Goal: Information Seeking & Learning: Find specific fact

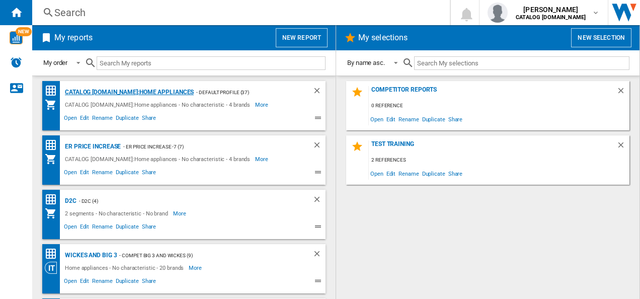
click at [138, 94] on div "CATALOG [DOMAIN_NAME]:Home appliances" at bounding box center [127, 92] width 131 height 13
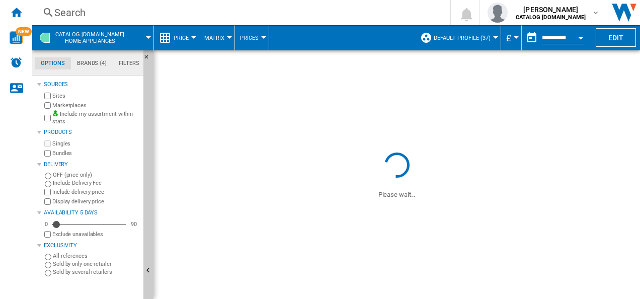
click at [59, 177] on label "OFF (price only)" at bounding box center [96, 175] width 87 height 8
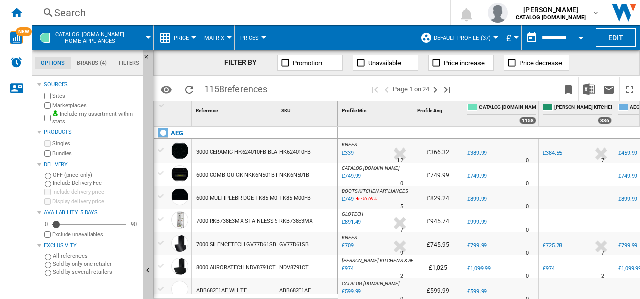
click at [328, 13] on div "Search" at bounding box center [239, 13] width 370 height 14
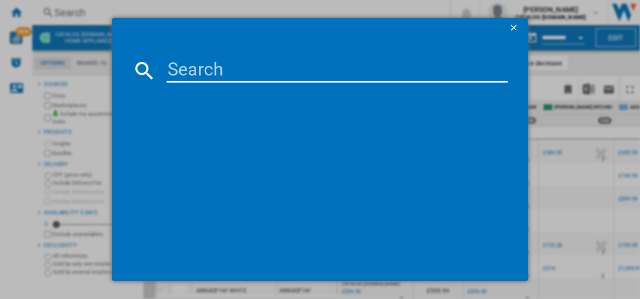
paste input "OU5AB20CK"
click at [250, 67] on input at bounding box center [338, 70] width 342 height 24
type input "OU5AB20CK"
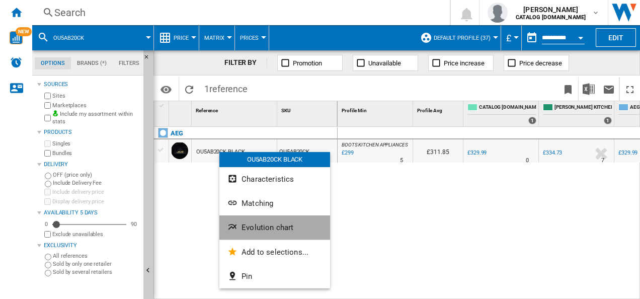
click at [245, 230] on span "Evolution chart" at bounding box center [268, 227] width 52 height 9
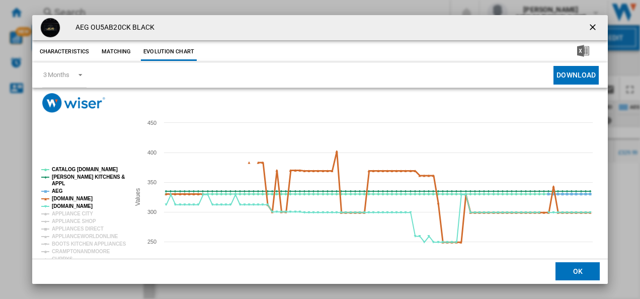
click at [75, 198] on tspan "[DOMAIN_NAME]" at bounding box center [72, 199] width 41 height 6
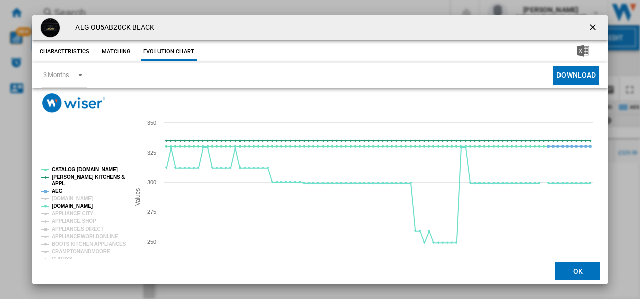
click at [53, 190] on tspan "AEG" at bounding box center [57, 191] width 11 height 6
click at [63, 181] on tspan "APPL" at bounding box center [58, 184] width 13 height 6
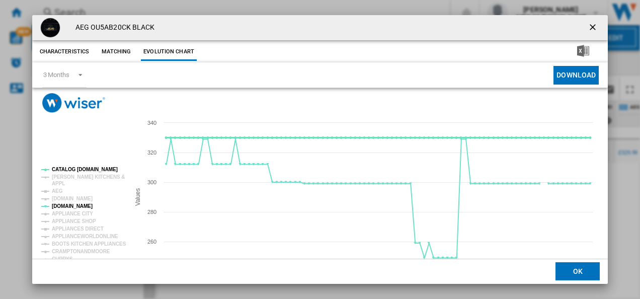
click at [76, 171] on tspan "CATALOG [DOMAIN_NAME]" at bounding box center [85, 170] width 66 height 6
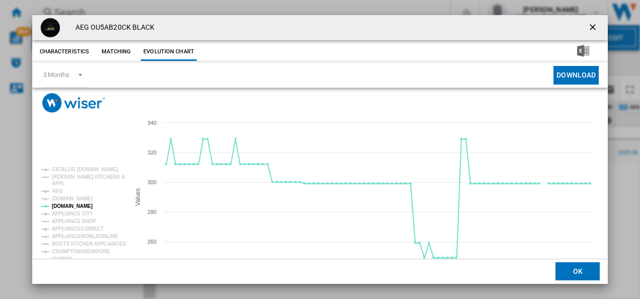
scroll to position [55, 0]
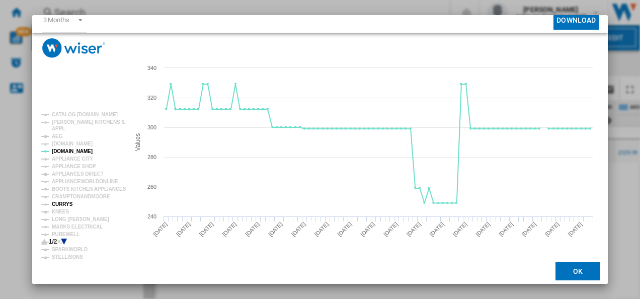
click at [55, 201] on tspan "CURRYS" at bounding box center [62, 204] width 21 height 6
click at [66, 227] on tspan "MARKS ELECTRICAL" at bounding box center [77, 227] width 51 height 6
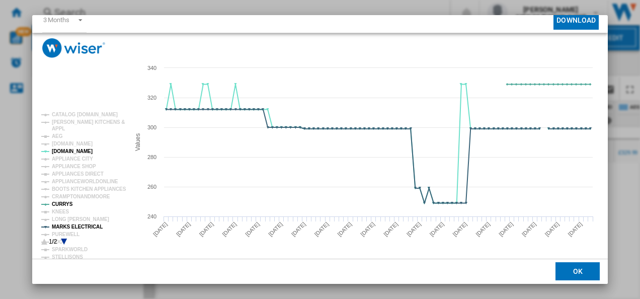
click at [63, 243] on icon "Product popup" at bounding box center [64, 242] width 6 height 6
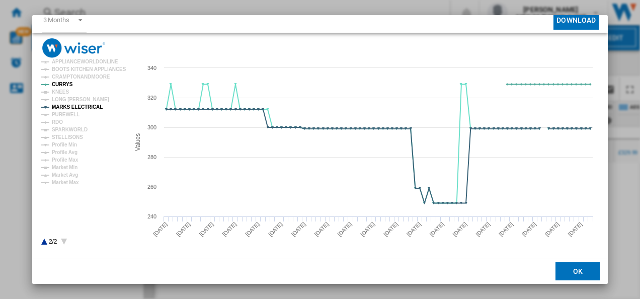
click at [43, 243] on icon "Product popup" at bounding box center [44, 242] width 6 height 6
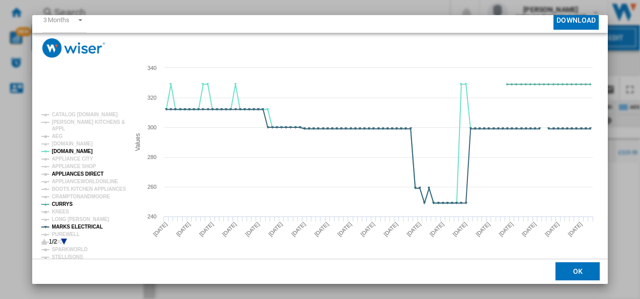
click at [76, 172] on tspan "APPLIANCES DIRECT" at bounding box center [78, 174] width 52 height 6
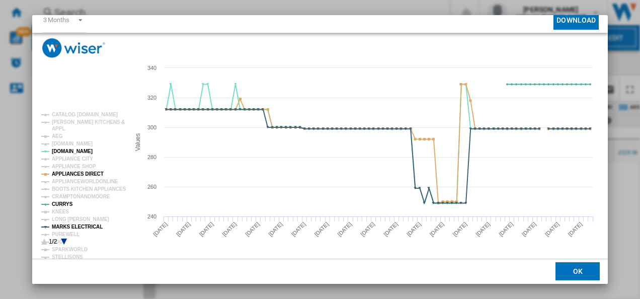
scroll to position [0, 0]
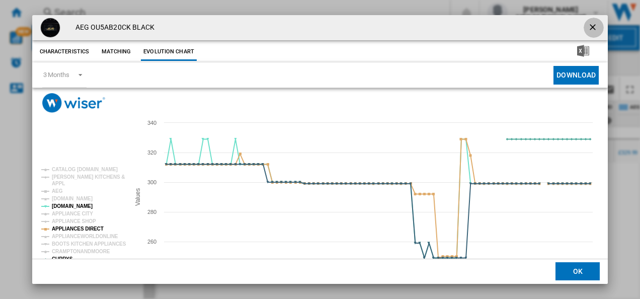
click at [590, 21] on button "Product popup" at bounding box center [594, 28] width 20 height 20
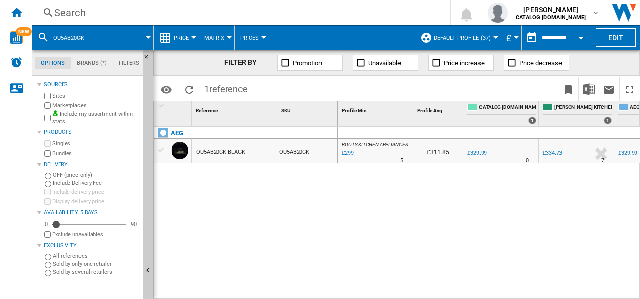
click at [256, 10] on div "Search" at bounding box center [239, 13] width 370 height 14
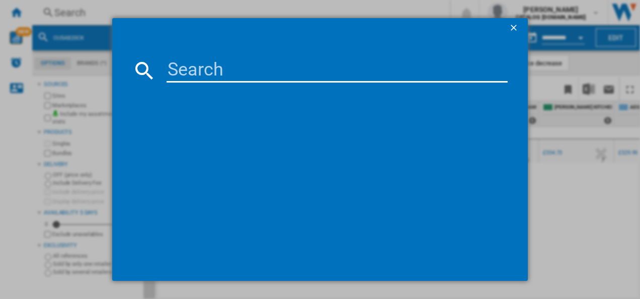
click at [236, 76] on input at bounding box center [338, 70] width 342 height 24
type input "HGB64200SM"
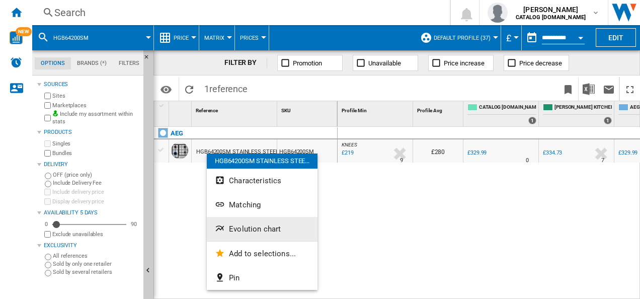
click at [235, 232] on span "Evolution chart" at bounding box center [255, 229] width 52 height 9
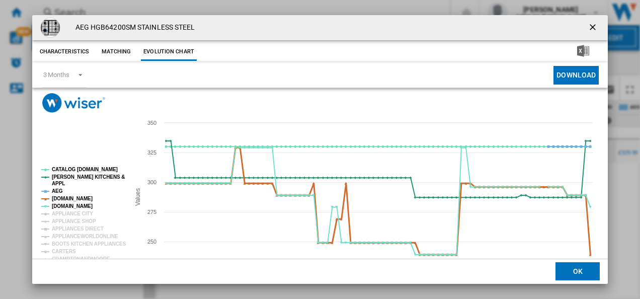
click at [81, 197] on tspan "[DOMAIN_NAME]" at bounding box center [72, 199] width 41 height 6
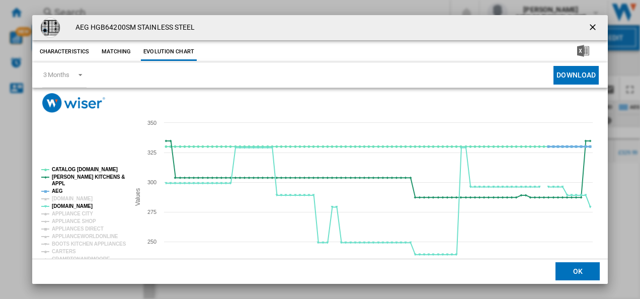
click at [55, 190] on tspan "AEG" at bounding box center [57, 191] width 11 height 6
drag, startPoint x: 60, startPoint y: 175, endPoint x: 65, endPoint y: 165, distance: 11.3
click at [65, 165] on g "CATALOG [DOMAIN_NAME] [PERSON_NAME] KITCHENS & APPL AEG [DOMAIN_NAME] [DOMAIN_N…" at bounding box center [81, 288] width 89 height 250
click at [64, 168] on tspan "CATALOG [DOMAIN_NAME]" at bounding box center [85, 170] width 66 height 6
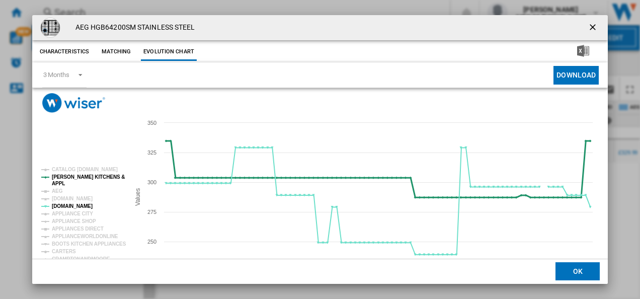
click at [64, 174] on tspan "[PERSON_NAME] KITCHENS &" at bounding box center [88, 177] width 73 height 6
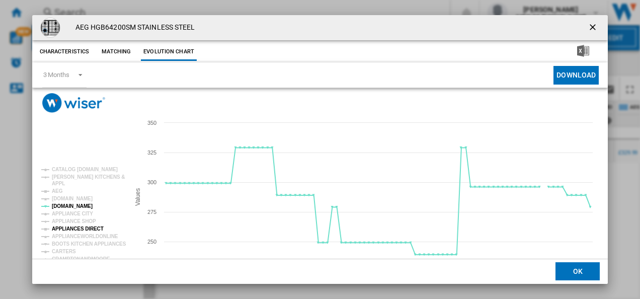
click at [80, 228] on tspan "APPLIANCES DIRECT" at bounding box center [78, 229] width 52 height 6
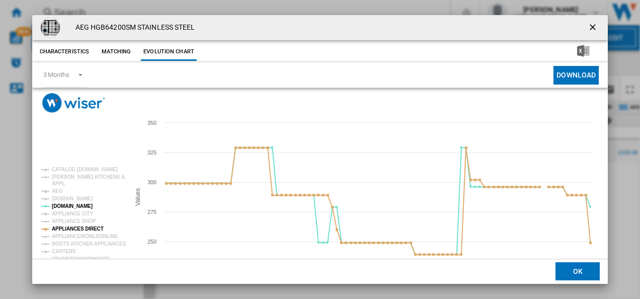
scroll to position [55, 0]
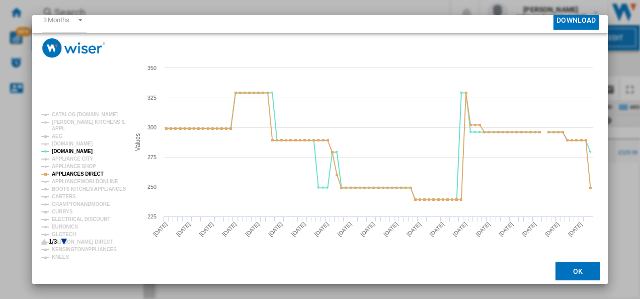
click at [62, 239] on icon "Product popup" at bounding box center [64, 242] width 6 height 6
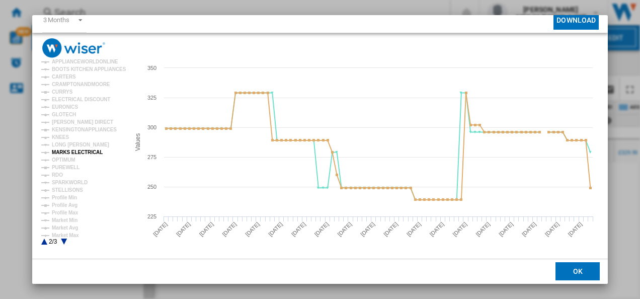
click at [83, 152] on tspan "MARKS ELECTRICAL" at bounding box center [77, 153] width 51 height 6
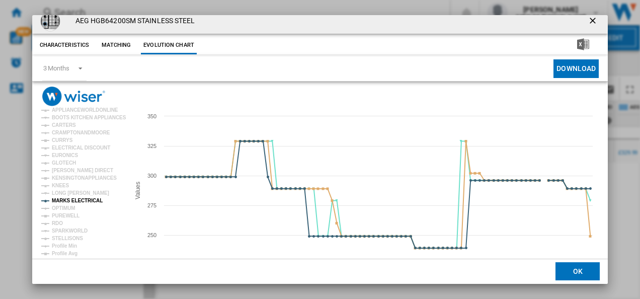
scroll to position [1, 0]
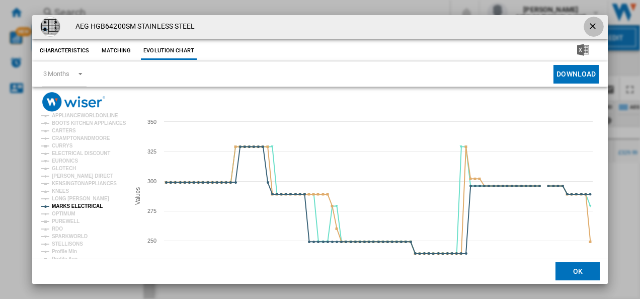
click at [592, 28] on ng-md-icon "getI18NText('BUTTONS.CLOSE_DIALOG')" at bounding box center [594, 27] width 12 height 12
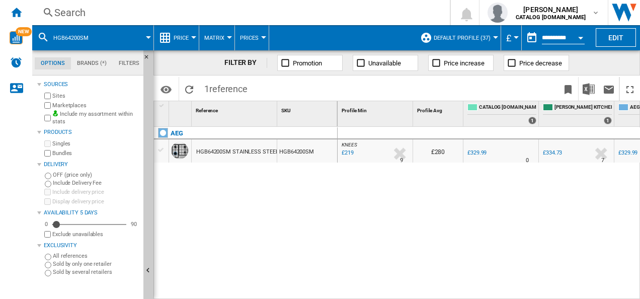
click at [258, 16] on div "Search" at bounding box center [239, 13] width 370 height 14
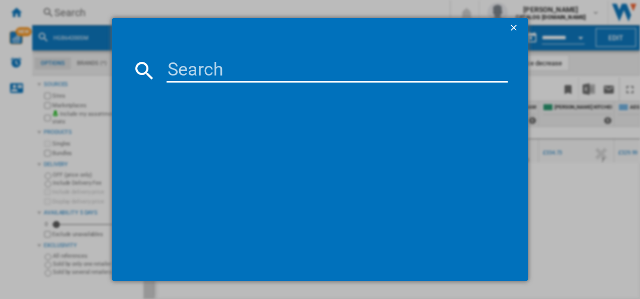
paste input "TO64IB00FB"
click at [253, 69] on input at bounding box center [338, 70] width 342 height 24
type input "TO64IB00FB"
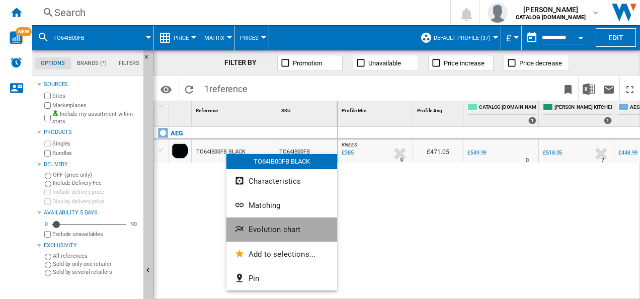
click at [253, 240] on button "Evolution chart" at bounding box center [282, 229] width 111 height 24
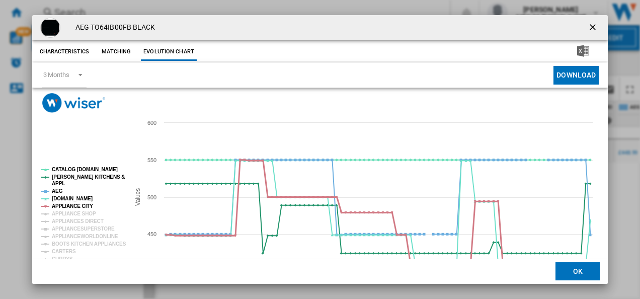
click at [77, 205] on tspan "APPLIANCE CITY" at bounding box center [72, 206] width 41 height 6
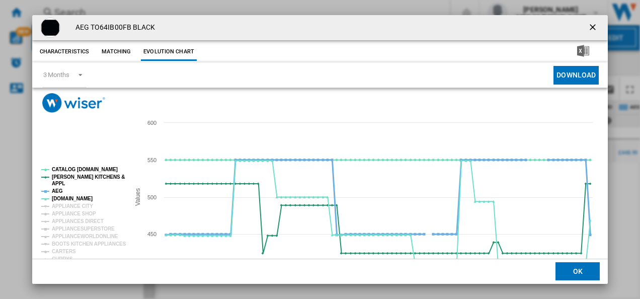
click at [59, 188] on tspan "AEG" at bounding box center [57, 191] width 11 height 6
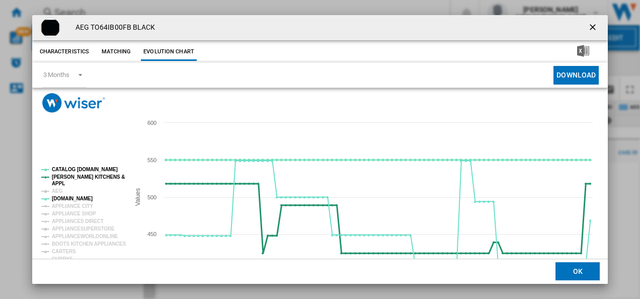
click at [60, 177] on tspan "[PERSON_NAME] KITCHENS &" at bounding box center [88, 177] width 73 height 6
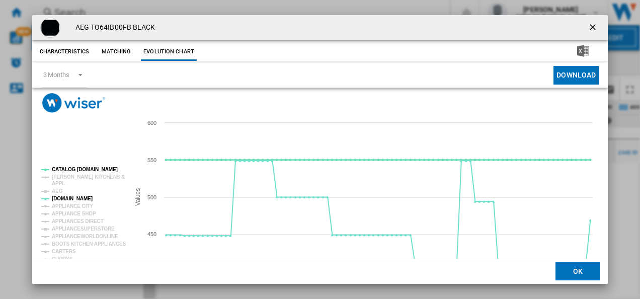
click at [65, 167] on tspan "CATALOG [DOMAIN_NAME]" at bounding box center [85, 170] width 66 height 6
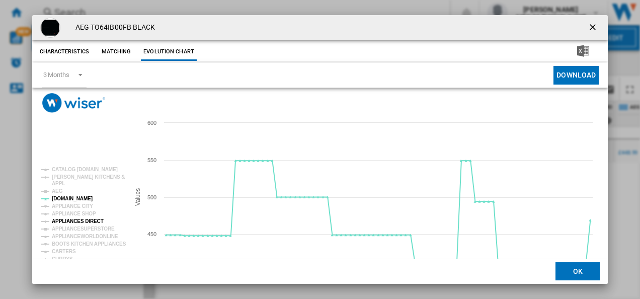
click at [78, 223] on tspan "APPLIANCES DIRECT" at bounding box center [78, 221] width 52 height 6
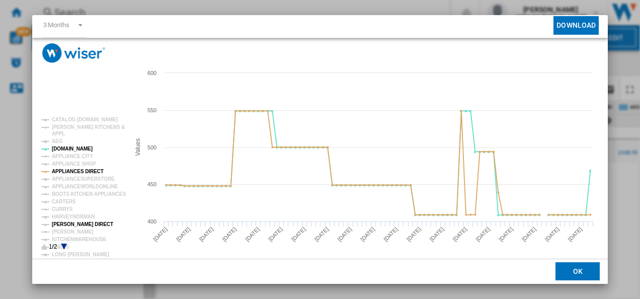
scroll to position [55, 0]
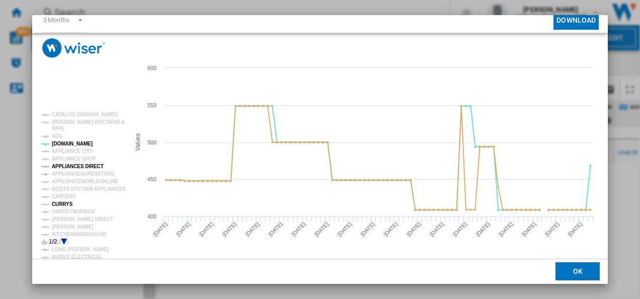
click at [64, 203] on tspan "CURRYS" at bounding box center [62, 204] width 21 height 6
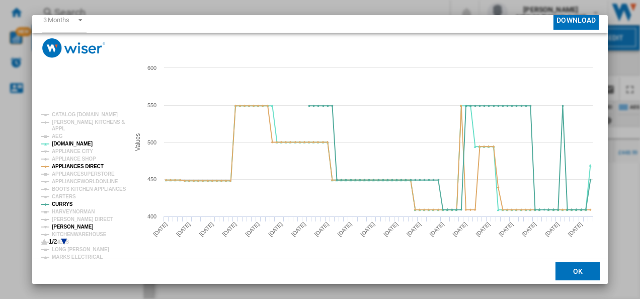
click at [69, 227] on tspan "[PERSON_NAME]" at bounding box center [73, 227] width 42 height 6
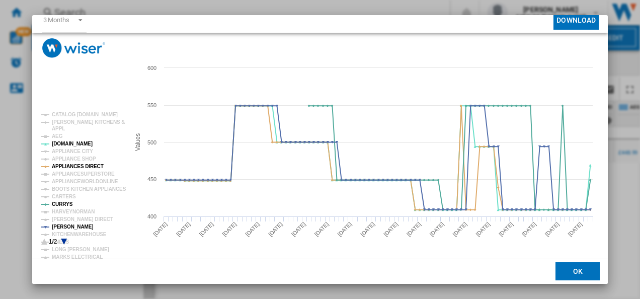
click at [63, 240] on icon "Product popup" at bounding box center [64, 242] width 6 height 6
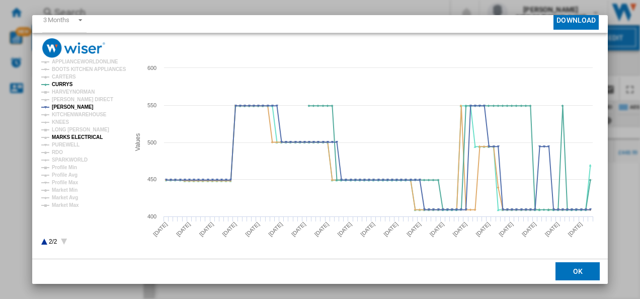
click at [67, 139] on tspan "MARKS ELECTRICAL" at bounding box center [77, 137] width 51 height 6
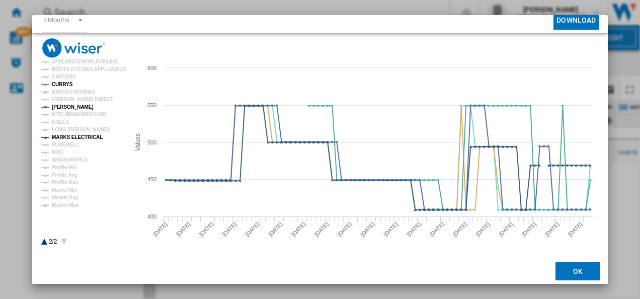
scroll to position [0, 0]
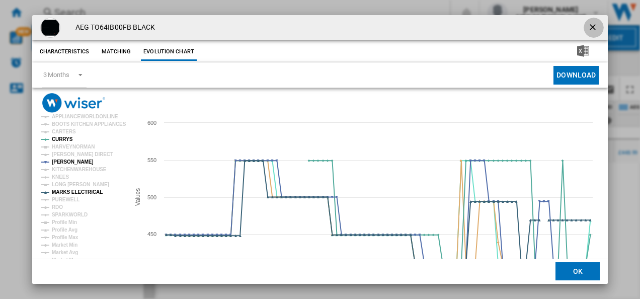
click at [588, 27] on ng-md-icon "getI18NText('BUTTONS.CLOSE_DIALOG')" at bounding box center [594, 28] width 12 height 12
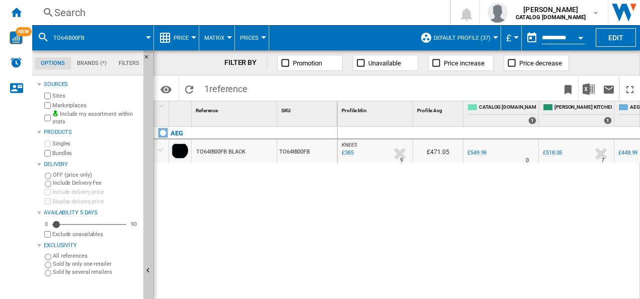
click at [233, 14] on div "Search" at bounding box center [239, 13] width 370 height 14
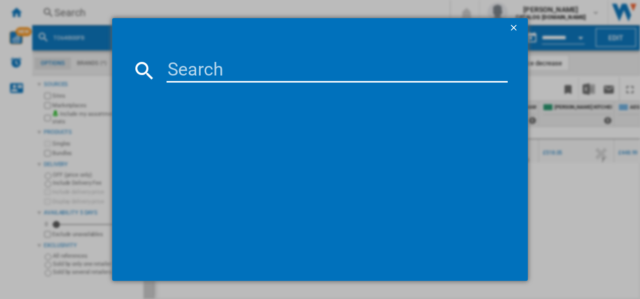
click at [216, 79] on input at bounding box center [338, 70] width 342 height 24
type input "HKB75820NB"
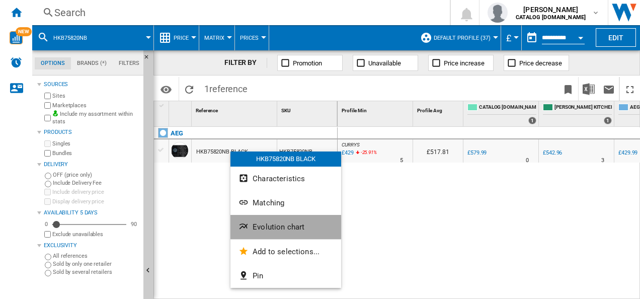
click at [252, 224] on button "Evolution chart" at bounding box center [286, 227] width 111 height 24
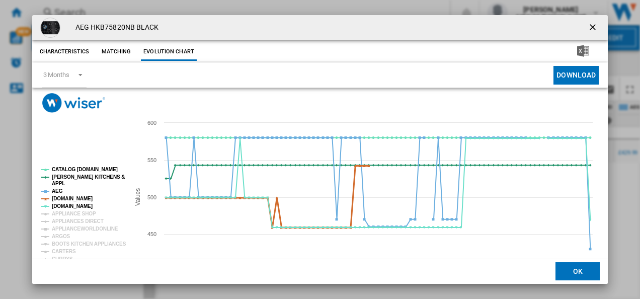
click at [82, 197] on tspan "[DOMAIN_NAME]" at bounding box center [72, 199] width 41 height 6
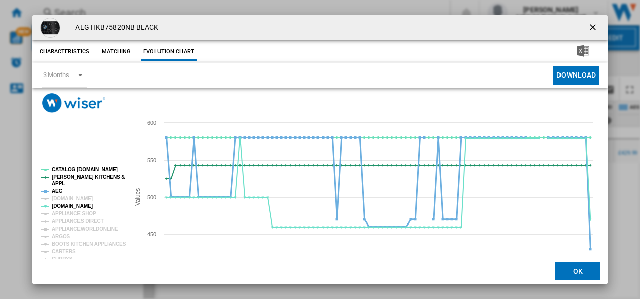
click at [60, 191] on tspan "AEG" at bounding box center [57, 191] width 11 height 6
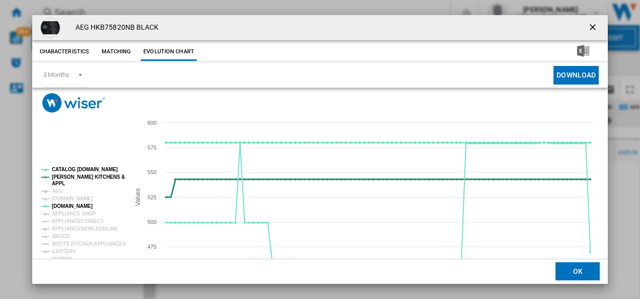
click at [65, 176] on tspan "[PERSON_NAME] KITCHENS &" at bounding box center [88, 177] width 73 height 6
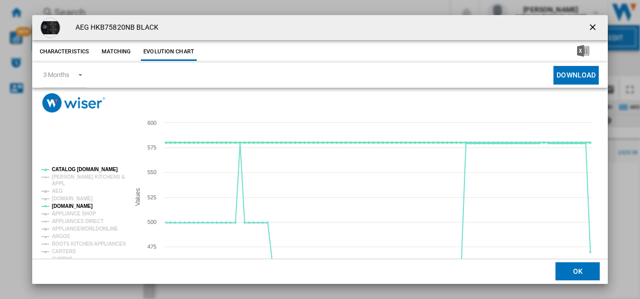
click at [69, 169] on tspan "CATALOG [DOMAIN_NAME]" at bounding box center [85, 170] width 66 height 6
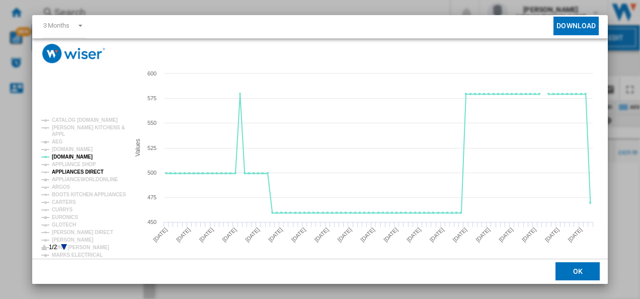
scroll to position [50, 0]
click at [59, 209] on tspan "CURRYS" at bounding box center [62, 209] width 21 height 6
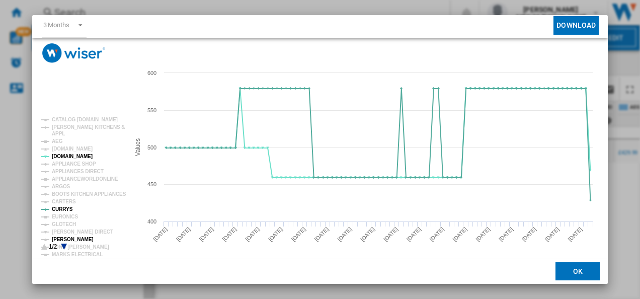
click at [64, 237] on tspan "[PERSON_NAME]" at bounding box center [73, 240] width 42 height 6
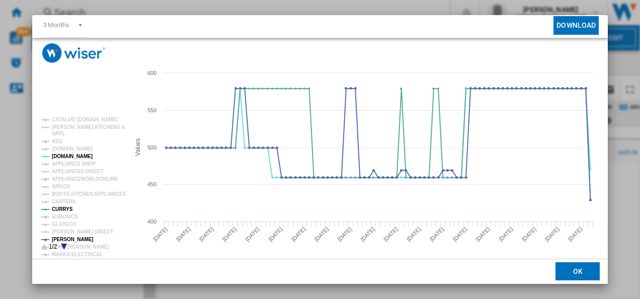
scroll to position [55, 0]
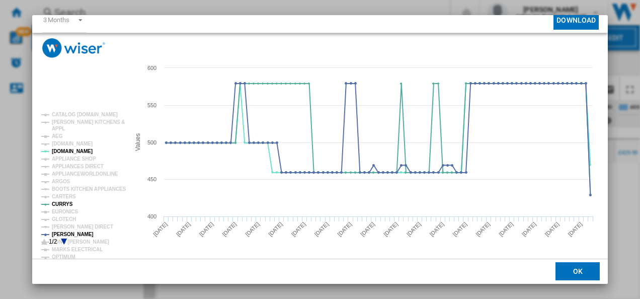
click at [64, 238] on rect "Product popup" at bounding box center [81, 178] width 88 height 141
click at [64, 241] on icon "Product popup" at bounding box center [64, 242] width 6 height 6
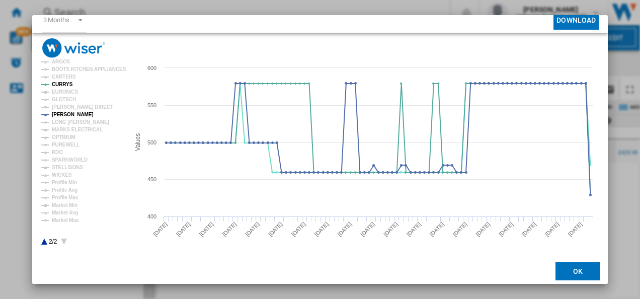
click at [44, 242] on icon "Product popup" at bounding box center [44, 242] width 6 height 6
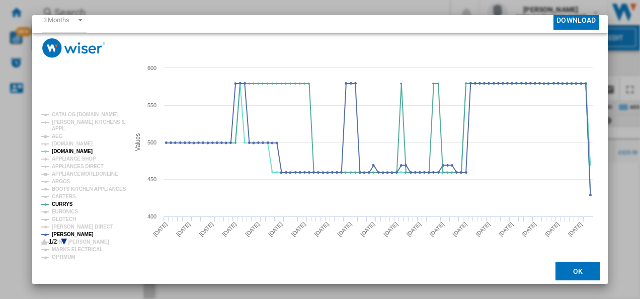
scroll to position [0, 0]
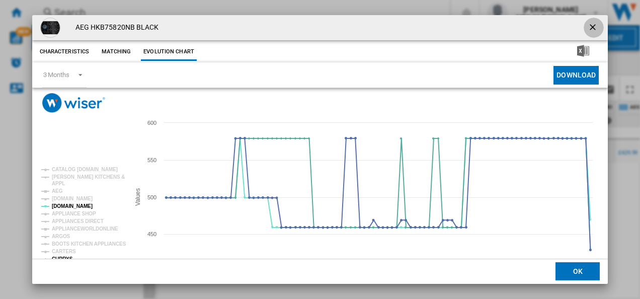
click at [589, 29] on ng-md-icon "getI18NText('BUTTONS.CLOSE_DIALOG')" at bounding box center [594, 28] width 12 height 12
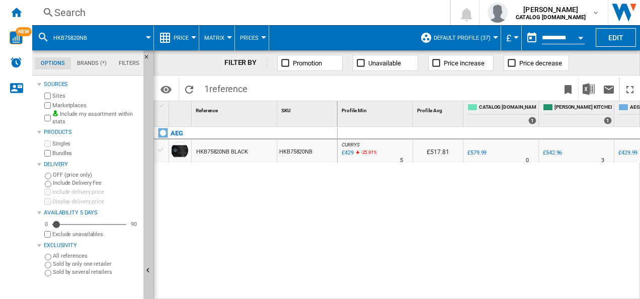
click at [248, 16] on div "Search" at bounding box center [239, 13] width 370 height 14
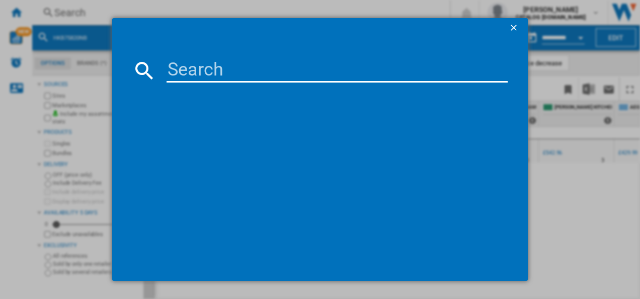
click at [193, 78] on input at bounding box center [338, 70] width 342 height 24
type input "HKB75820NB"
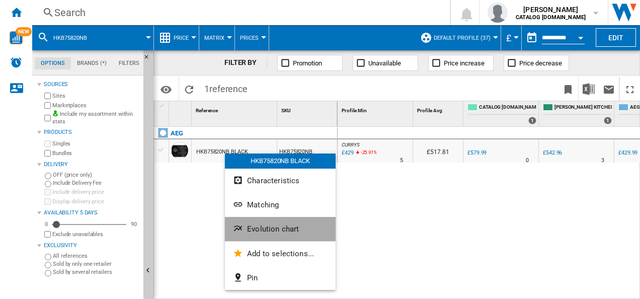
click at [249, 223] on button "Evolution chart" at bounding box center [280, 229] width 111 height 24
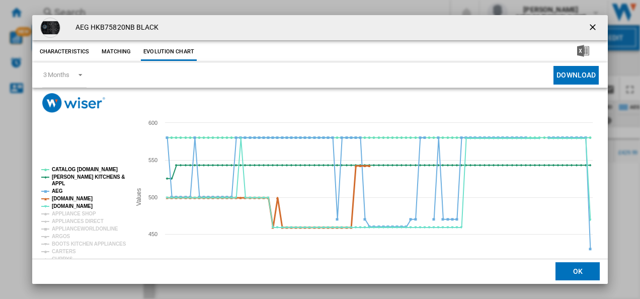
click at [63, 200] on tspan "[DOMAIN_NAME]" at bounding box center [72, 199] width 41 height 6
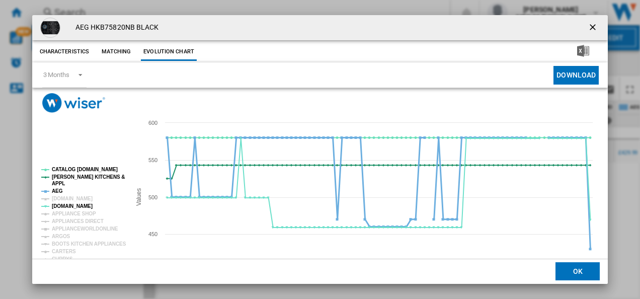
click at [58, 189] on tspan "AEG" at bounding box center [57, 191] width 11 height 6
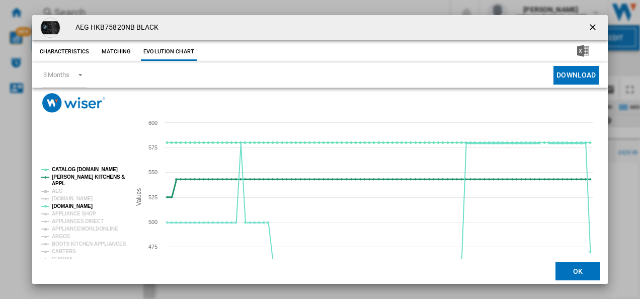
click at [60, 178] on tspan "[PERSON_NAME] KITCHENS &" at bounding box center [88, 177] width 73 height 6
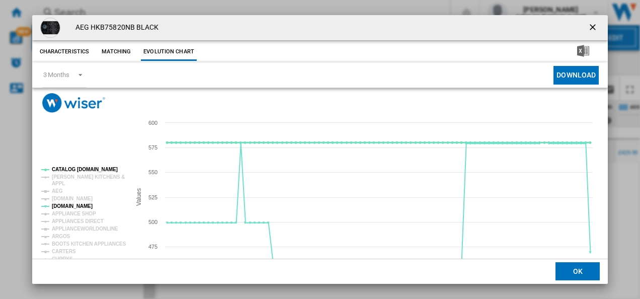
click at [69, 169] on tspan "CATALOG [DOMAIN_NAME]" at bounding box center [85, 170] width 66 height 6
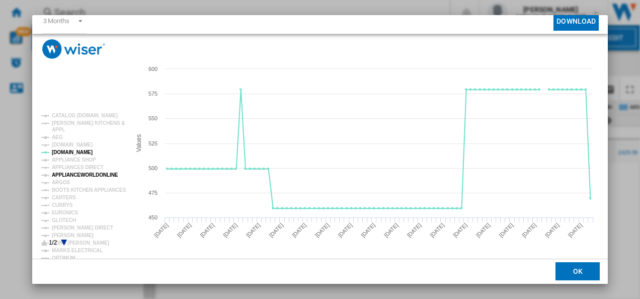
scroll to position [55, 0]
click at [61, 201] on tspan "CURRYS" at bounding box center [62, 204] width 21 height 6
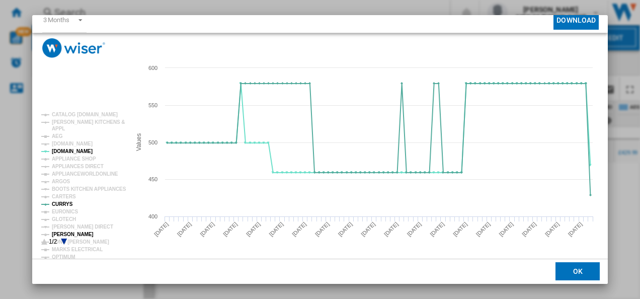
click at [74, 232] on tspan "[PERSON_NAME]" at bounding box center [73, 235] width 42 height 6
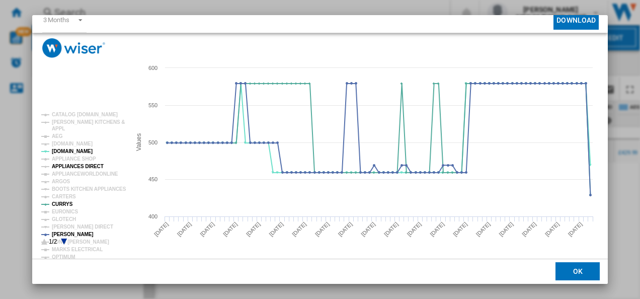
click at [84, 166] on tspan "APPLIANCES DIRECT" at bounding box center [78, 167] width 52 height 6
click at [64, 241] on icon "Product popup" at bounding box center [64, 242] width 6 height 6
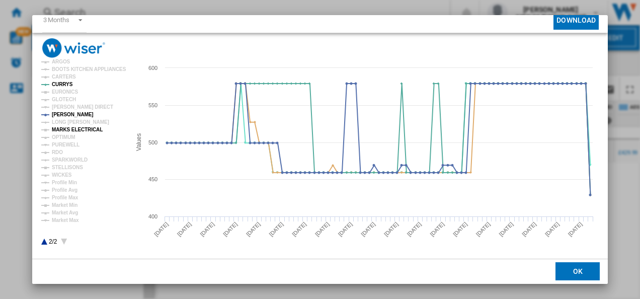
click at [73, 127] on tspan "MARKS ELECTRICAL" at bounding box center [77, 130] width 51 height 6
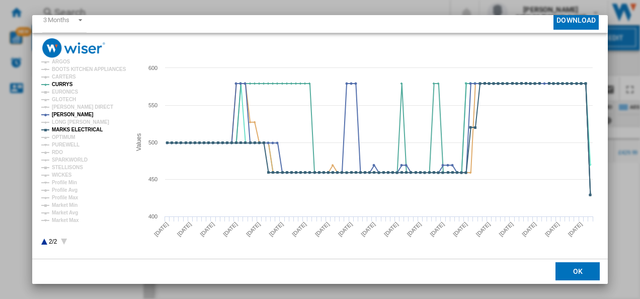
scroll to position [0, 0]
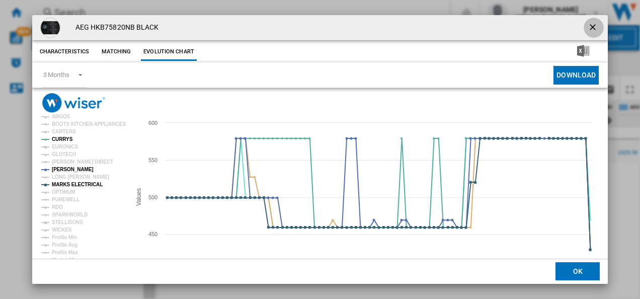
click at [588, 28] on ng-md-icon "getI18NText('BUTTONS.CLOSE_DIALOG')" at bounding box center [594, 28] width 12 height 12
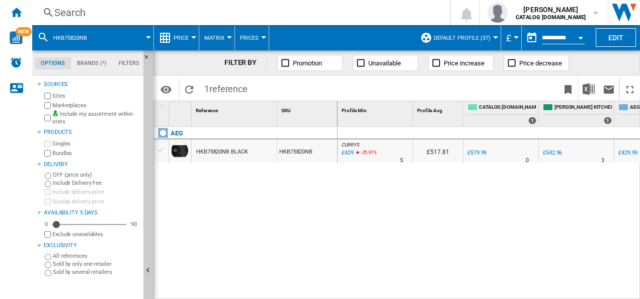
click at [198, 13] on div "Search" at bounding box center [239, 13] width 370 height 14
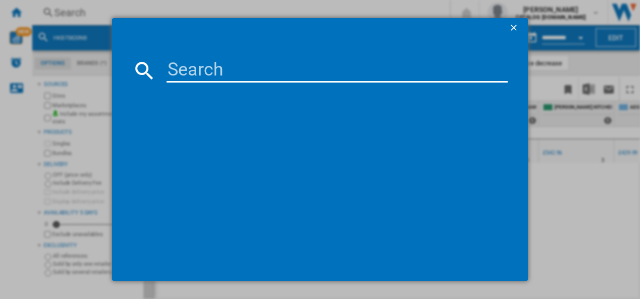
click at [195, 75] on input at bounding box center [338, 70] width 342 height 24
type input "HGX75400SM"
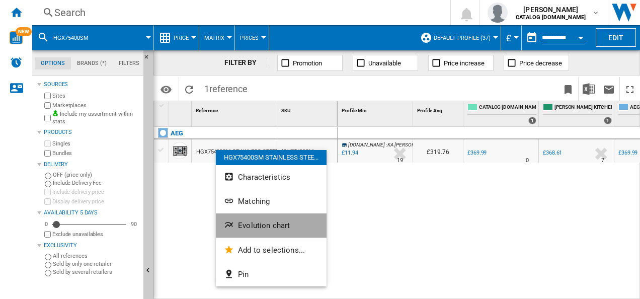
click at [231, 225] on ng-md-icon "Evolution chart" at bounding box center [230, 226] width 12 height 12
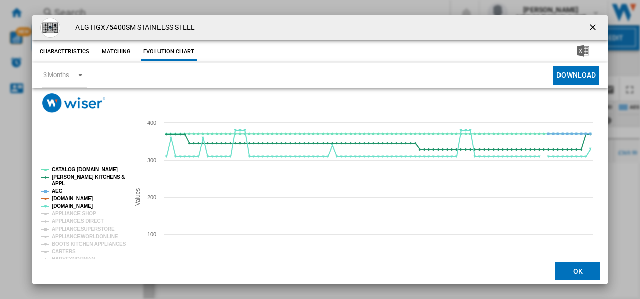
click at [61, 196] on tspan "[DOMAIN_NAME]" at bounding box center [72, 199] width 41 height 6
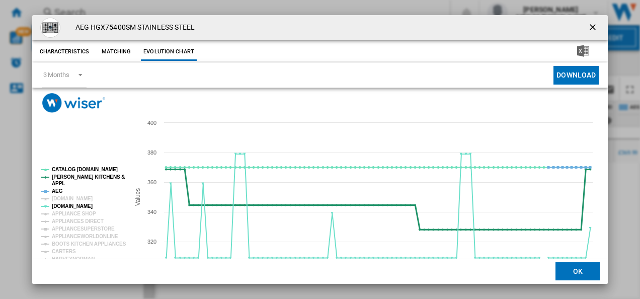
click at [55, 186] on tspan "APPL" at bounding box center [58, 184] width 13 height 6
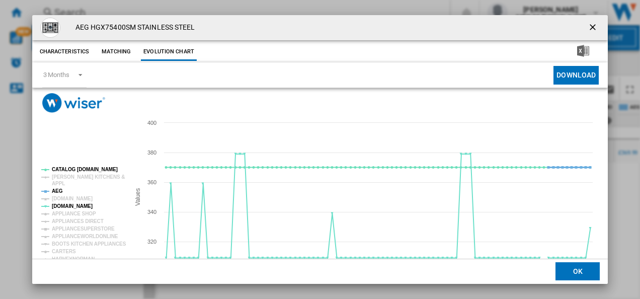
click at [55, 191] on tspan "AEG" at bounding box center [57, 191] width 11 height 6
click at [76, 171] on tspan "CATALOG [DOMAIN_NAME]" at bounding box center [85, 170] width 66 height 6
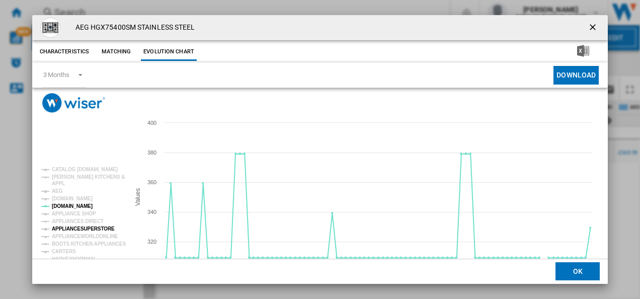
scroll to position [55, 0]
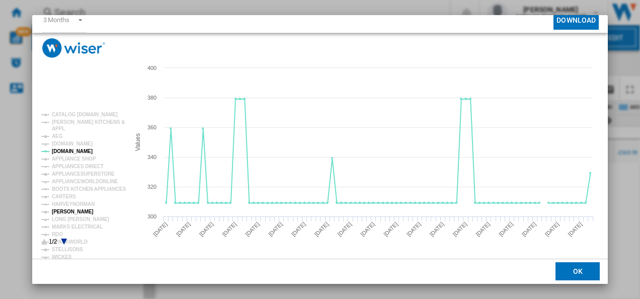
click at [68, 211] on tspan "[PERSON_NAME]" at bounding box center [73, 212] width 42 height 6
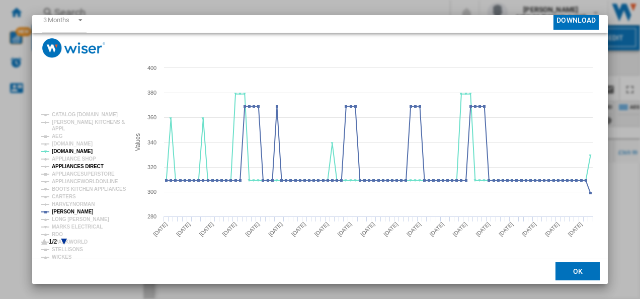
click at [88, 165] on tspan "APPLIANCES DIRECT" at bounding box center [78, 167] width 52 height 6
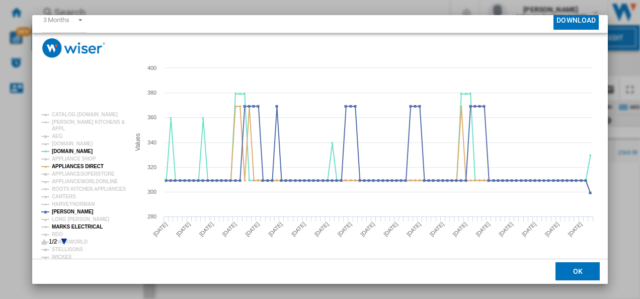
click at [70, 226] on tspan "MARKS ELECTRICAL" at bounding box center [77, 227] width 51 height 6
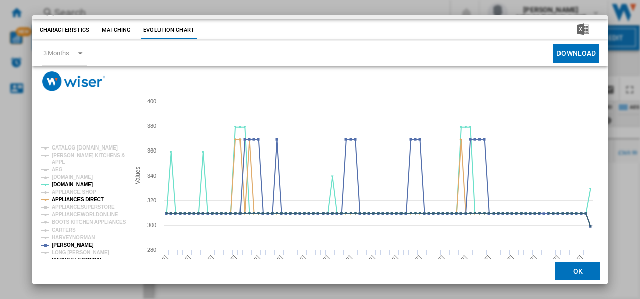
scroll to position [0, 0]
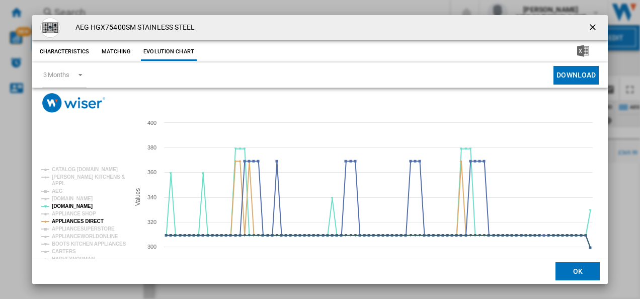
click at [588, 24] on ng-md-icon "getI18NText('BUTTONS.CLOSE_DIALOG')" at bounding box center [594, 28] width 12 height 12
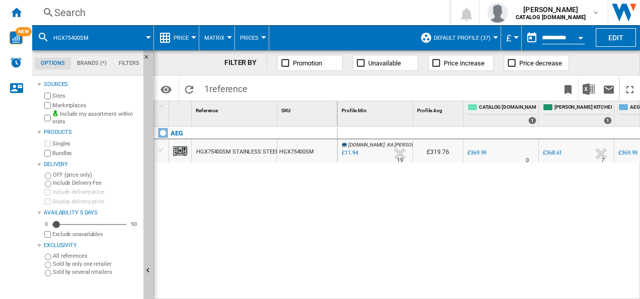
click at [199, 15] on div "Search" at bounding box center [239, 13] width 370 height 14
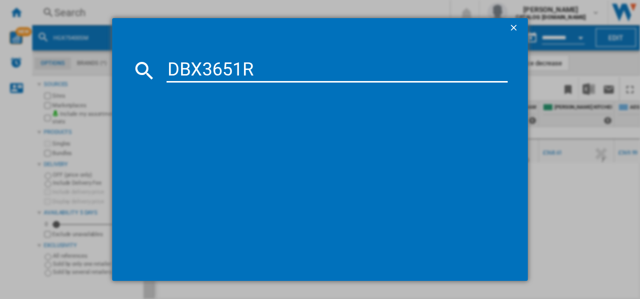
type input "DBX3651R"
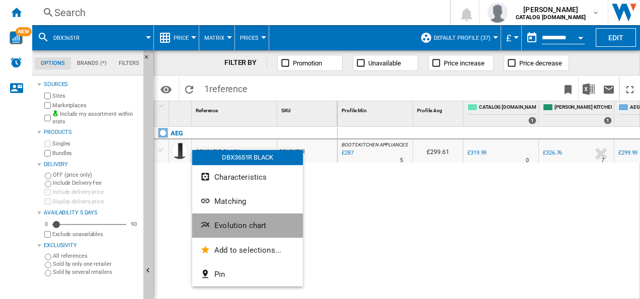
click at [227, 225] on span "Evolution chart" at bounding box center [240, 225] width 52 height 9
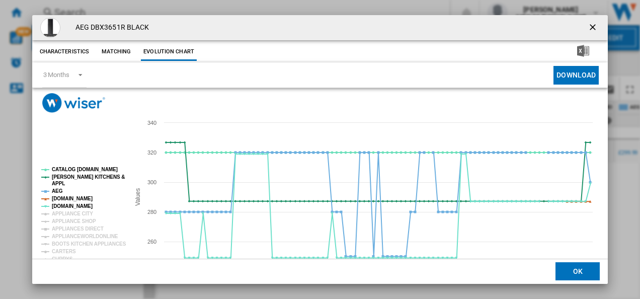
click at [64, 258] on div "AEG DBX3651R BLACK Characteristics Matching Evolution chart price £319.99 deliv…" at bounding box center [320, 177] width 576 height 324
click at [64, 258] on tspan "CURRYS" at bounding box center [62, 259] width 21 height 6
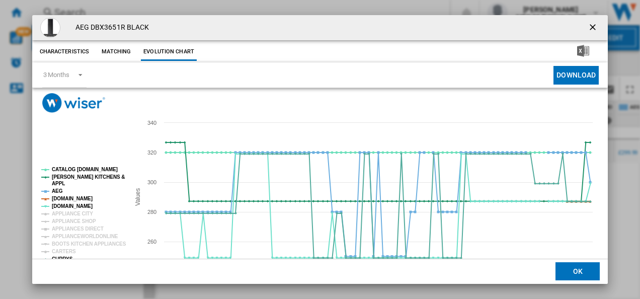
click at [62, 196] on tspan "[DOMAIN_NAME]" at bounding box center [72, 199] width 41 height 6
click at [57, 190] on tspan "AEG" at bounding box center [57, 191] width 11 height 6
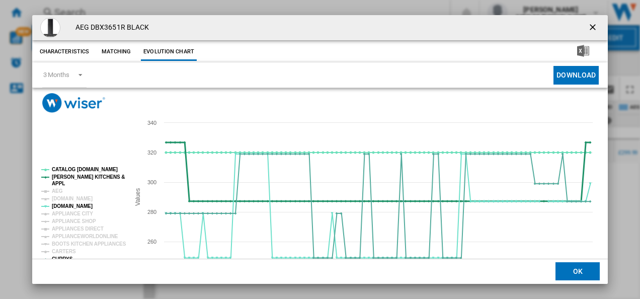
click at [60, 176] on tspan "[PERSON_NAME] KITCHENS &" at bounding box center [88, 177] width 73 height 6
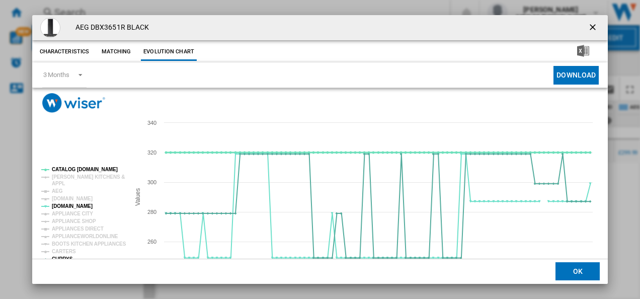
click at [69, 167] on tspan "CATALOG [DOMAIN_NAME]" at bounding box center [85, 170] width 66 height 6
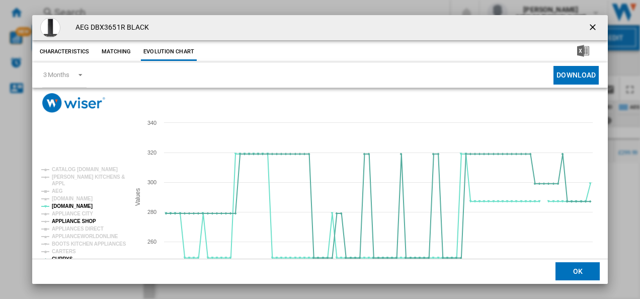
scroll to position [55, 0]
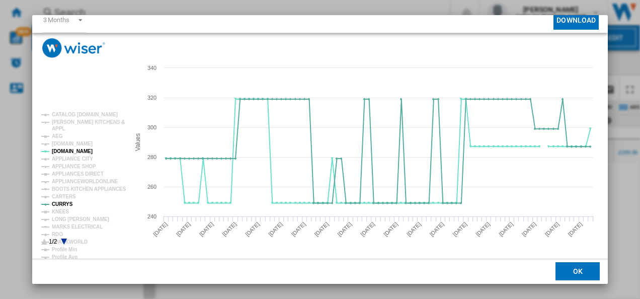
click at [87, 271] on md-dialog-actions "OK" at bounding box center [320, 271] width 576 height 25
click at [72, 226] on tspan "MARKS ELECTRICAL" at bounding box center [77, 227] width 51 height 6
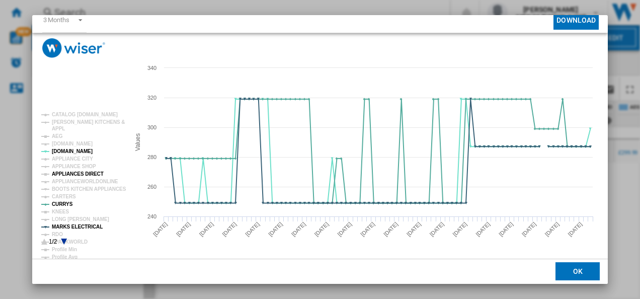
click at [57, 171] on tspan "APPLIANCES DIRECT" at bounding box center [78, 174] width 52 height 6
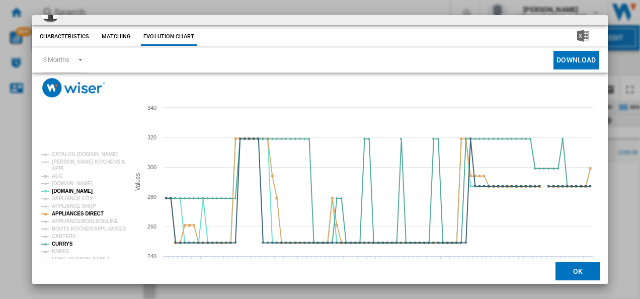
scroll to position [0, 0]
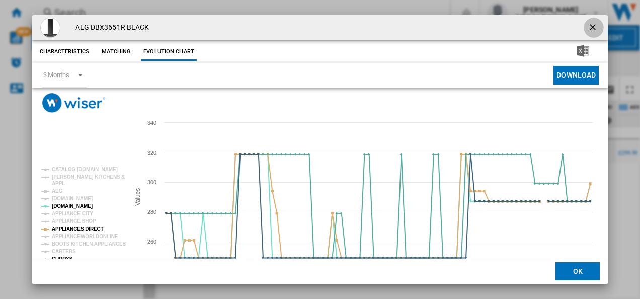
click at [588, 24] on ng-md-icon "getI18NText('BUTTONS.CLOSE_DIALOG')" at bounding box center [594, 28] width 12 height 12
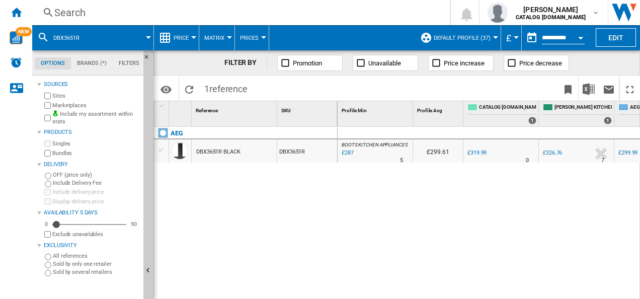
click at [286, 12] on div "Search" at bounding box center [239, 13] width 370 height 14
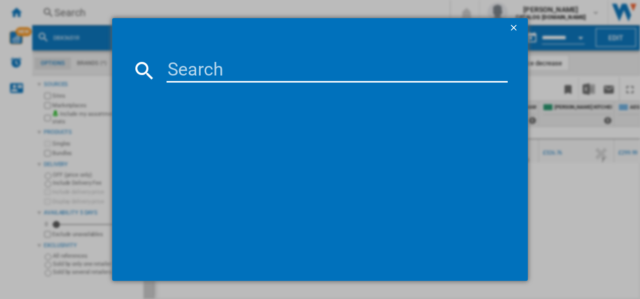
click at [205, 75] on input at bounding box center [338, 70] width 342 height 24
type input "DGE5861HB"
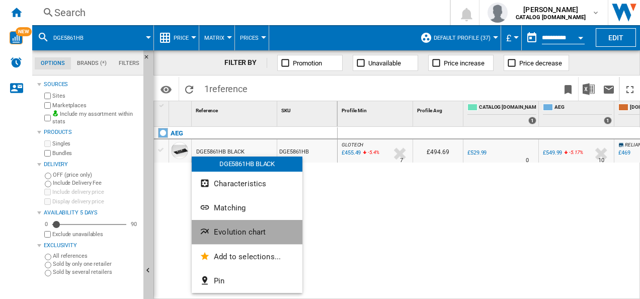
click at [218, 240] on button "Evolution chart" at bounding box center [247, 232] width 111 height 24
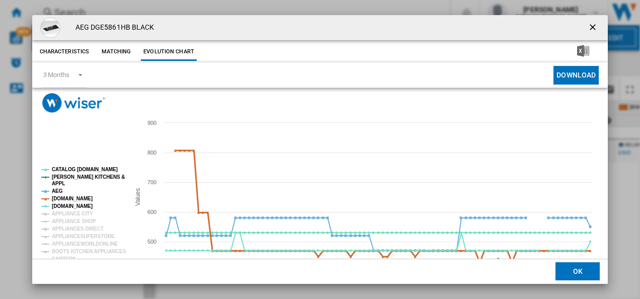
click at [78, 199] on tspan "[DOMAIN_NAME]" at bounding box center [72, 199] width 41 height 6
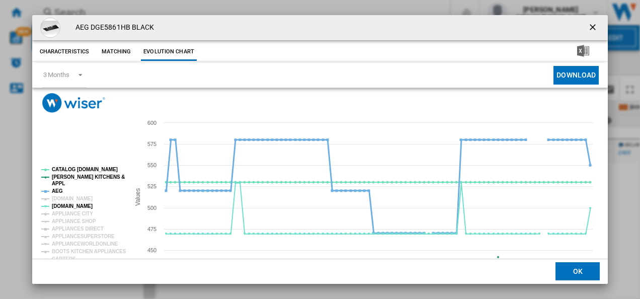
click at [57, 191] on tspan "AEG" at bounding box center [57, 191] width 11 height 6
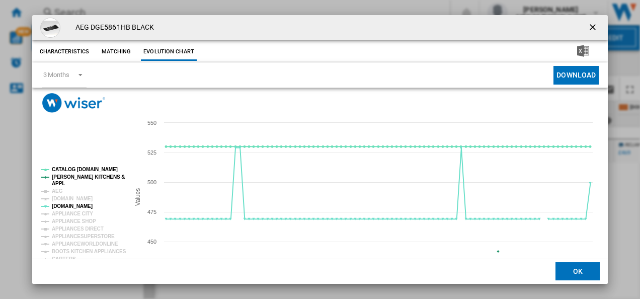
click at [61, 178] on tspan "[PERSON_NAME] KITCHENS &" at bounding box center [88, 177] width 73 height 6
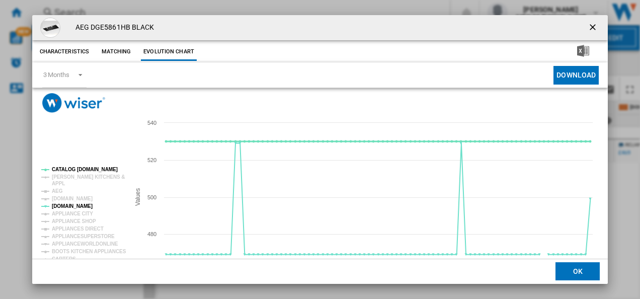
click at [67, 168] on tspan "CATALOG [DOMAIN_NAME]" at bounding box center [85, 170] width 66 height 6
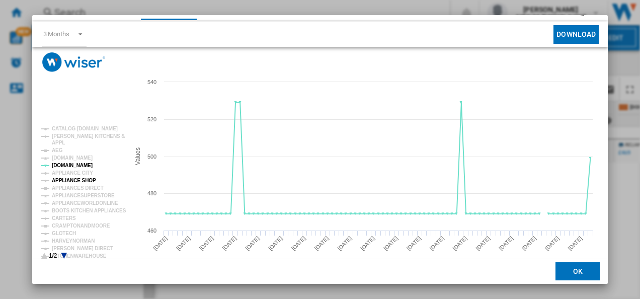
scroll to position [55, 0]
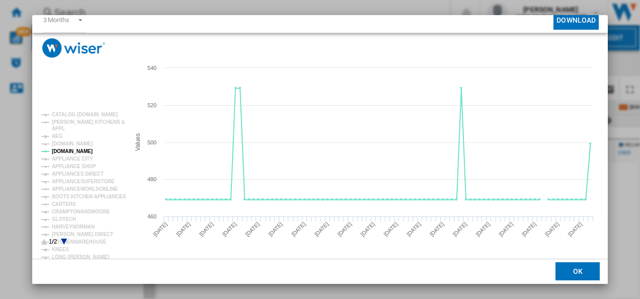
click at [63, 239] on icon "Product popup" at bounding box center [64, 242] width 6 height 6
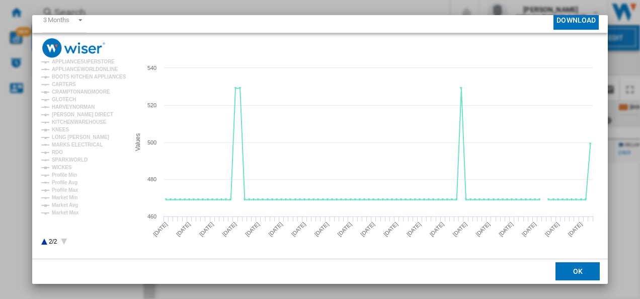
click at [44, 241] on icon "Product popup" at bounding box center [44, 242] width 6 height 6
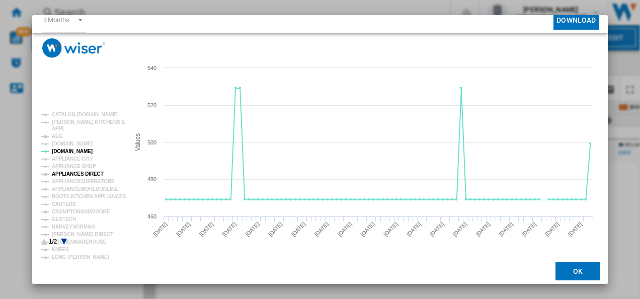
click at [72, 175] on tspan "APPLIANCES DIRECT" at bounding box center [78, 174] width 52 height 6
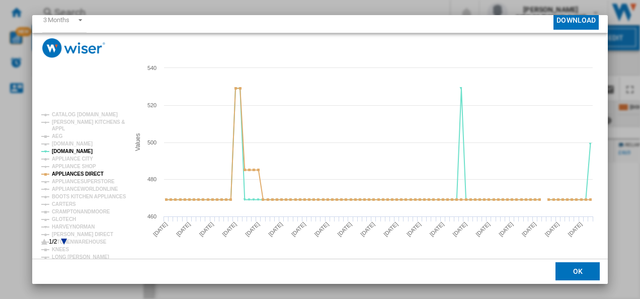
click at [64, 239] on icon "Product popup" at bounding box center [64, 242] width 6 height 6
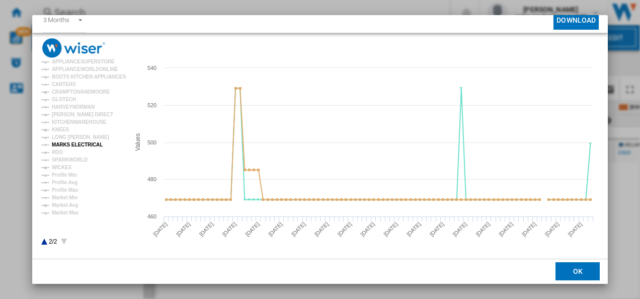
click at [69, 143] on tspan "MARKS ELECTRICAL" at bounding box center [77, 145] width 51 height 6
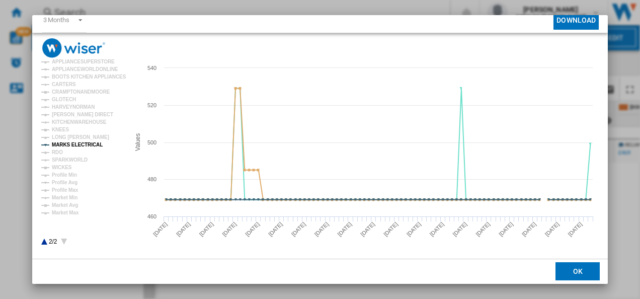
click at [43, 241] on icon "Product popup" at bounding box center [44, 242] width 6 height 6
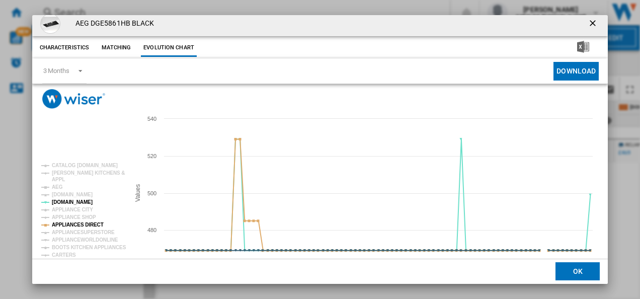
scroll to position [5, 0]
click at [588, 25] on ng-md-icon "getI18NText('BUTTONS.CLOSE_DIALOG')" at bounding box center [594, 24] width 12 height 12
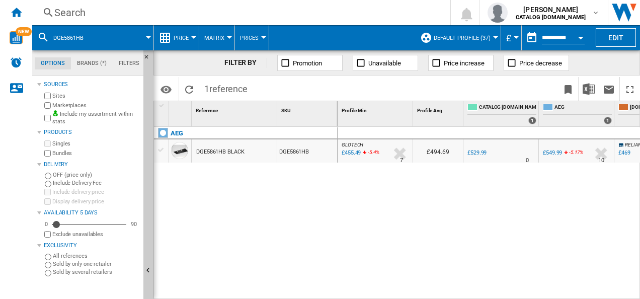
click at [266, 14] on div "Search" at bounding box center [239, 13] width 370 height 14
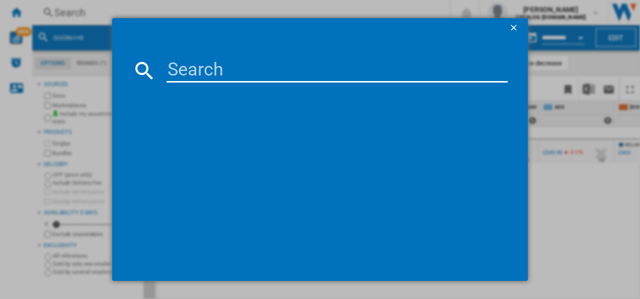
click at [229, 73] on input at bounding box center [338, 70] width 342 height 24
type input "HKB64420NB"
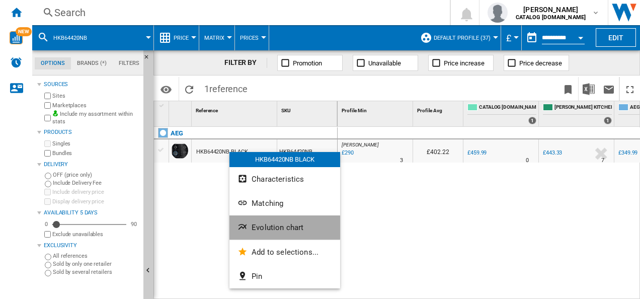
click at [251, 228] on button "Evolution chart" at bounding box center [285, 227] width 111 height 24
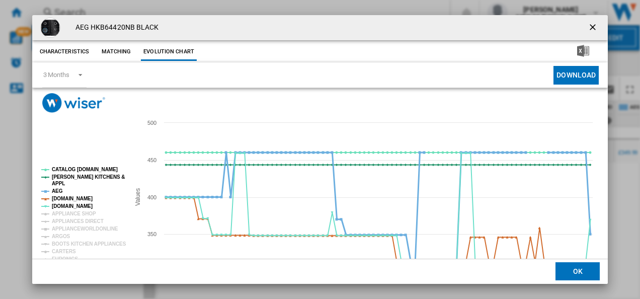
drag, startPoint x: 72, startPoint y: 198, endPoint x: 53, endPoint y: 187, distance: 22.8
click at [53, 187] on g "CATALOG [DOMAIN_NAME] [PERSON_NAME] KITCHENS & APPL AEG [DOMAIN_NAME] [DOMAIN_N…" at bounding box center [83, 279] width 85 height 224
click at [53, 186] on tspan "APPL" at bounding box center [58, 184] width 13 height 6
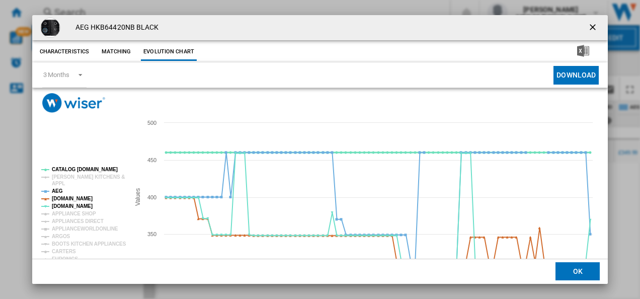
click at [59, 169] on tspan "CATALOG [DOMAIN_NAME]" at bounding box center [85, 170] width 66 height 6
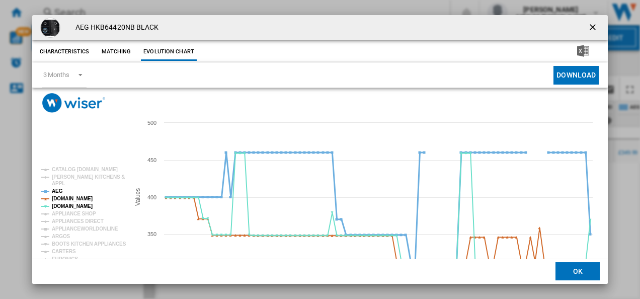
click at [58, 189] on tspan "AEG" at bounding box center [57, 191] width 11 height 6
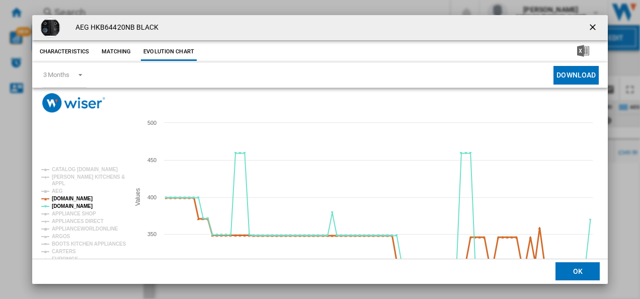
click at [61, 198] on tspan "[DOMAIN_NAME]" at bounding box center [72, 199] width 41 height 6
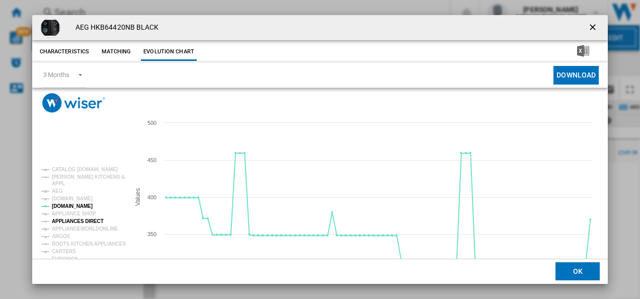
scroll to position [55, 0]
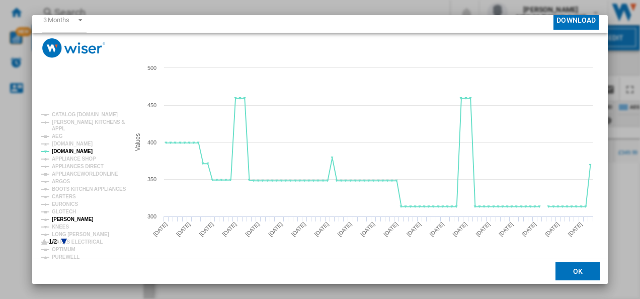
click at [66, 222] on tspan "[PERSON_NAME]" at bounding box center [73, 219] width 42 height 6
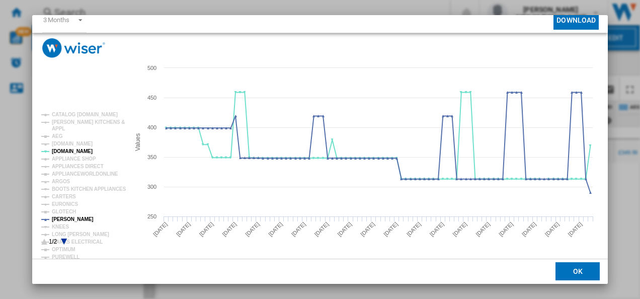
click at [63, 239] on icon "Product popup" at bounding box center [64, 242] width 6 height 6
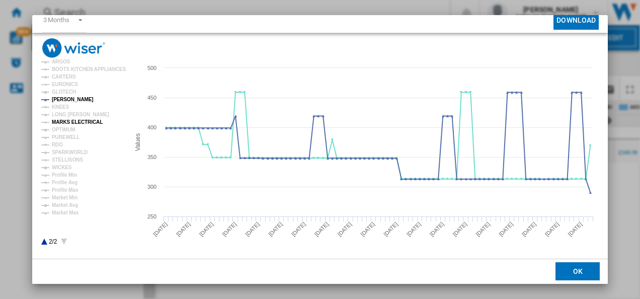
click at [72, 124] on tspan "MARKS ELECTRICAL" at bounding box center [77, 122] width 51 height 6
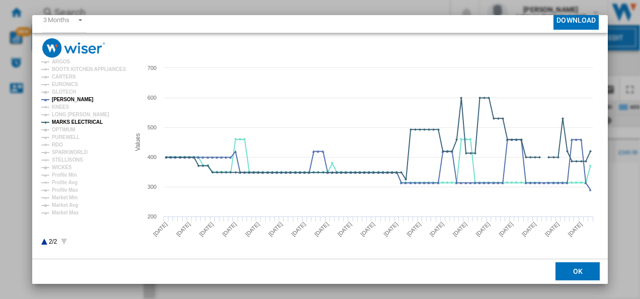
click at [44, 242] on icon "Product popup" at bounding box center [44, 242] width 6 height 6
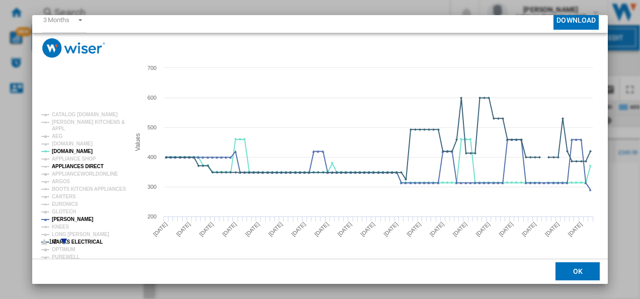
click at [73, 167] on tspan "APPLIANCES DIRECT" at bounding box center [78, 167] width 52 height 6
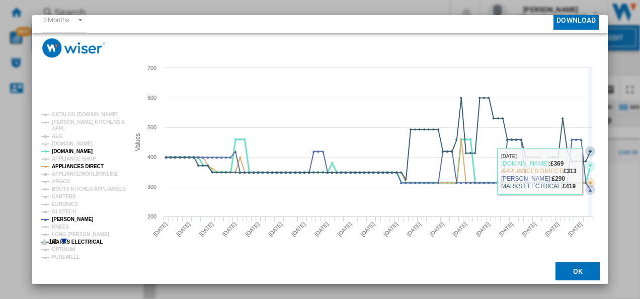
click at [591, 171] on icon "Product popup" at bounding box center [378, 160] width 434 height 43
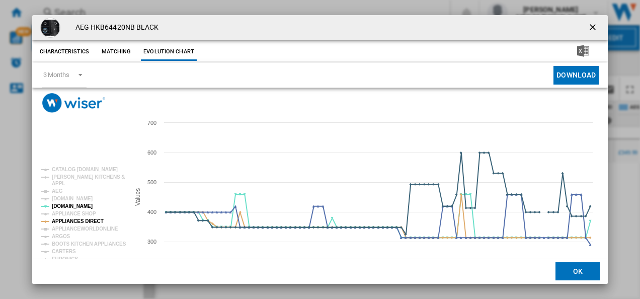
scroll to position [3, 0]
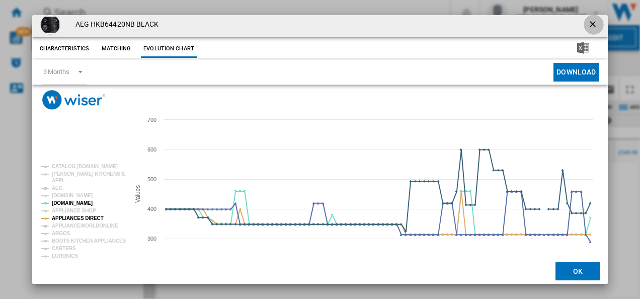
click at [584, 24] on button "Product popup" at bounding box center [594, 25] width 20 height 20
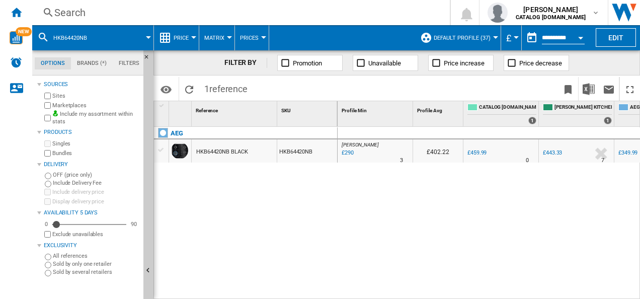
click at [182, 14] on div "Search" at bounding box center [239, 13] width 370 height 14
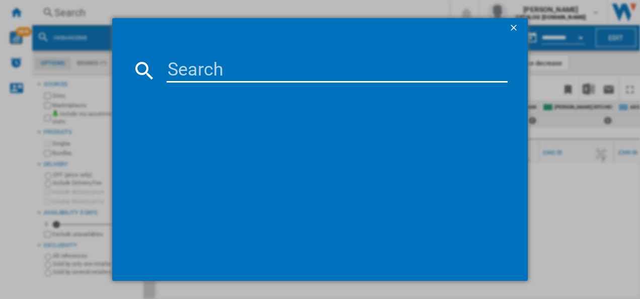
click at [193, 70] on input at bounding box center [338, 70] width 342 height 24
type input "CIB6734ACM"
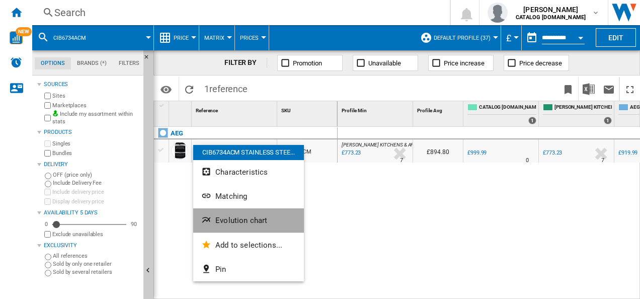
click at [224, 215] on button "Evolution chart" at bounding box center [248, 220] width 111 height 24
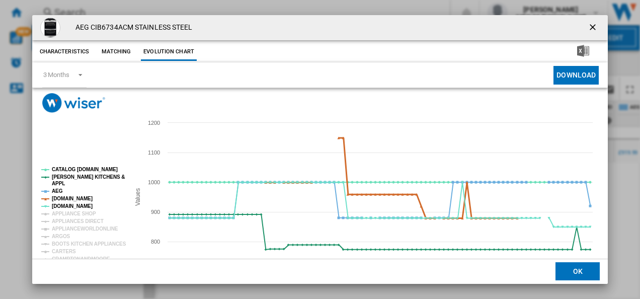
click at [64, 198] on tspan "[DOMAIN_NAME]" at bounding box center [72, 199] width 41 height 6
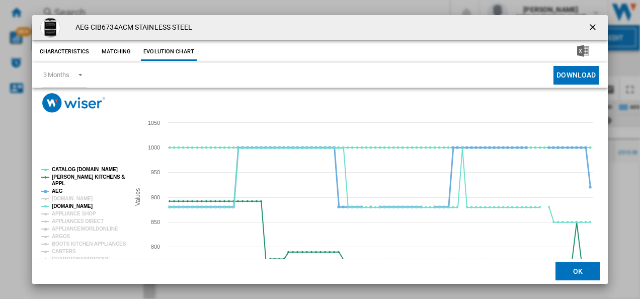
click at [55, 189] on tspan "AEG" at bounding box center [57, 191] width 11 height 6
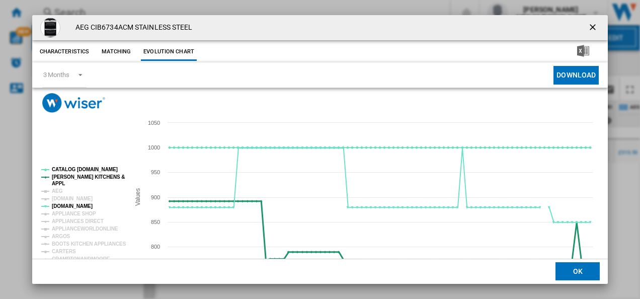
click at [69, 174] on tspan "[PERSON_NAME] KITCHENS &" at bounding box center [88, 177] width 73 height 6
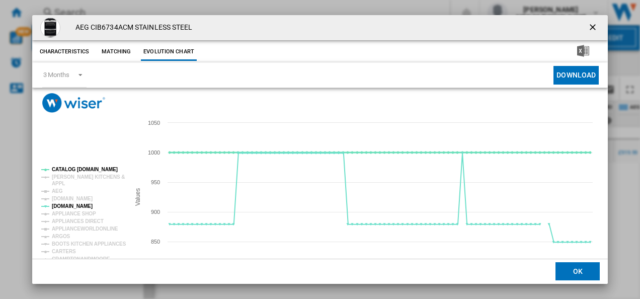
click at [70, 169] on tspan "CATALOG [DOMAIN_NAME]" at bounding box center [85, 170] width 66 height 6
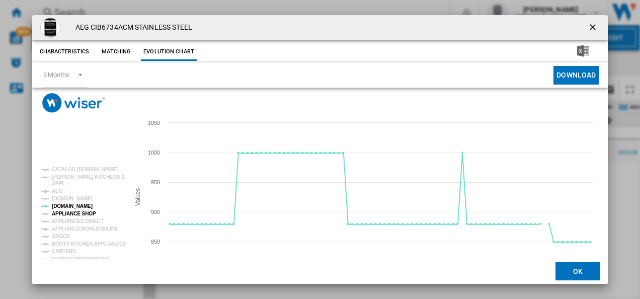
scroll to position [55, 0]
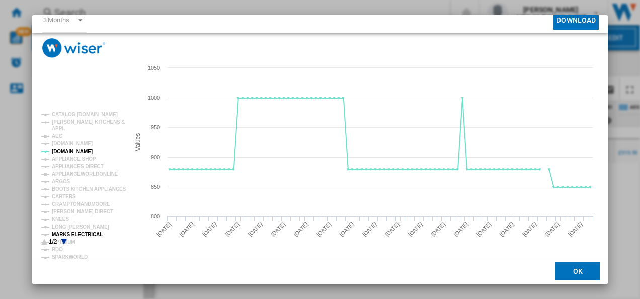
click at [77, 232] on tspan "MARKS ELECTRICAL" at bounding box center [77, 235] width 51 height 6
click at [93, 166] on tspan "APPLIANCES DIRECT" at bounding box center [78, 167] width 52 height 6
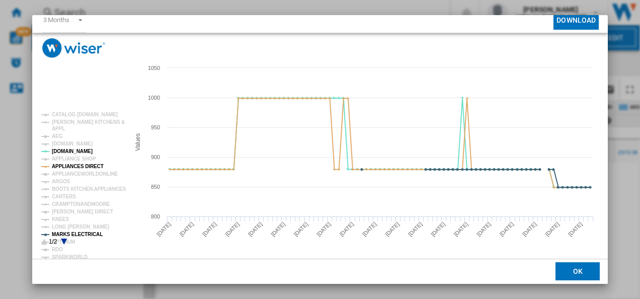
click at [65, 240] on icon "Product popup" at bounding box center [64, 242] width 6 height 6
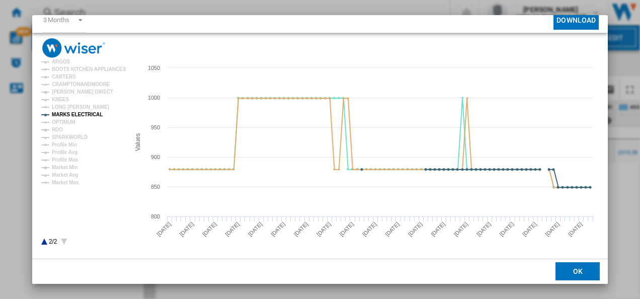
click at [44, 240] on icon "Product popup" at bounding box center [44, 242] width 6 height 6
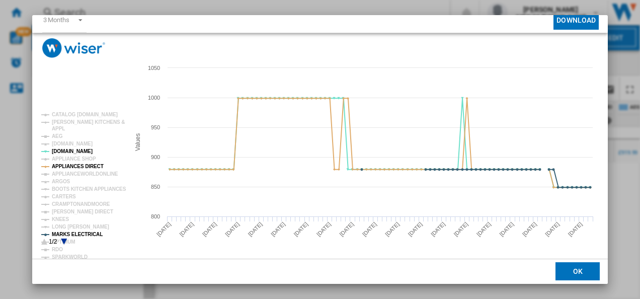
scroll to position [0, 0]
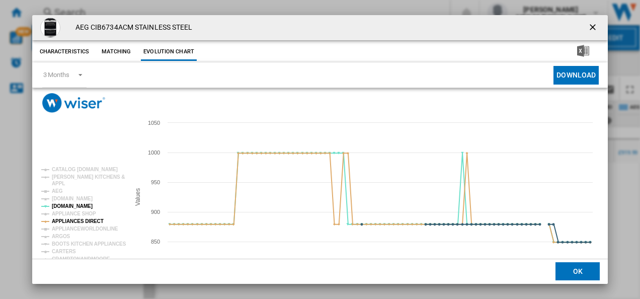
click at [588, 22] on ng-md-icon "getI18NText('BUTTONS.CLOSE_DIALOG')" at bounding box center [594, 28] width 12 height 12
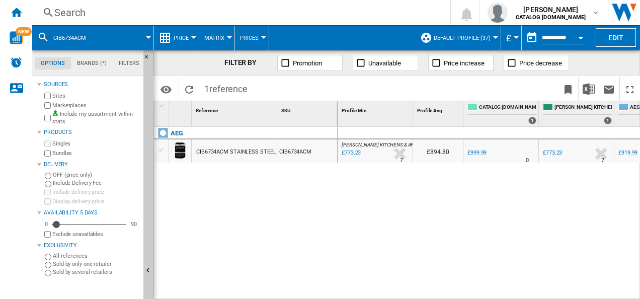
click at [227, 15] on div "Search" at bounding box center [239, 13] width 370 height 14
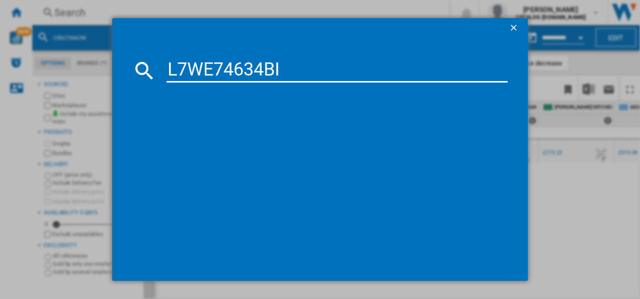
click at [199, 66] on input "L7WE74634BI" at bounding box center [338, 70] width 342 height 24
type input "L7WE74634BI"
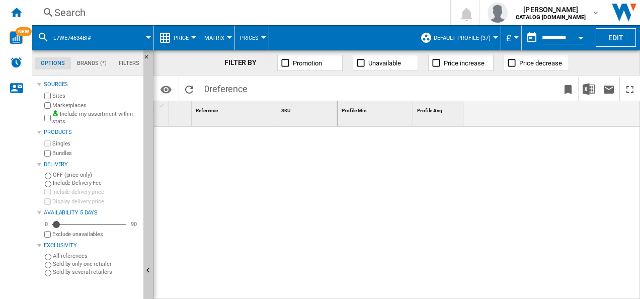
click at [149, 18] on div "Search" at bounding box center [239, 13] width 370 height 14
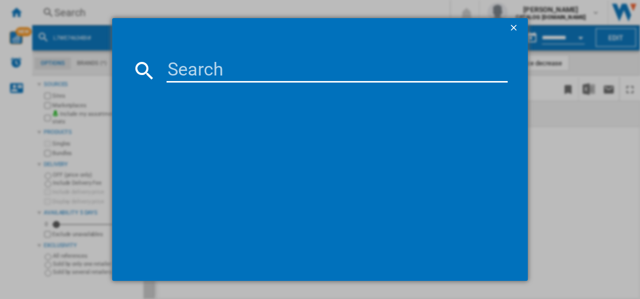
click at [204, 63] on input at bounding box center [338, 70] width 342 height 24
type input "L7WE74634BI"
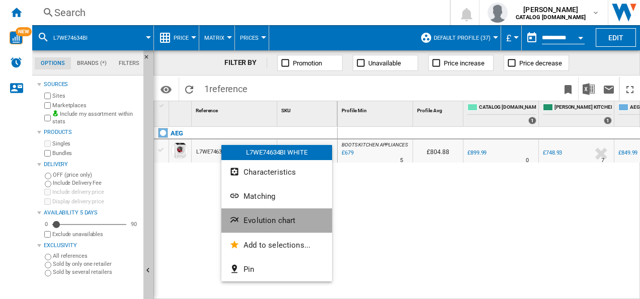
click at [232, 222] on ng-md-icon "Evolution chart" at bounding box center [236, 221] width 12 height 12
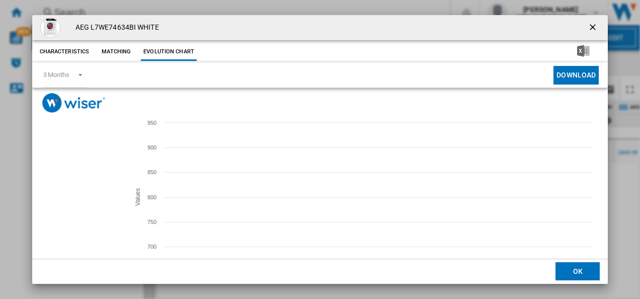
click at [76, 198] on tspan "[DOMAIN_NAME]" at bounding box center [72, 199] width 41 height 6
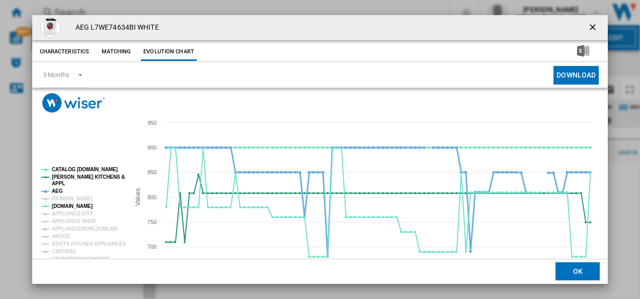
click at [58, 190] on tspan "AEG" at bounding box center [57, 191] width 11 height 6
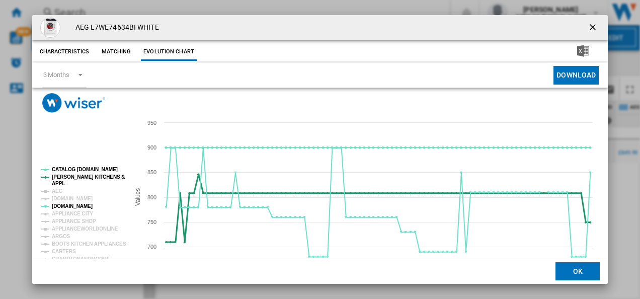
click at [68, 180] on tspan "[PERSON_NAME] KITCHENS &" at bounding box center [88, 177] width 73 height 6
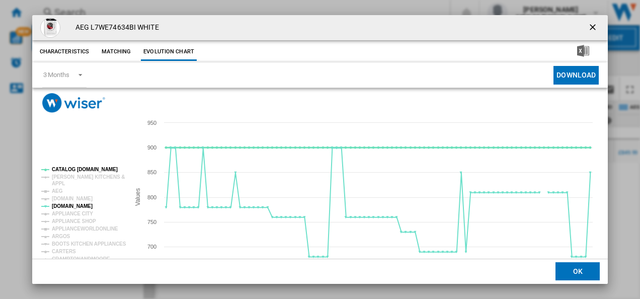
click at [77, 170] on tspan "CATALOG [DOMAIN_NAME]" at bounding box center [85, 170] width 66 height 6
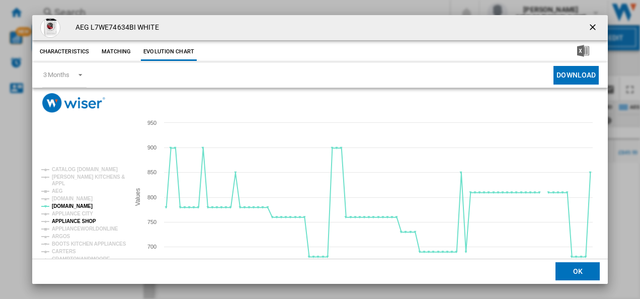
scroll to position [55, 0]
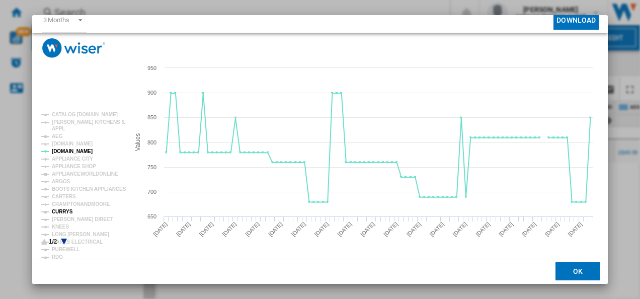
click at [65, 209] on tspan "CURRYS" at bounding box center [62, 212] width 21 height 6
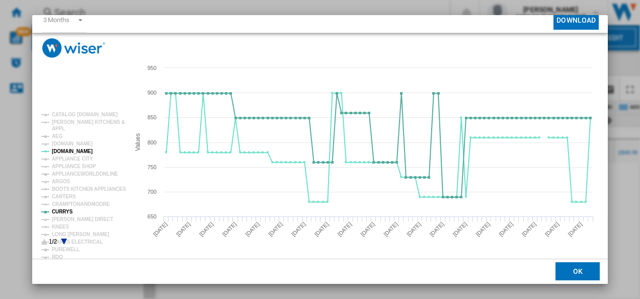
click at [64, 239] on icon "Product popup" at bounding box center [64, 242] width 6 height 6
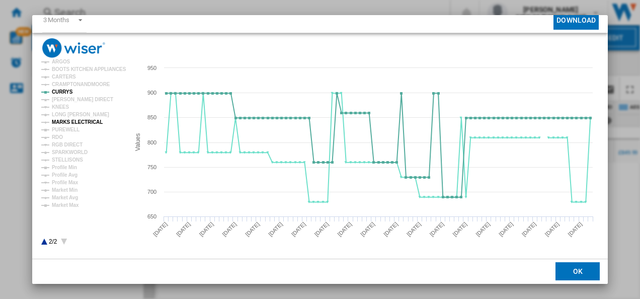
click at [71, 121] on tspan "MARKS ELECTRICAL" at bounding box center [77, 122] width 51 height 6
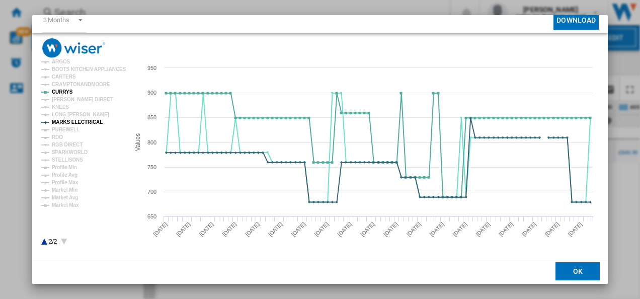
click at [44, 243] on icon "Product popup" at bounding box center [44, 242] width 6 height 6
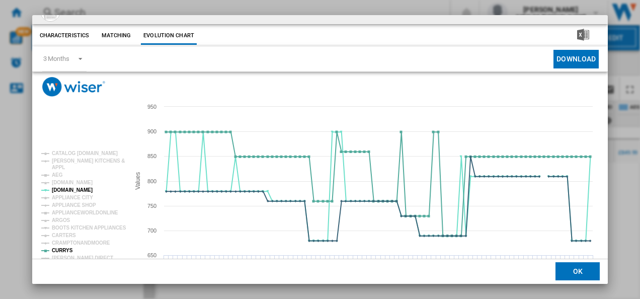
scroll to position [0, 0]
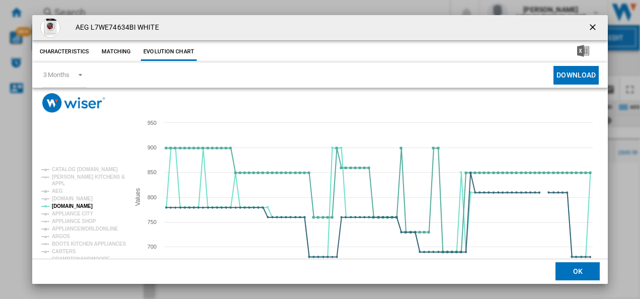
click at [590, 23] on ng-md-icon "getI18NText('BUTTONS.CLOSE_DIALOG')" at bounding box center [594, 28] width 12 height 12
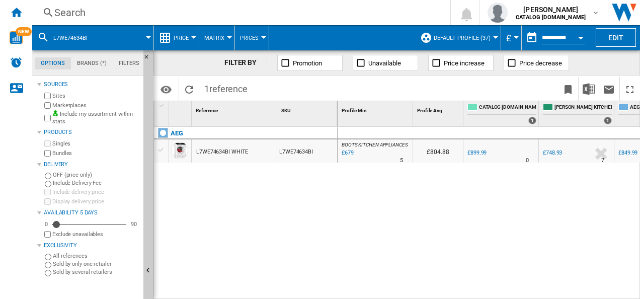
click at [269, 16] on div "Search" at bounding box center [239, 13] width 370 height 14
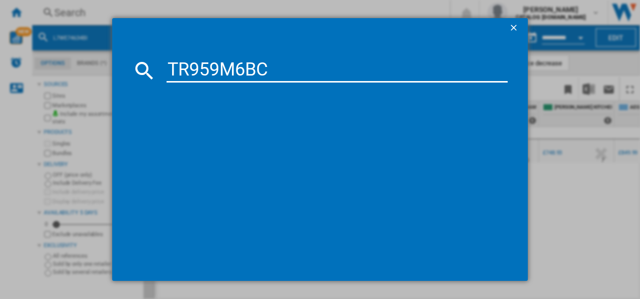
click at [244, 76] on input "TR959M6BC" at bounding box center [338, 70] width 342 height 24
type input "TR959M6BC"
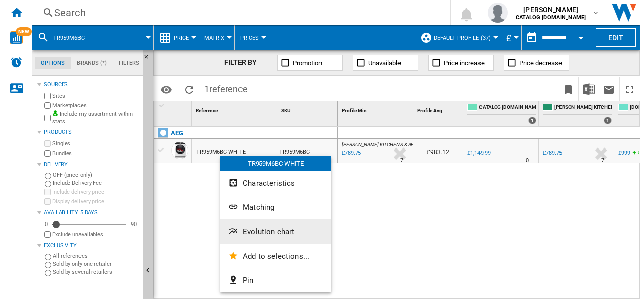
click at [238, 231] on ng-md-icon "Evolution chart" at bounding box center [235, 232] width 12 height 12
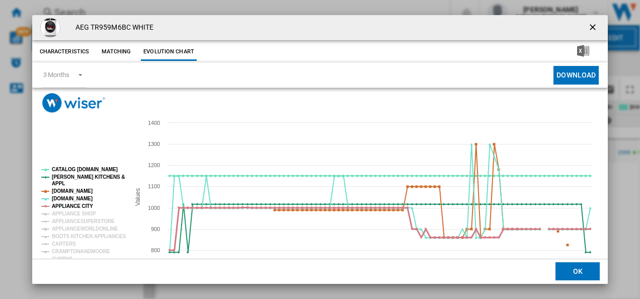
click at [77, 204] on tspan "APPLIANCE CITY" at bounding box center [72, 206] width 41 height 6
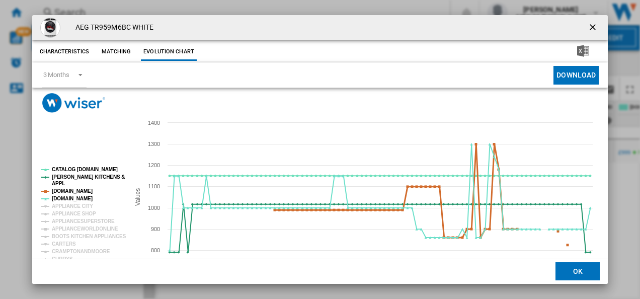
click at [76, 191] on tspan "[DOMAIN_NAME]" at bounding box center [72, 191] width 41 height 6
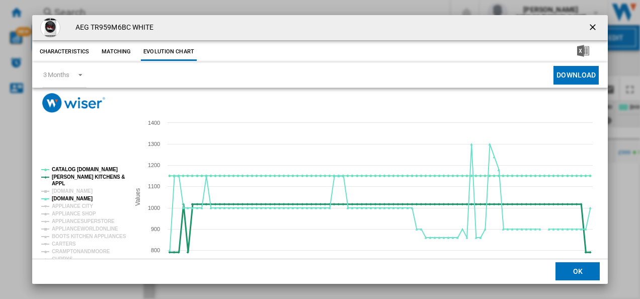
click at [77, 177] on tspan "[PERSON_NAME] KITCHENS &" at bounding box center [88, 177] width 73 height 6
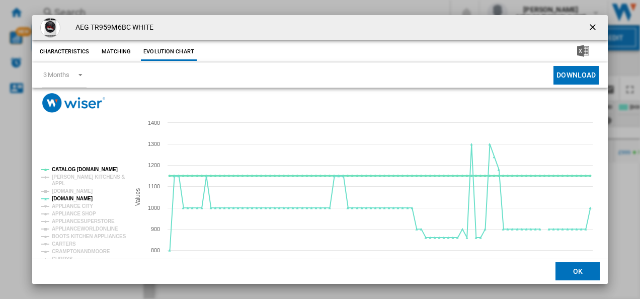
click at [78, 169] on tspan "CATALOG [DOMAIN_NAME]" at bounding box center [85, 170] width 66 height 6
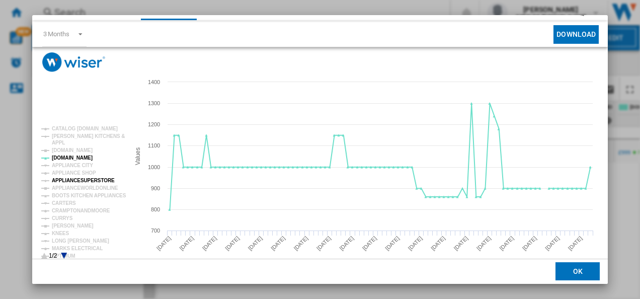
scroll to position [55, 0]
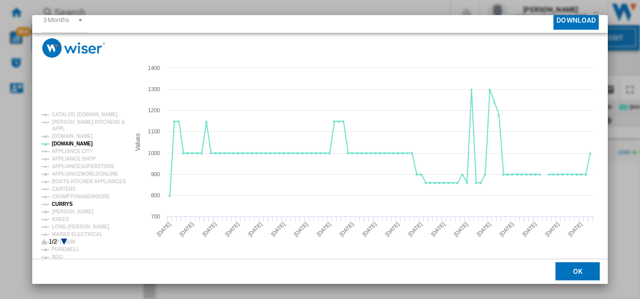
click at [64, 203] on tspan "CURRYS" at bounding box center [62, 204] width 21 height 6
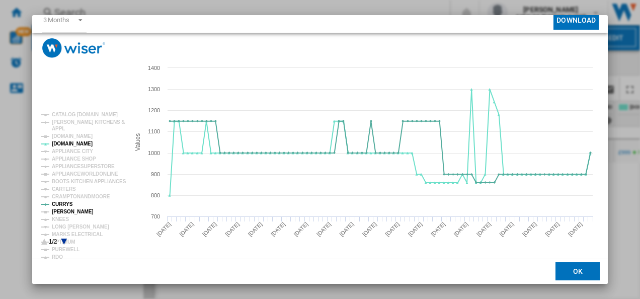
click at [65, 209] on tspan "[PERSON_NAME]" at bounding box center [73, 212] width 42 height 6
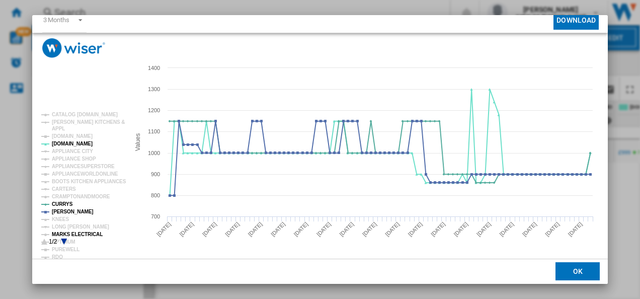
click at [81, 233] on tspan "MARKS ELECTRICAL" at bounding box center [77, 235] width 51 height 6
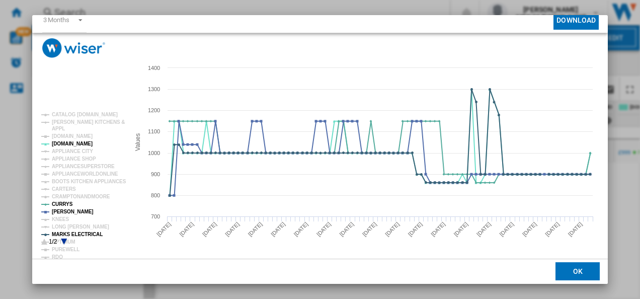
click at [608, 22] on div "AEG TR959M6BC WHITE Characteristics Matching Evolution chart price £1,149.99 de…" at bounding box center [320, 149] width 640 height 299
click at [607, 21] on div "AEG TR959M6BC WHITE Characteristics Matching Evolution chart price £1,149.99 de…" at bounding box center [320, 149] width 640 height 299
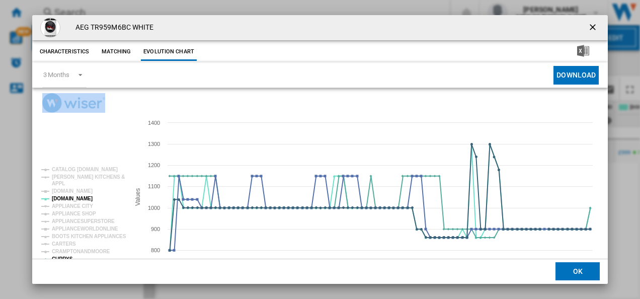
scroll to position [2, 0]
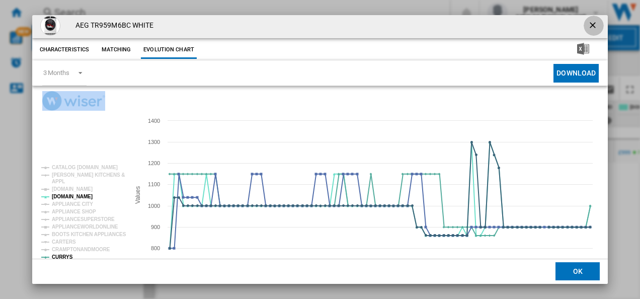
click at [592, 23] on ng-md-icon "getI18NText('BUTTONS.CLOSE_DIALOG')" at bounding box center [594, 26] width 12 height 12
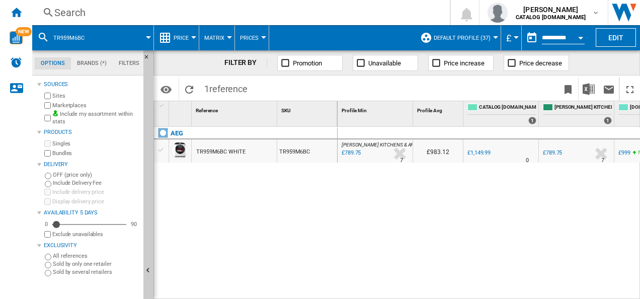
click at [277, 18] on div "Search" at bounding box center [239, 13] width 370 height 14
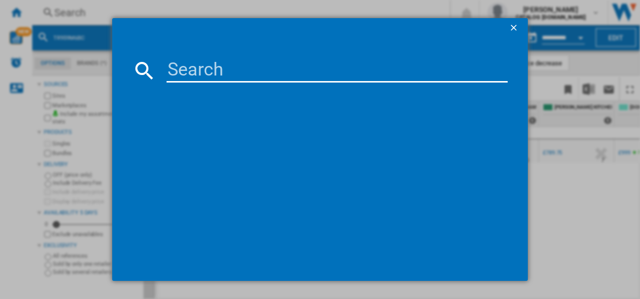
click at [243, 58] on input at bounding box center [338, 70] width 342 height 24
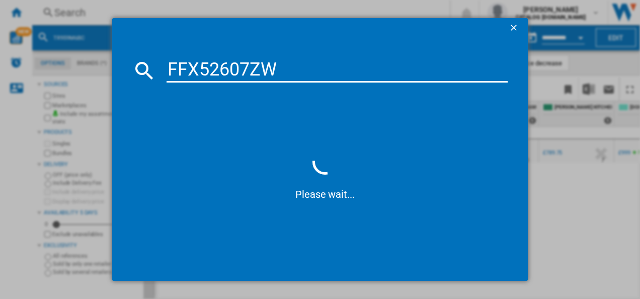
type input "FFX52607ZW"
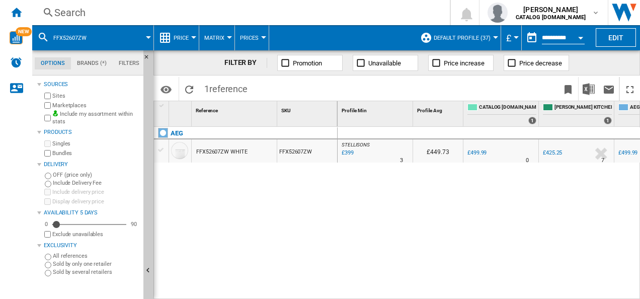
drag, startPoint x: 211, startPoint y: 107, endPoint x: 201, endPoint y: 148, distance: 42.6
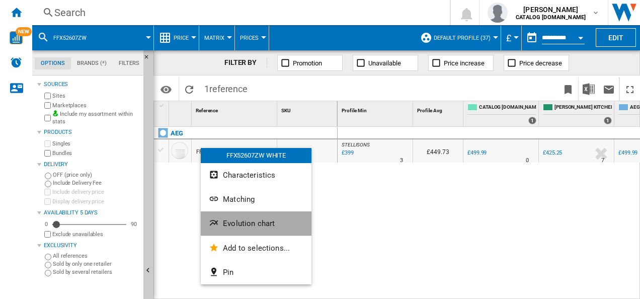
click at [218, 223] on ng-md-icon "Evolution chart" at bounding box center [215, 224] width 12 height 12
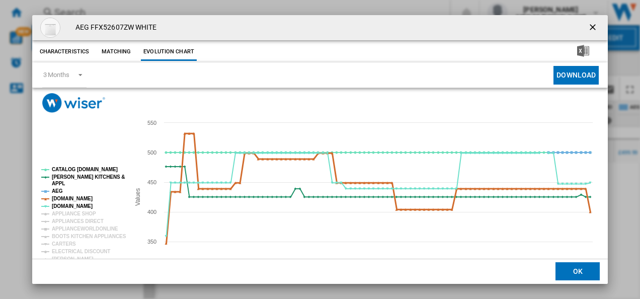
click at [65, 197] on tspan "[DOMAIN_NAME]" at bounding box center [72, 199] width 41 height 6
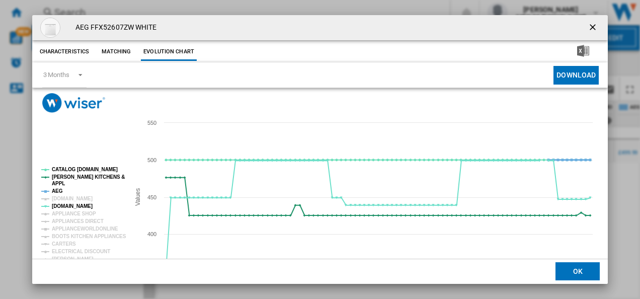
click at [54, 188] on tspan "AEG" at bounding box center [57, 191] width 11 height 6
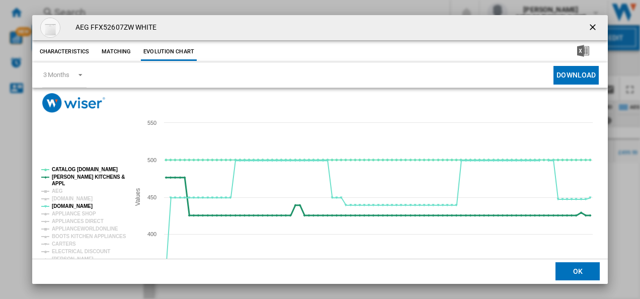
click at [56, 178] on tspan "[PERSON_NAME] KITCHENS &" at bounding box center [88, 177] width 73 height 6
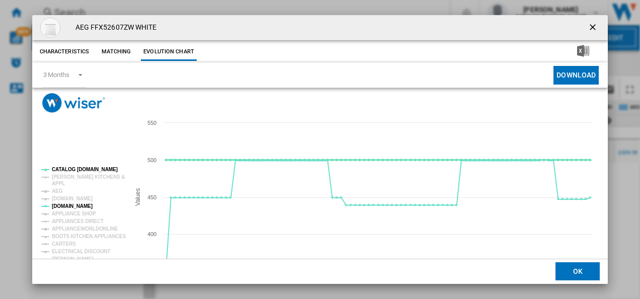
click at [59, 170] on tspan "CATALOG [DOMAIN_NAME]" at bounding box center [85, 170] width 66 height 6
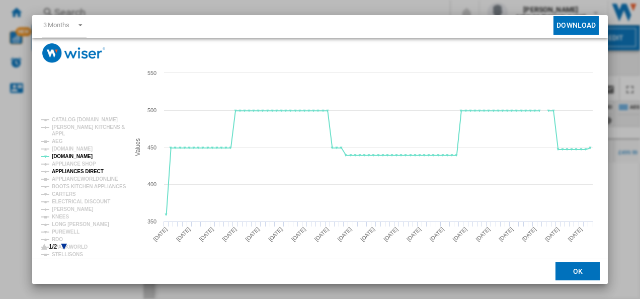
scroll to position [55, 0]
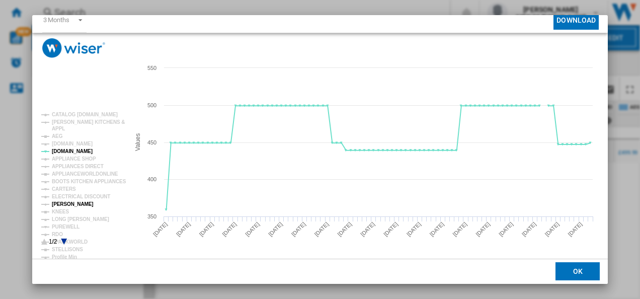
click at [69, 202] on tspan "[PERSON_NAME]" at bounding box center [73, 204] width 42 height 6
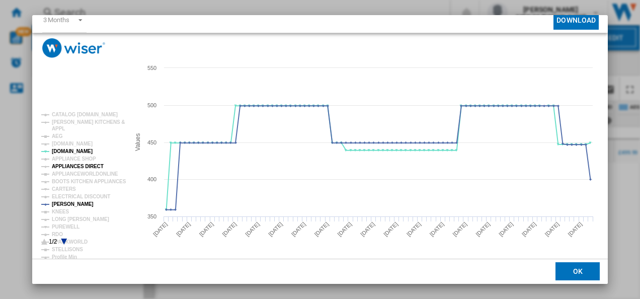
click at [79, 165] on tspan "APPLIANCES DIRECT" at bounding box center [78, 167] width 52 height 6
click at [62, 240] on icon "Product popup" at bounding box center [64, 242] width 6 height 6
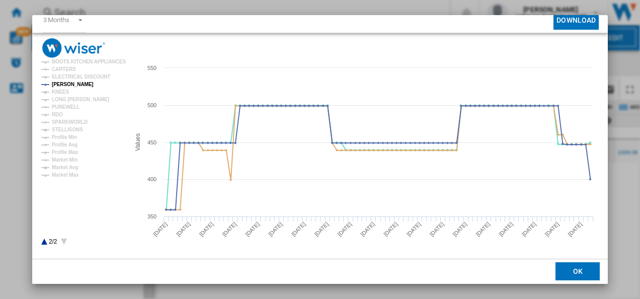
click at [45, 242] on icon "Product popup" at bounding box center [44, 242] width 6 height 6
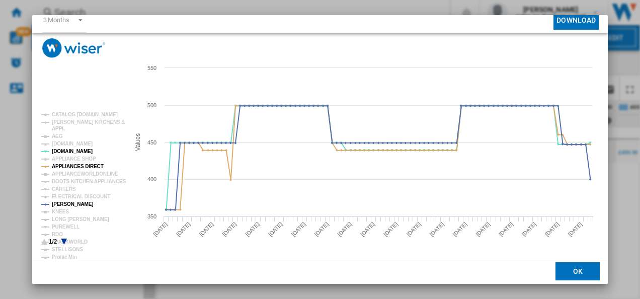
scroll to position [0, 0]
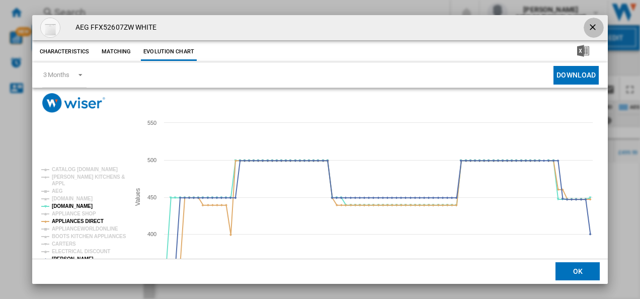
click at [596, 23] on button "Product popup" at bounding box center [594, 28] width 20 height 20
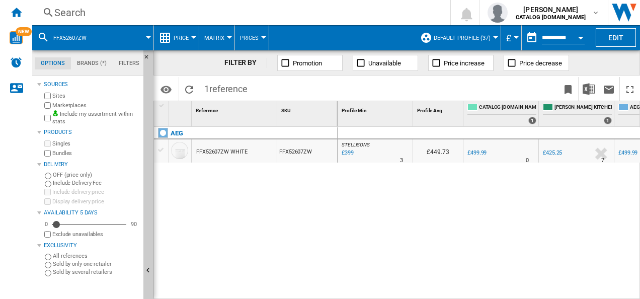
click at [330, 15] on div "Search" at bounding box center [239, 13] width 370 height 14
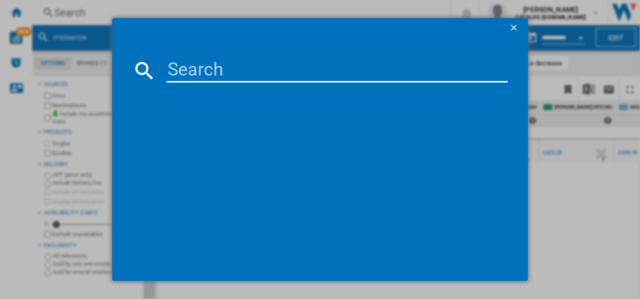
click at [191, 69] on input at bounding box center [338, 70] width 342 height 24
type input "FFB73527ZM"
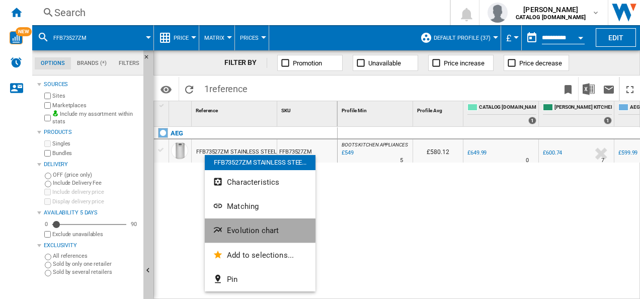
click at [228, 229] on span "Evolution chart" at bounding box center [253, 230] width 52 height 9
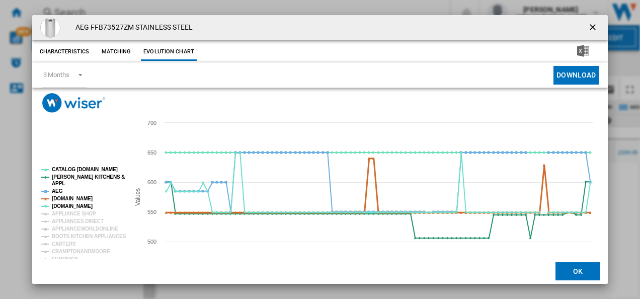
click at [69, 200] on tspan "[DOMAIN_NAME]" at bounding box center [72, 199] width 41 height 6
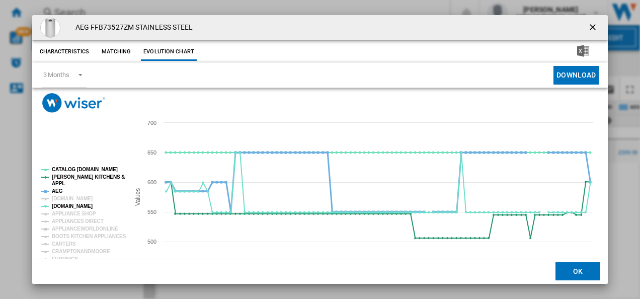
click at [58, 189] on tspan "AEG" at bounding box center [57, 191] width 11 height 6
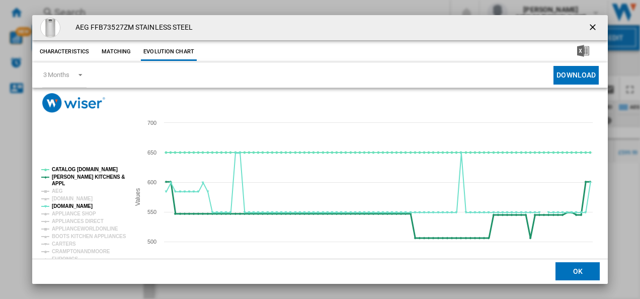
click at [58, 175] on tspan "[PERSON_NAME] KITCHENS &" at bounding box center [88, 177] width 73 height 6
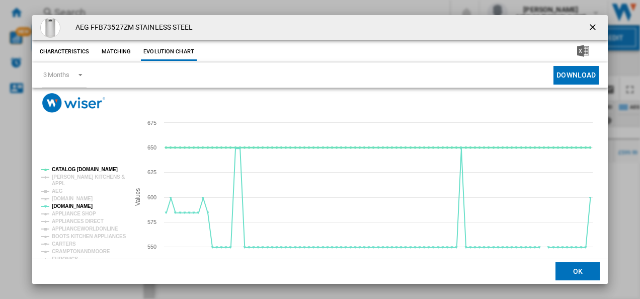
click at [63, 169] on tspan "CATALOG [DOMAIN_NAME]" at bounding box center [85, 170] width 66 height 6
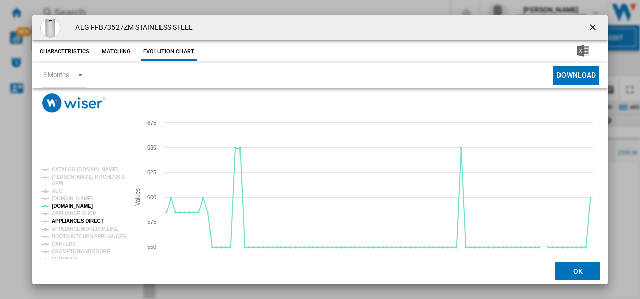
click at [82, 223] on tspan "APPLIANCES DIRECT" at bounding box center [78, 221] width 52 height 6
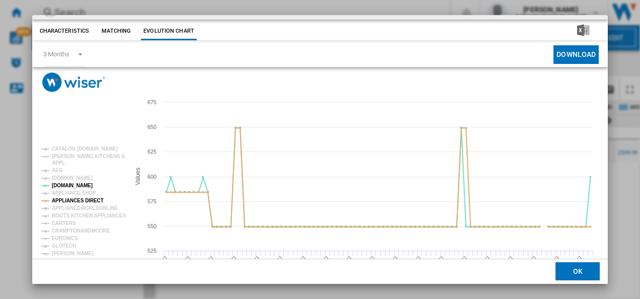
scroll to position [21, 0]
click at [72, 255] on tspan "[PERSON_NAME]" at bounding box center [73, 253] width 42 height 6
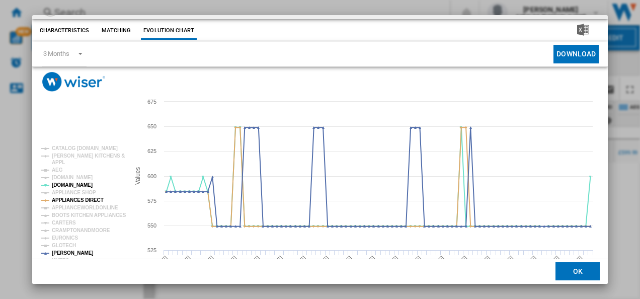
scroll to position [55, 0]
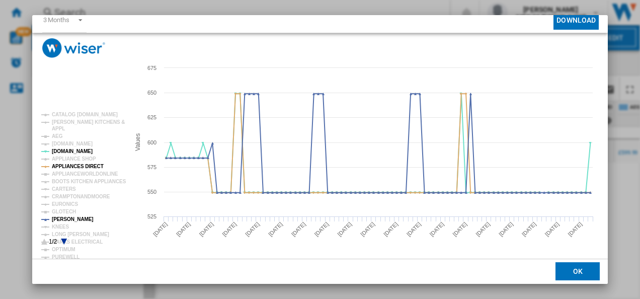
click at [64, 239] on icon "Product popup" at bounding box center [64, 242] width 6 height 6
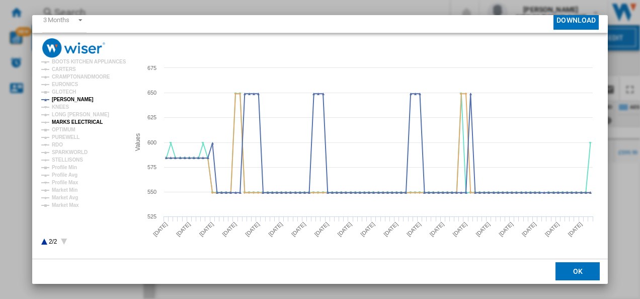
click at [81, 121] on tspan "MARKS ELECTRICAL" at bounding box center [77, 122] width 51 height 6
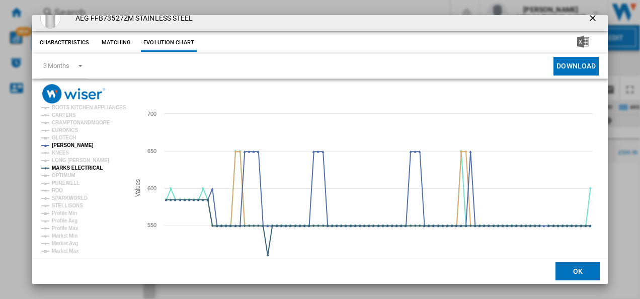
scroll to position [0, 0]
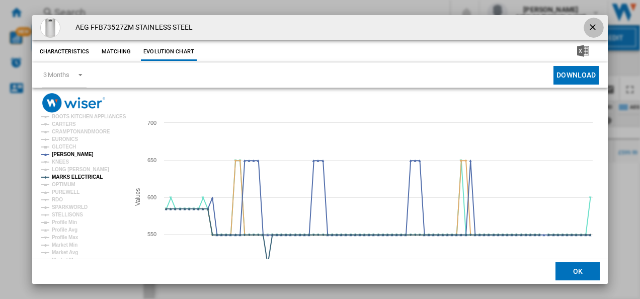
click at [592, 26] on ng-md-icon "getI18NText('BUTTONS.CLOSE_DIALOG')" at bounding box center [594, 28] width 12 height 12
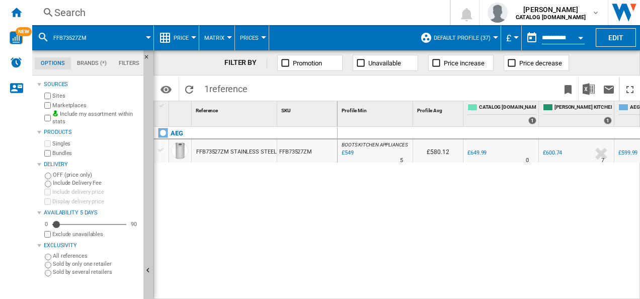
click at [256, 15] on div "Search" at bounding box center [239, 13] width 370 height 14
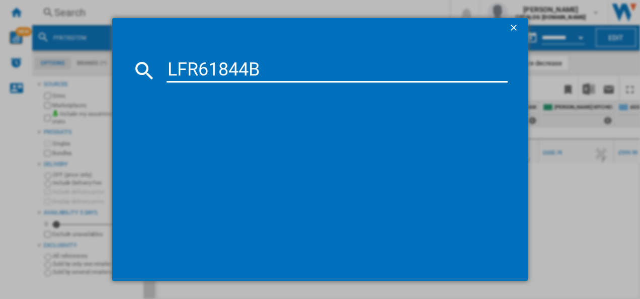
click at [224, 70] on input "LFR61844B" at bounding box center [338, 70] width 342 height 24
type input "LFR61844B"
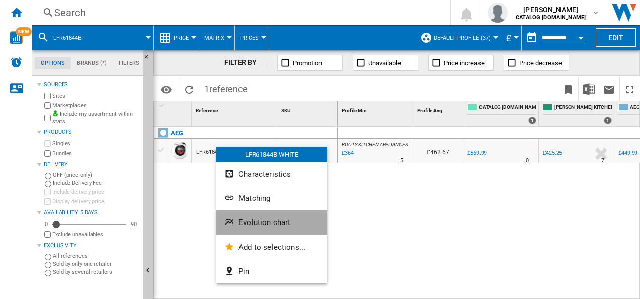
click at [235, 226] on ng-md-icon "Evolution chart" at bounding box center [231, 223] width 12 height 12
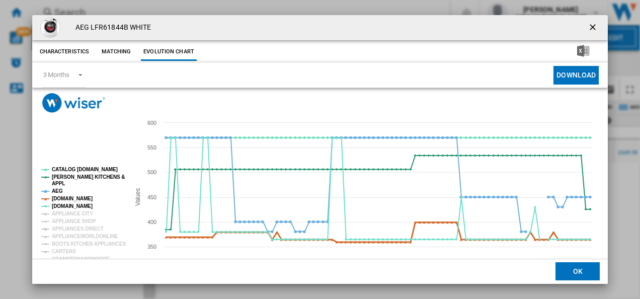
click at [64, 201] on tspan "[DOMAIN_NAME]" at bounding box center [72, 199] width 41 height 6
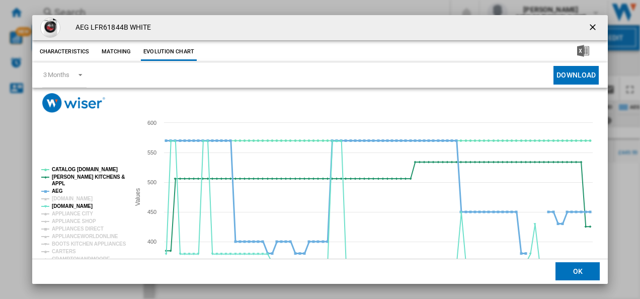
click at [57, 188] on tspan "AEG" at bounding box center [57, 191] width 11 height 6
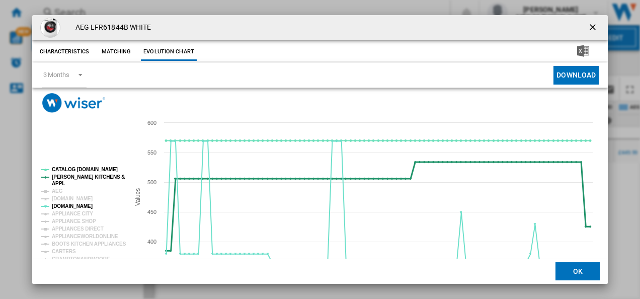
click at [57, 179] on tspan "[PERSON_NAME] KITCHENS &" at bounding box center [88, 177] width 73 height 6
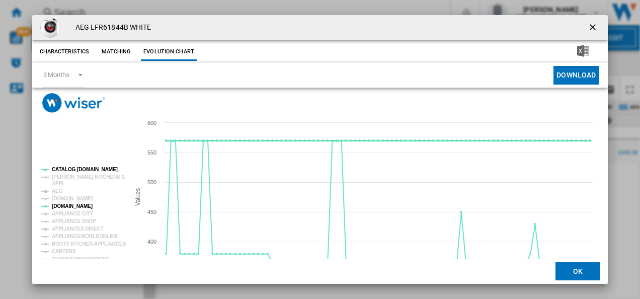
click at [62, 170] on tspan "CATALOG [DOMAIN_NAME]" at bounding box center [85, 170] width 66 height 6
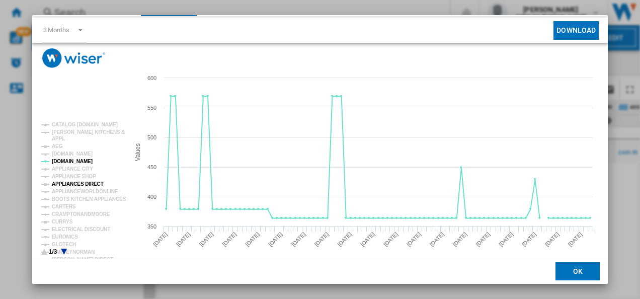
scroll to position [55, 0]
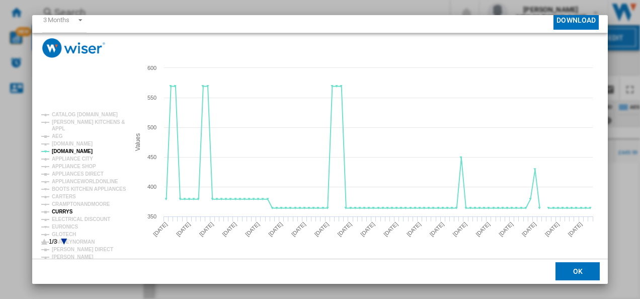
click at [62, 212] on tspan "CURRYS" at bounding box center [62, 212] width 21 height 6
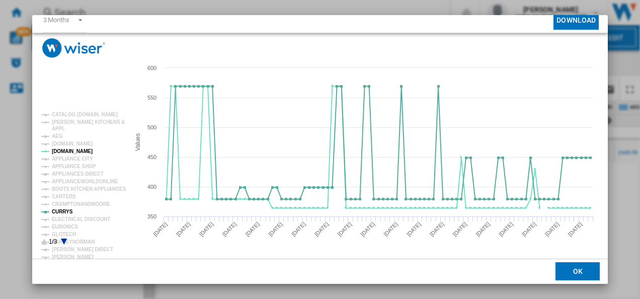
click at [63, 240] on icon "Product popup" at bounding box center [64, 242] width 6 height 6
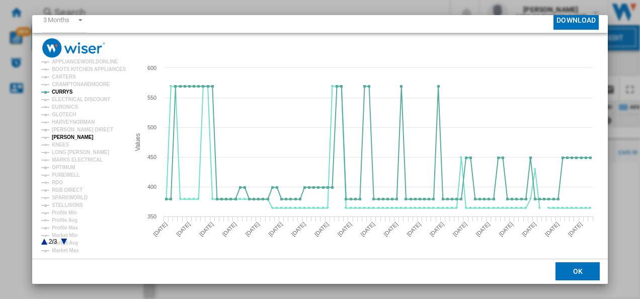
click at [72, 137] on tspan "[PERSON_NAME]" at bounding box center [73, 137] width 42 height 6
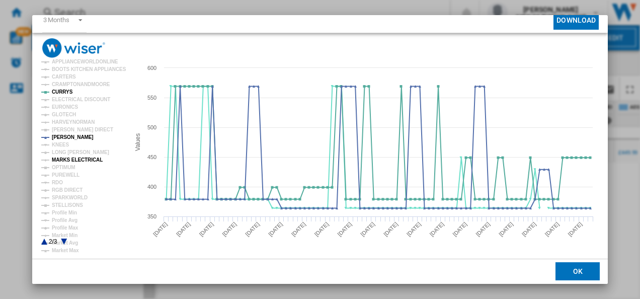
click at [71, 162] on tspan "MARKS ELECTRICAL" at bounding box center [77, 160] width 51 height 6
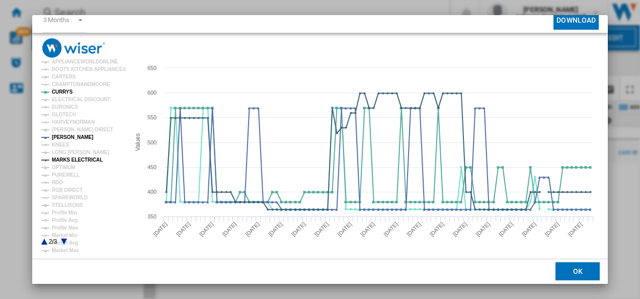
click at [44, 241] on icon "Product popup" at bounding box center [44, 242] width 6 height 6
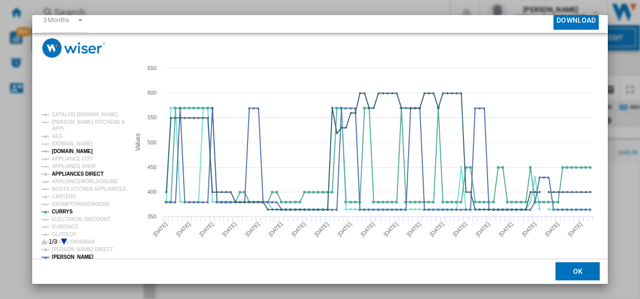
click at [93, 172] on tspan "APPLIANCES DIRECT" at bounding box center [78, 174] width 52 height 6
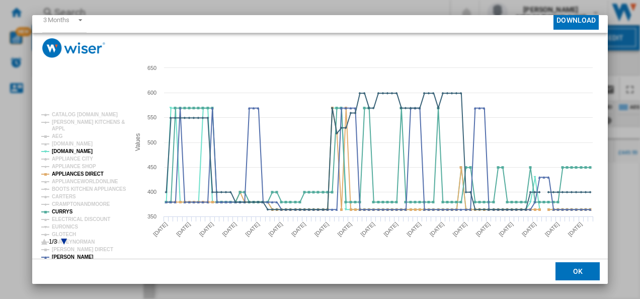
scroll to position [0, 0]
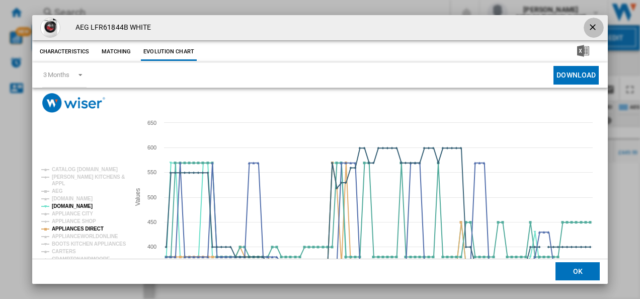
click at [591, 23] on ng-md-icon "getI18NText('BUTTONS.CLOSE_DIALOG')" at bounding box center [594, 28] width 12 height 12
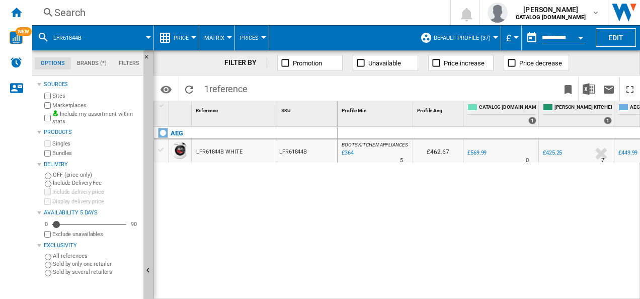
click at [275, 19] on div "Search" at bounding box center [239, 13] width 370 height 14
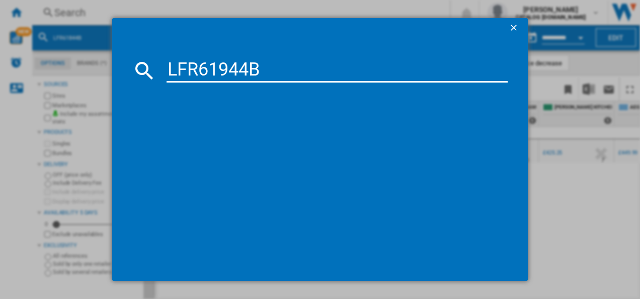
click at [237, 72] on input "LFR61944B" at bounding box center [338, 70] width 342 height 24
type input "LFR61944B"
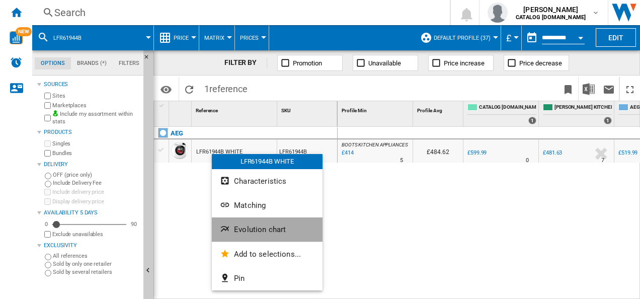
click at [223, 223] on button "Evolution chart" at bounding box center [267, 229] width 111 height 24
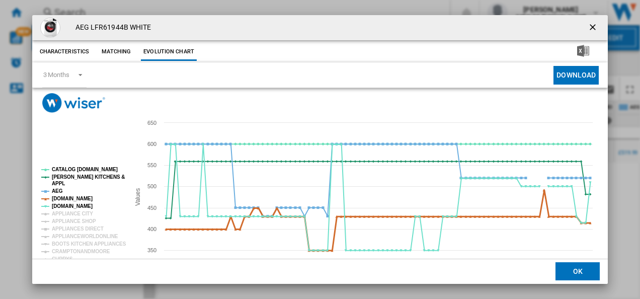
click at [63, 196] on tspan "[DOMAIN_NAME]" at bounding box center [72, 199] width 41 height 6
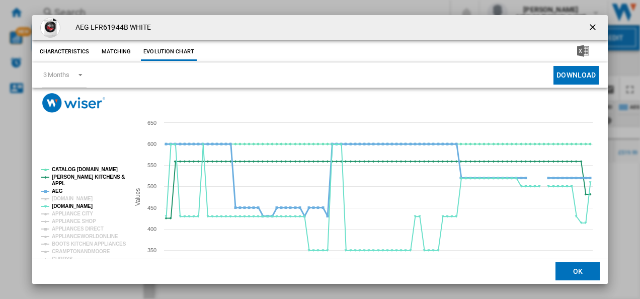
click at [55, 191] on tspan "AEG" at bounding box center [57, 191] width 11 height 6
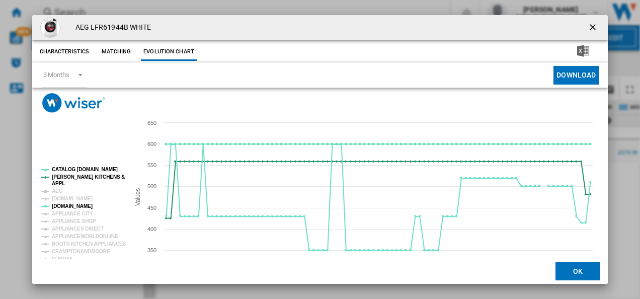
drag, startPoint x: 62, startPoint y: 177, endPoint x: 72, endPoint y: 165, distance: 16.1
click at [72, 165] on g "CATALOG ELECTROLUX.UK PAUL DAVIES KITCHENS & APPL AEG AMAZON.CO.UK AO.COM APPLI…" at bounding box center [81, 276] width 89 height 227
click at [70, 171] on tspan "CATALOG [DOMAIN_NAME]" at bounding box center [85, 170] width 66 height 6
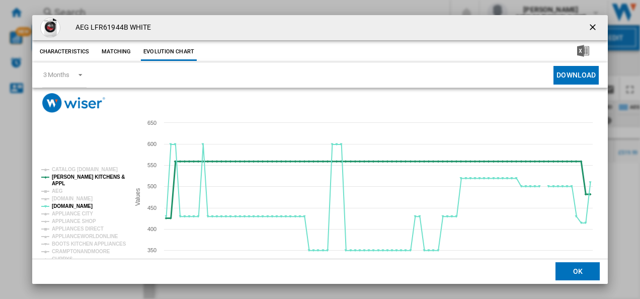
click at [67, 178] on tspan "[PERSON_NAME] KITCHENS &" at bounding box center [88, 177] width 73 height 6
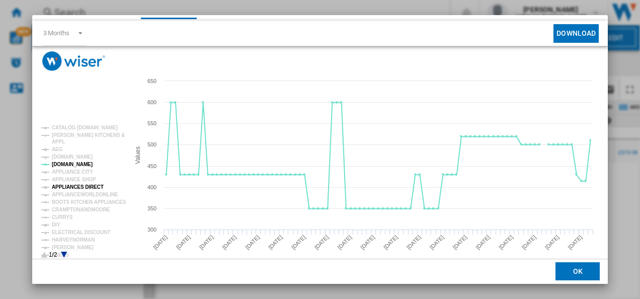
scroll to position [55, 0]
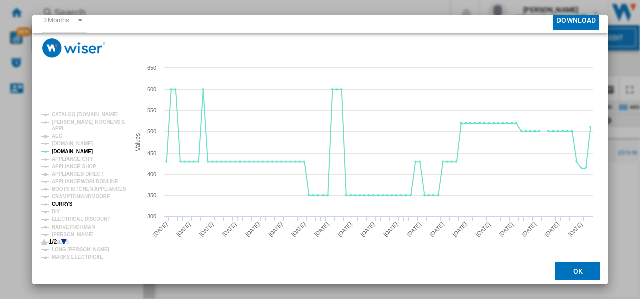
click at [67, 204] on tspan "CURRYS" at bounding box center [62, 204] width 21 height 6
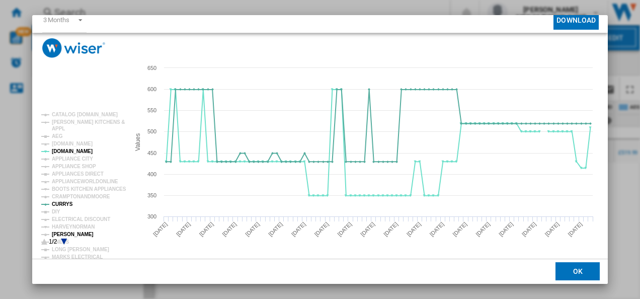
click at [66, 234] on tspan "[PERSON_NAME]" at bounding box center [73, 235] width 42 height 6
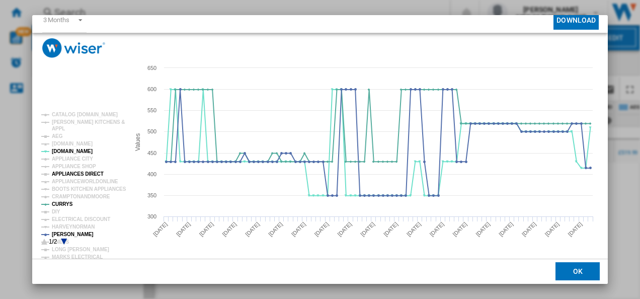
click at [83, 172] on tspan "APPLIANCES DIRECT" at bounding box center [78, 174] width 52 height 6
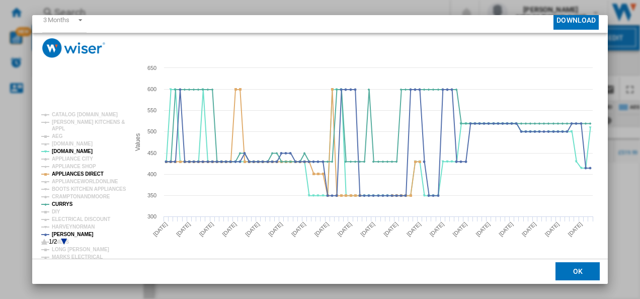
click at [64, 240] on icon "Product popup" at bounding box center [64, 242] width 6 height 6
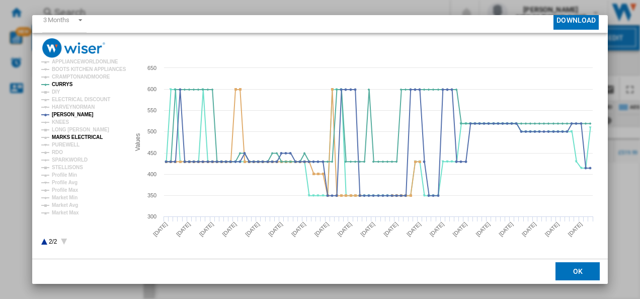
click at [90, 138] on tspan "MARKS ELECTRICAL" at bounding box center [77, 137] width 51 height 6
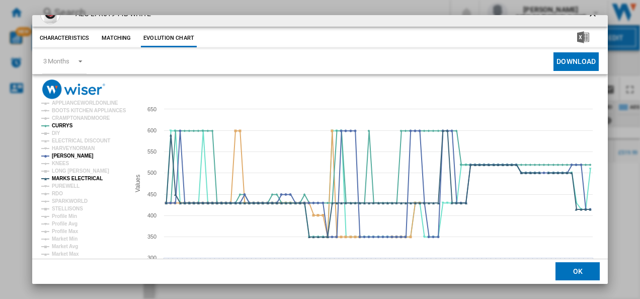
scroll to position [0, 0]
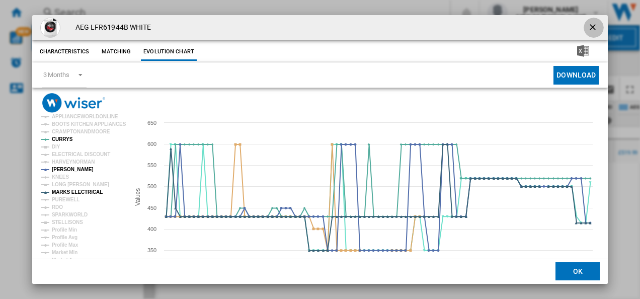
click at [593, 23] on ng-md-icon "getI18NText('BUTTONS.CLOSE_DIALOG')" at bounding box center [594, 28] width 12 height 12
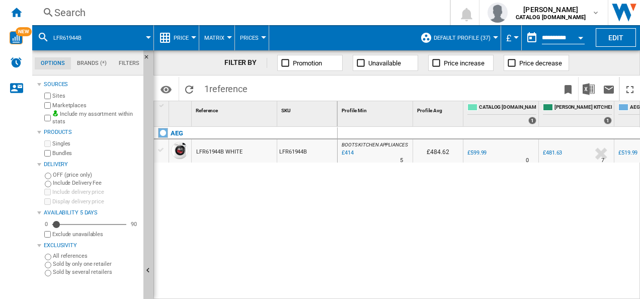
click at [278, 17] on div "Search" at bounding box center [239, 13] width 370 height 14
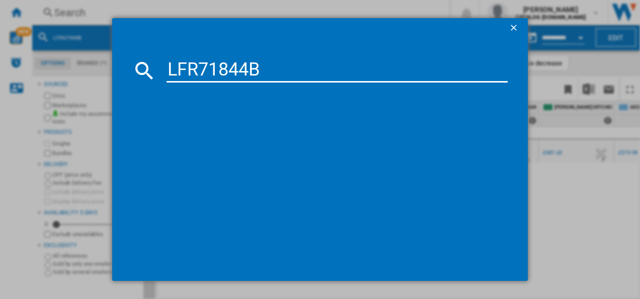
click at [232, 76] on input "LFR71844B" at bounding box center [338, 70] width 342 height 24
type input "LFR71844B"
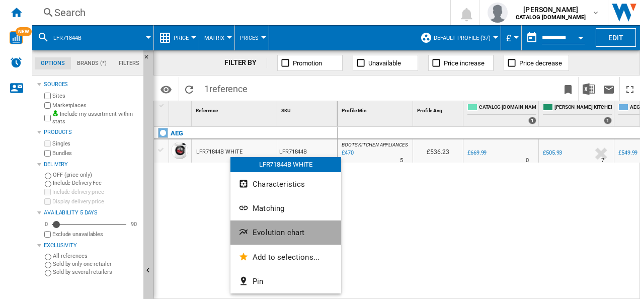
click at [259, 225] on button "Evolution chart" at bounding box center [286, 232] width 111 height 24
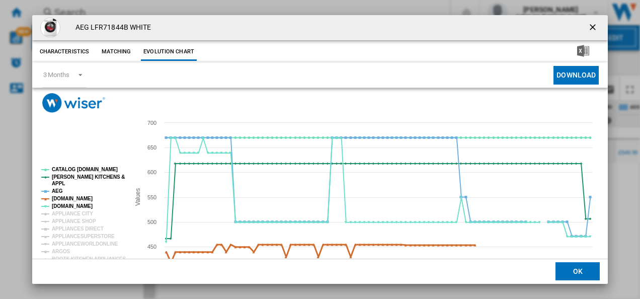
click at [69, 197] on tspan "[DOMAIN_NAME]" at bounding box center [72, 199] width 41 height 6
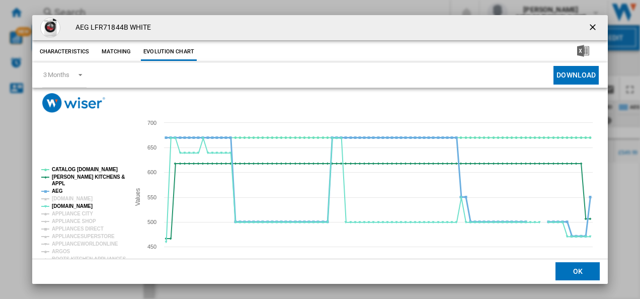
click at [55, 190] on tspan "AEG" at bounding box center [57, 191] width 11 height 6
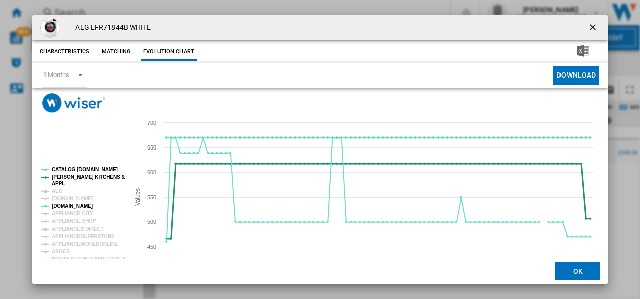
click at [66, 179] on tspan "[PERSON_NAME] KITCHENS &" at bounding box center [88, 177] width 73 height 6
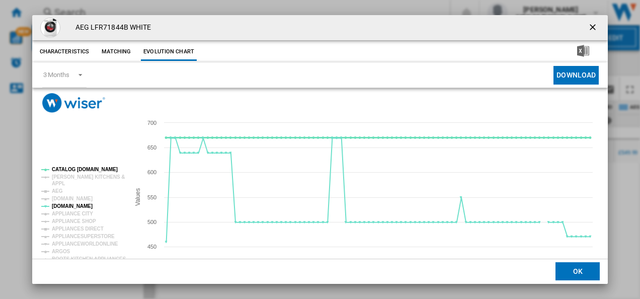
click at [77, 168] on tspan "CATALOG [DOMAIN_NAME]" at bounding box center [85, 170] width 66 height 6
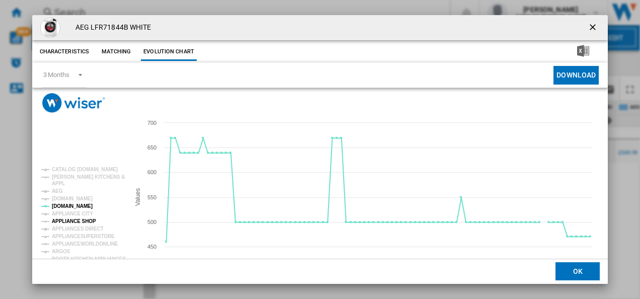
scroll to position [55, 0]
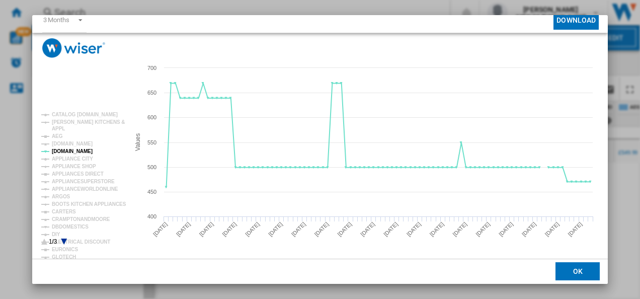
click at [65, 241] on icon "Product popup" at bounding box center [64, 242] width 6 height 6
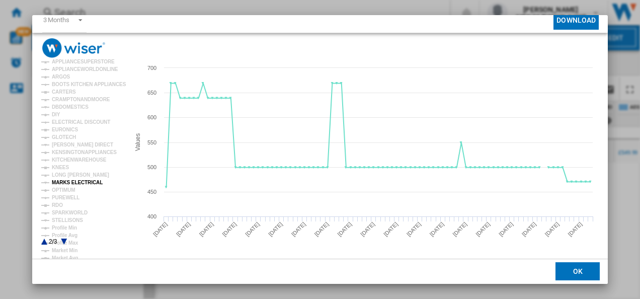
click at [78, 182] on tspan "MARKS ELECTRICAL" at bounding box center [77, 183] width 51 height 6
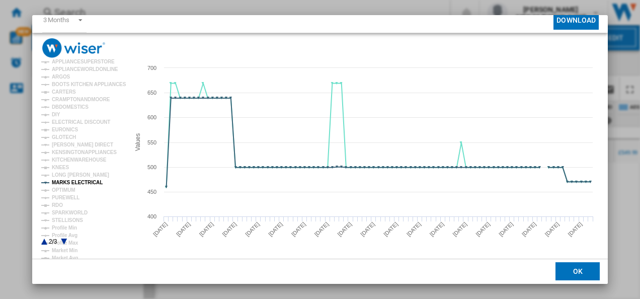
click at [43, 242] on icon "Product popup" at bounding box center [44, 242] width 6 height 6
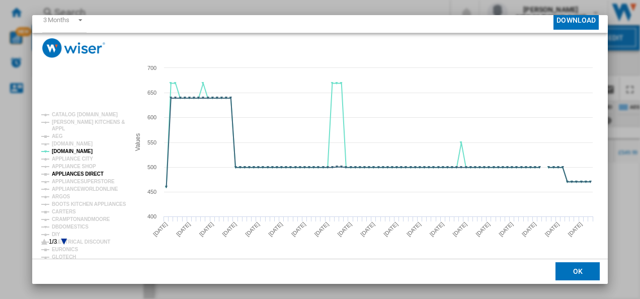
click at [75, 173] on tspan "APPLIANCES DIRECT" at bounding box center [78, 174] width 52 height 6
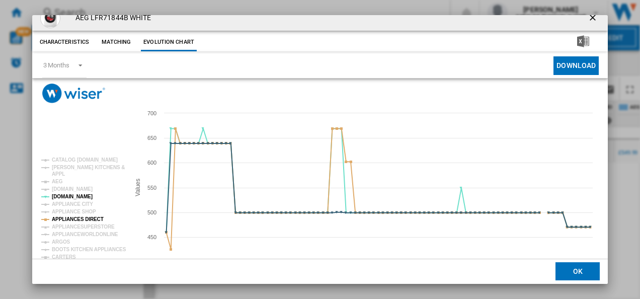
scroll to position [0, 0]
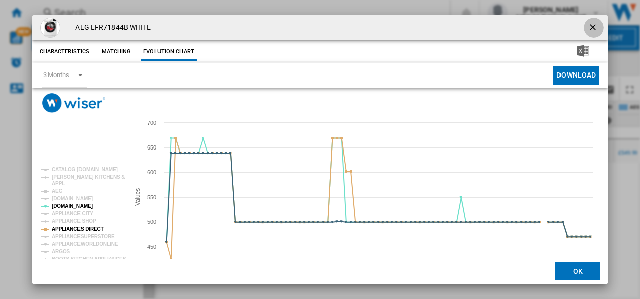
click at [588, 24] on ng-md-icon "getI18NText('BUTTONS.CLOSE_DIALOG')" at bounding box center [594, 28] width 12 height 12
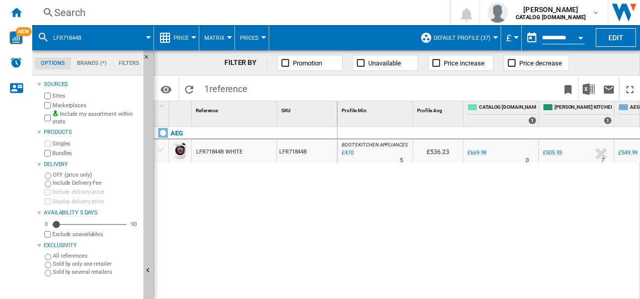
click at [297, 10] on div "Search" at bounding box center [239, 13] width 370 height 14
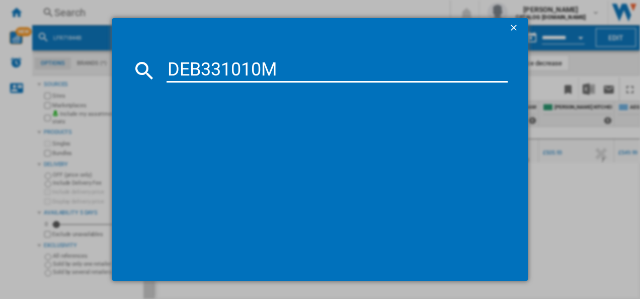
click at [224, 65] on input "DEB331010M" at bounding box center [338, 70] width 342 height 24
type input "DEB331010M"
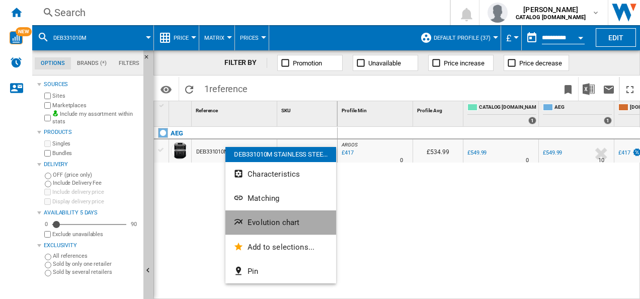
click at [245, 227] on ng-md-icon "Evolution chart" at bounding box center [240, 223] width 12 height 12
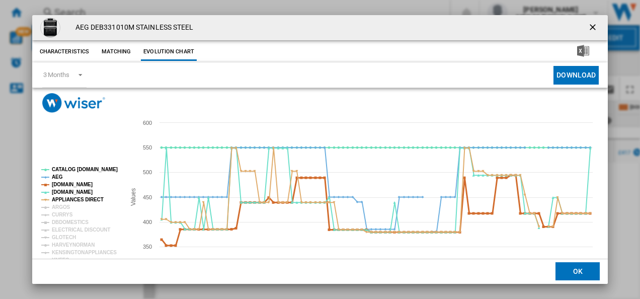
click at [78, 182] on tspan "[DOMAIN_NAME]" at bounding box center [72, 185] width 41 height 6
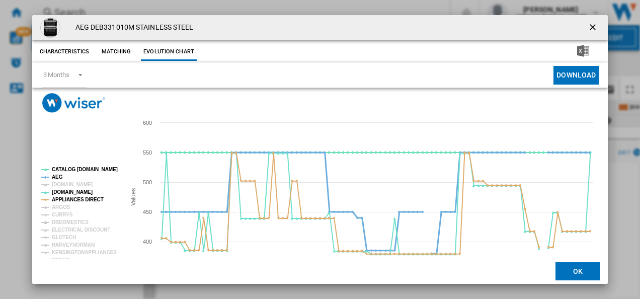
click at [55, 176] on tspan "AEG" at bounding box center [57, 177] width 11 height 6
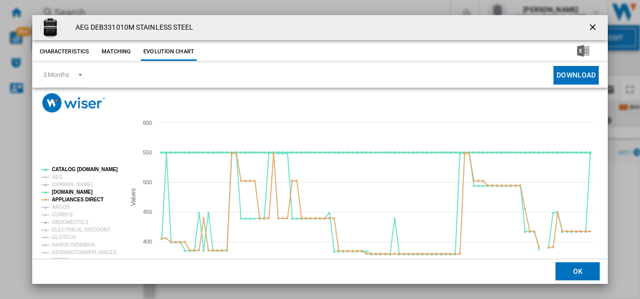
click at [64, 169] on tspan "CATALOG [DOMAIN_NAME]" at bounding box center [85, 170] width 66 height 6
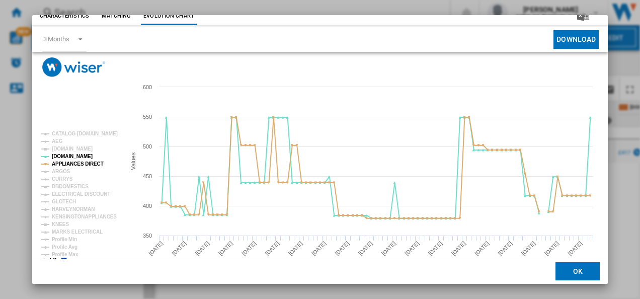
scroll to position [36, 0]
click at [65, 177] on tspan "CURRYS" at bounding box center [62, 179] width 21 height 6
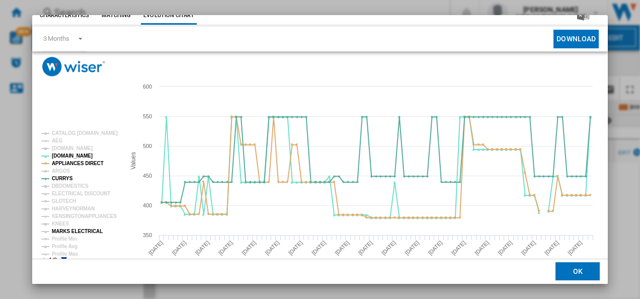
click at [69, 231] on tspan "MARKS ELECTRICAL" at bounding box center [77, 232] width 51 height 6
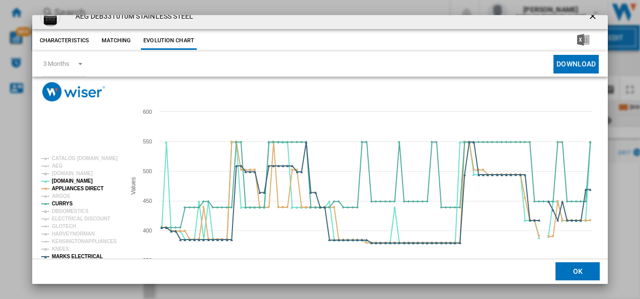
scroll to position [0, 0]
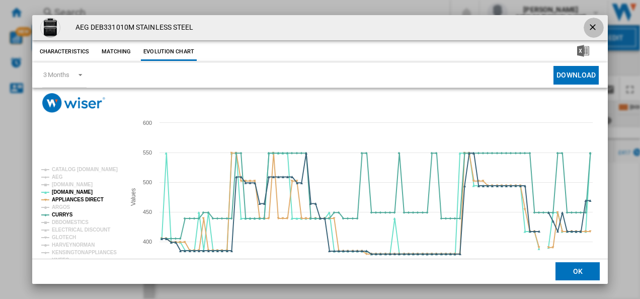
click at [590, 27] on ng-md-icon "getI18NText('BUTTONS.CLOSE_DIALOG')" at bounding box center [594, 28] width 12 height 12
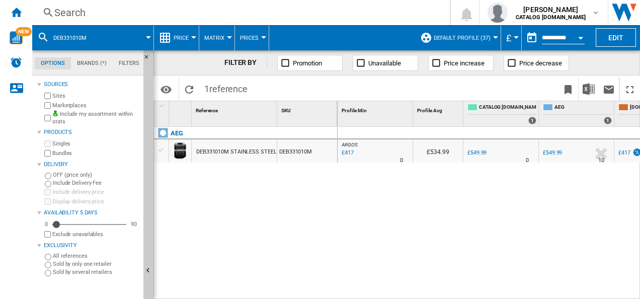
click at [331, 20] on div "Search Search 0 shabana shabir CATALOG ELECTROLUX.UK CATALOG ELECTROLUX.UK My s…" at bounding box center [336, 12] width 608 height 25
click at [327, 12] on div "Search" at bounding box center [239, 13] width 370 height 14
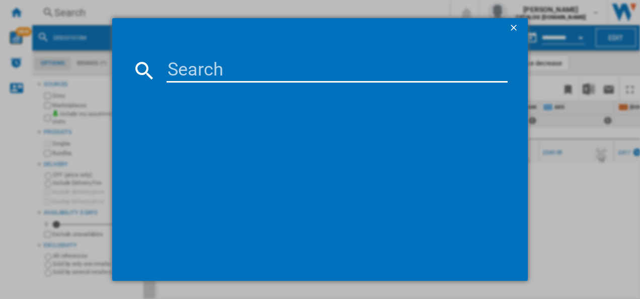
click at [290, 76] on input at bounding box center [338, 70] width 342 height 24
type input "BSX23101XM"
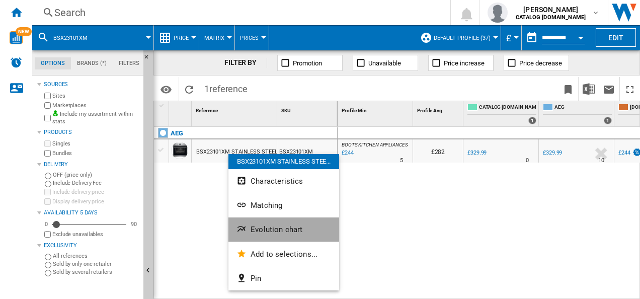
click at [250, 223] on button "Evolution chart" at bounding box center [284, 229] width 111 height 24
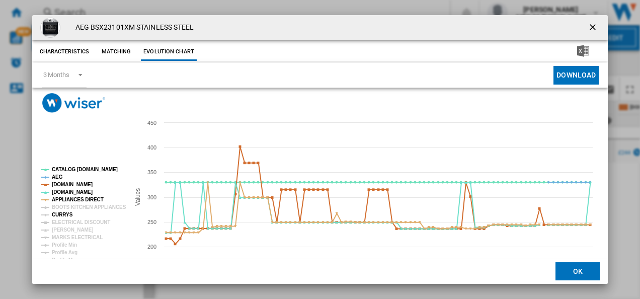
click at [63, 214] on tspan "CURRYS" at bounding box center [62, 215] width 21 height 6
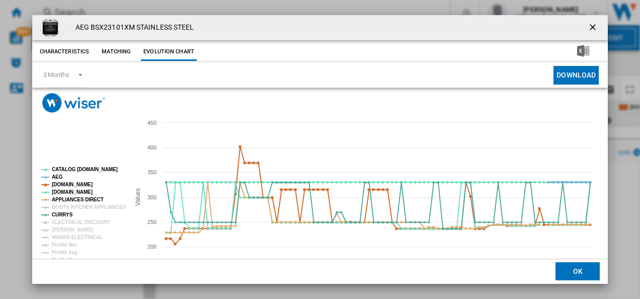
drag, startPoint x: 64, startPoint y: 185, endPoint x: 57, endPoint y: 176, distance: 11.1
click at [57, 176] on g "CATALOG ELECTROLUX.UK AEG AMAZON.CO.UK AO.COM APPLIANCES DIRECT BOOTS KITCHEN A…" at bounding box center [83, 226] width 85 height 119
click at [57, 176] on tspan "AEG" at bounding box center [57, 177] width 11 height 6
click at [65, 171] on tspan "CATALOG [DOMAIN_NAME]" at bounding box center [85, 170] width 66 height 6
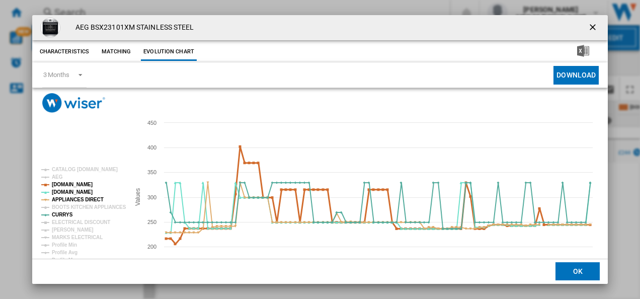
click at [66, 183] on tspan "[DOMAIN_NAME]" at bounding box center [72, 185] width 41 height 6
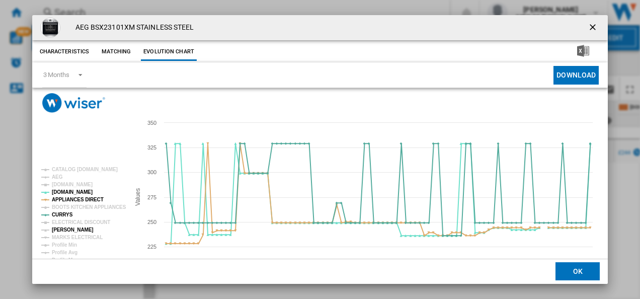
click at [66, 231] on tspan "[PERSON_NAME]" at bounding box center [73, 230] width 42 height 6
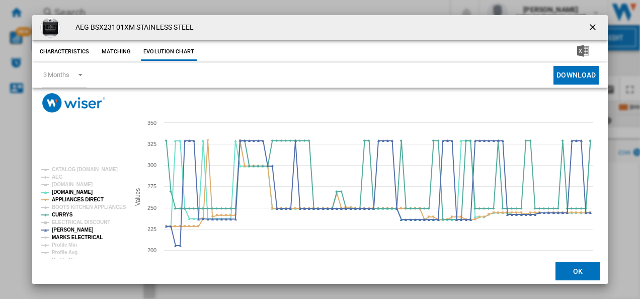
click at [67, 236] on tspan "MARKS ELECTRICAL" at bounding box center [77, 238] width 51 height 6
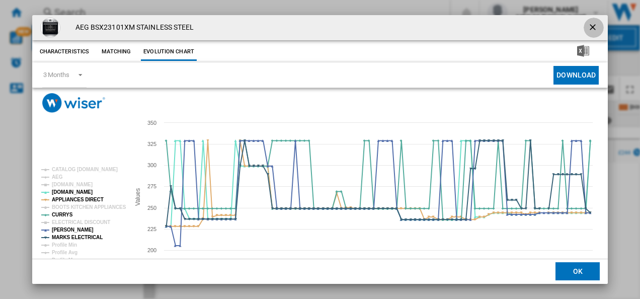
click at [589, 21] on button "Product popup" at bounding box center [594, 28] width 20 height 20
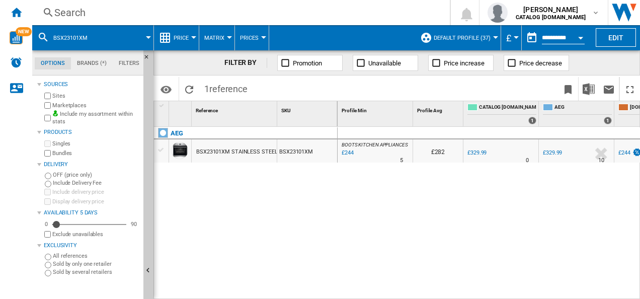
click at [257, 14] on div "Search" at bounding box center [239, 13] width 370 height 14
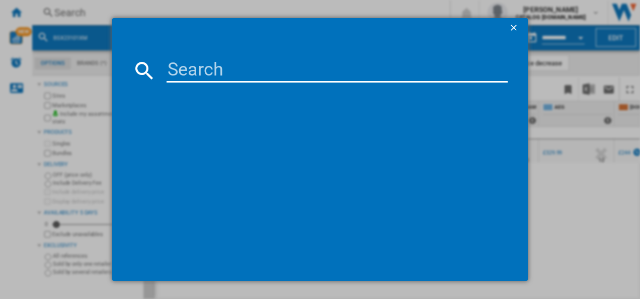
click at [235, 79] on input at bounding box center [338, 70] width 342 height 24
type input "TI84IB00FZ"
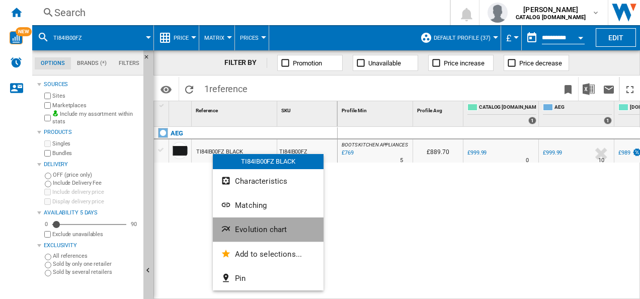
click at [225, 222] on button "Evolution chart" at bounding box center [268, 229] width 111 height 24
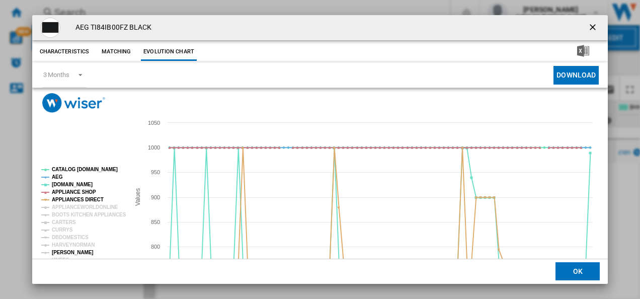
click at [62, 250] on tspan "[PERSON_NAME]" at bounding box center [73, 253] width 42 height 6
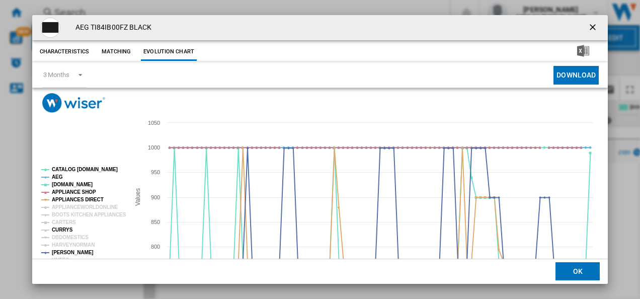
click at [61, 229] on tspan "CURRYS" at bounding box center [62, 230] width 21 height 6
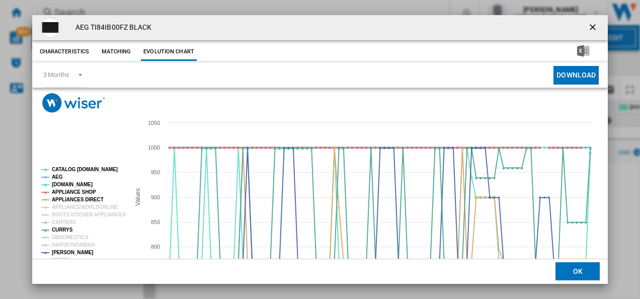
click at [76, 191] on tspan "APPLIANCE SHOP" at bounding box center [74, 192] width 44 height 6
click at [58, 175] on tspan "AEG" at bounding box center [57, 177] width 11 height 6
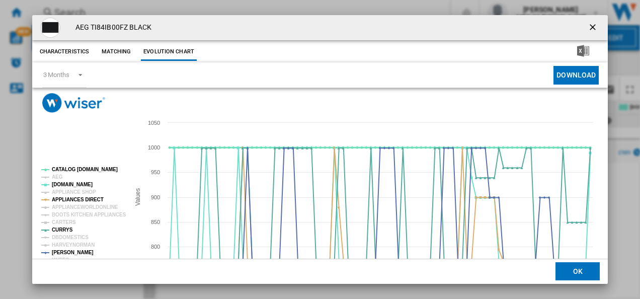
click at [65, 169] on tspan "CATALOG [DOMAIN_NAME]" at bounding box center [85, 170] width 66 height 6
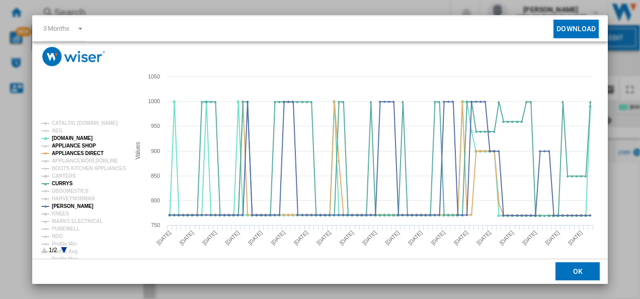
scroll to position [55, 0]
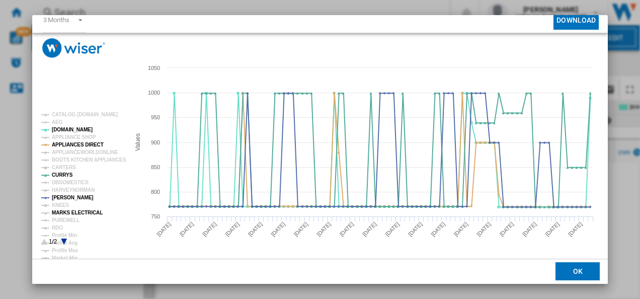
click at [79, 214] on tspan "MARKS ELECTRICAL" at bounding box center [77, 213] width 51 height 6
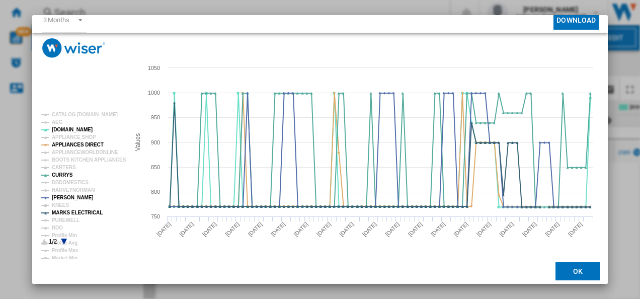
click at [609, 19] on div "AEG TI84IB00FZ BLACK Characteristics Matching Evolution chart price £999.99 del…" at bounding box center [320, 149] width 640 height 299
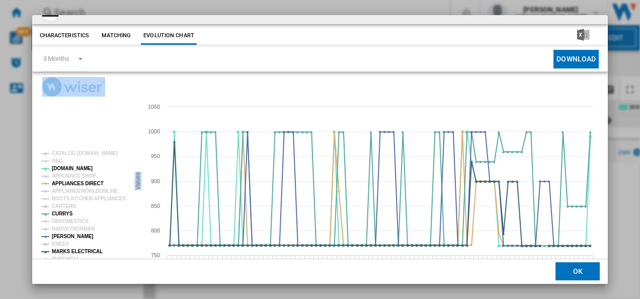
scroll to position [0, 0]
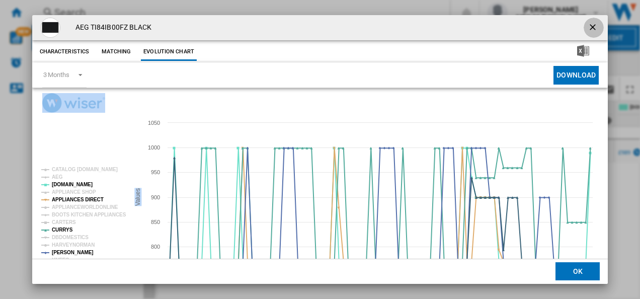
click at [588, 26] on ng-md-icon "getI18NText('BUTTONS.CLOSE_DIALOG')" at bounding box center [594, 28] width 12 height 12
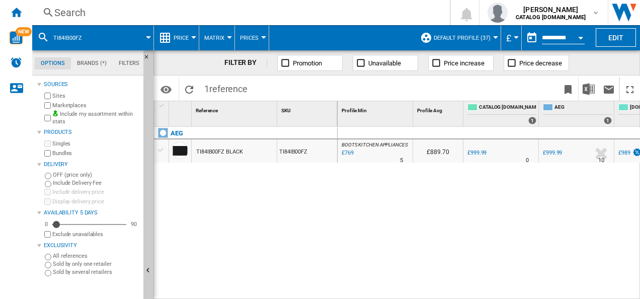
click at [335, 14] on div "Search" at bounding box center [239, 13] width 370 height 14
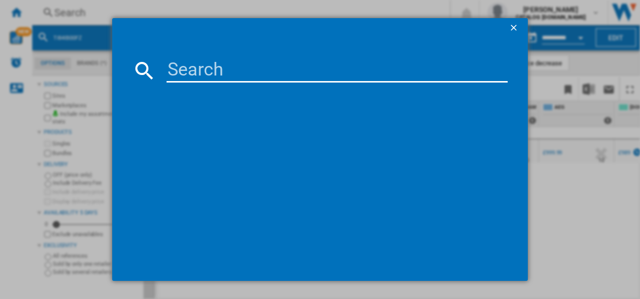
click at [282, 73] on input at bounding box center [338, 70] width 342 height 24
type input "OB6SM171DB"
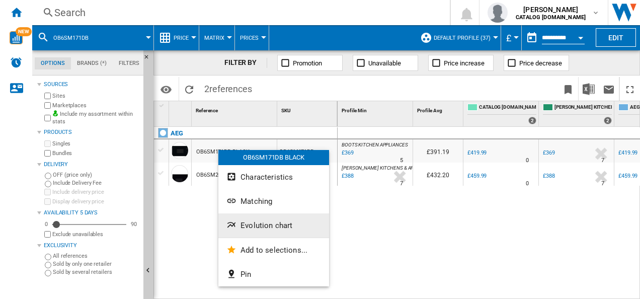
click at [245, 224] on span "Evolution chart" at bounding box center [267, 225] width 52 height 9
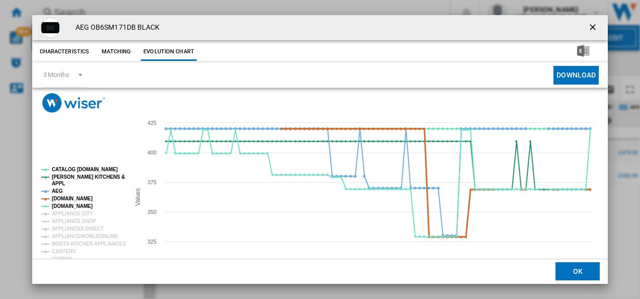
click at [75, 199] on tspan "[DOMAIN_NAME]" at bounding box center [72, 199] width 41 height 6
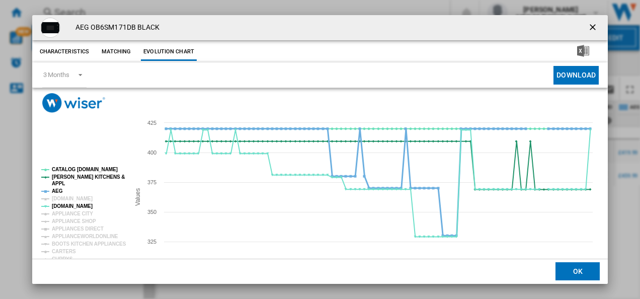
click at [60, 191] on tspan "AEG" at bounding box center [57, 191] width 11 height 6
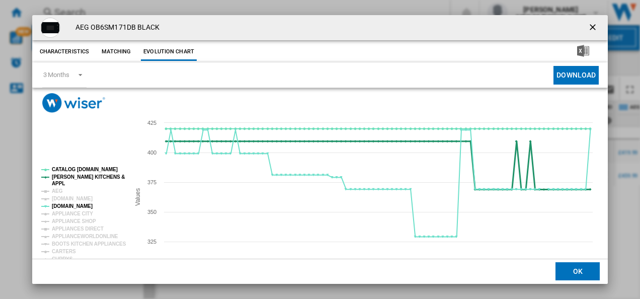
click at [65, 179] on tspan "[PERSON_NAME] KITCHENS &" at bounding box center [88, 177] width 73 height 6
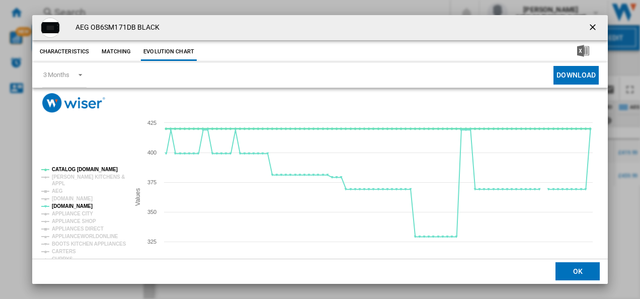
click at [73, 170] on tspan "CATALOG [DOMAIN_NAME]" at bounding box center [85, 170] width 66 height 6
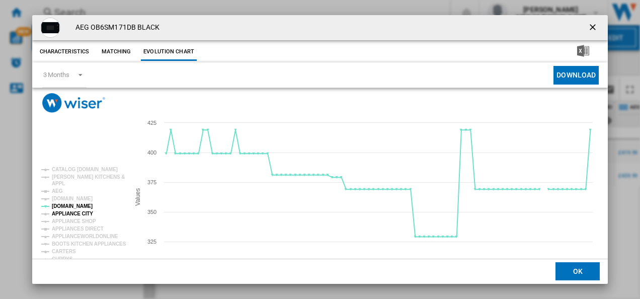
scroll to position [55, 0]
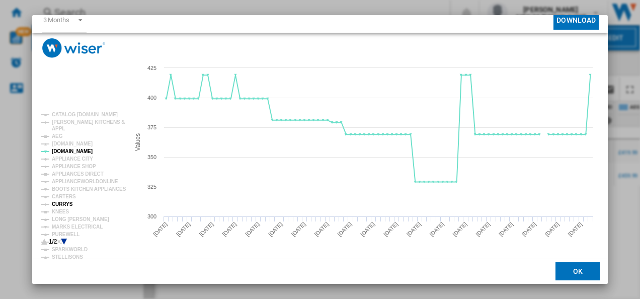
click at [61, 201] on tspan "CURRYS" at bounding box center [62, 204] width 21 height 6
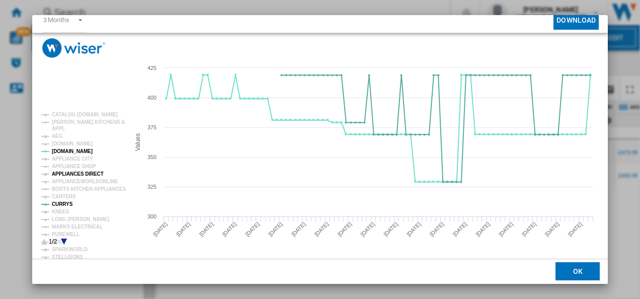
click at [80, 174] on tspan "APPLIANCES DIRECT" at bounding box center [78, 174] width 52 height 6
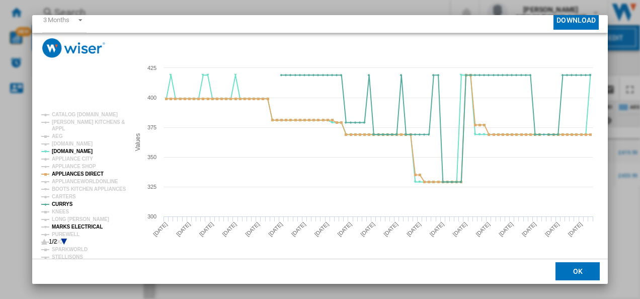
click at [73, 230] on tspan "MARKS ELECTRICAL" at bounding box center [77, 227] width 51 height 6
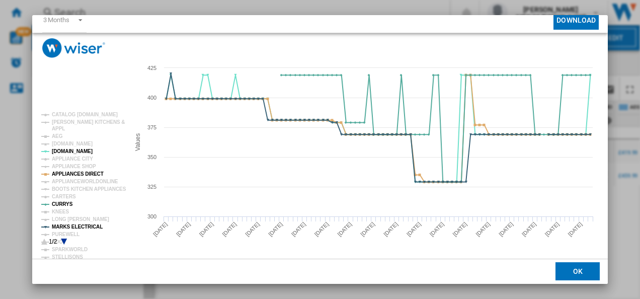
click at [63, 242] on icon "Product popup" at bounding box center [64, 242] width 6 height 6
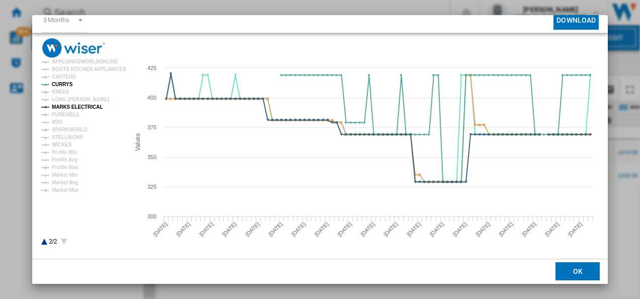
click at [43, 240] on rect "Product popup" at bounding box center [81, 178] width 88 height 141
click at [45, 243] on icon "Product popup" at bounding box center [44, 242] width 6 height 6
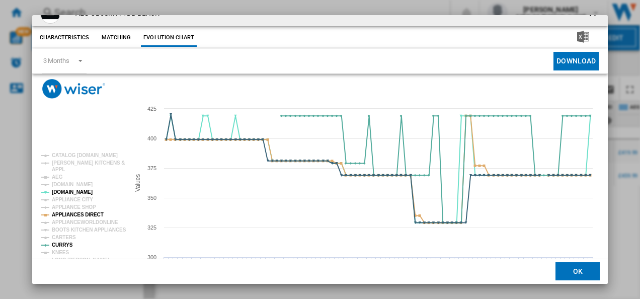
scroll to position [0, 0]
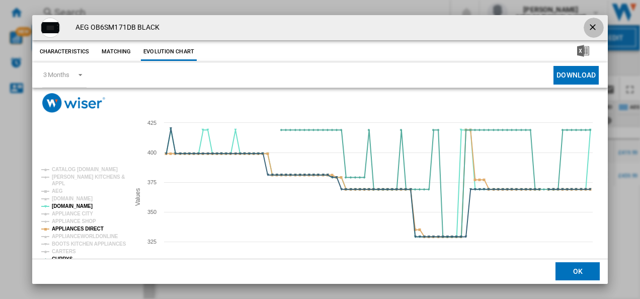
click at [590, 27] on ng-md-icon "getI18NText('BUTTONS.CLOSE_DIALOG')" at bounding box center [594, 28] width 12 height 12
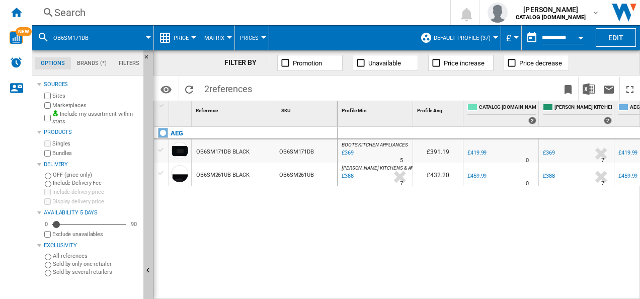
click at [275, 10] on div "Search" at bounding box center [239, 13] width 370 height 14
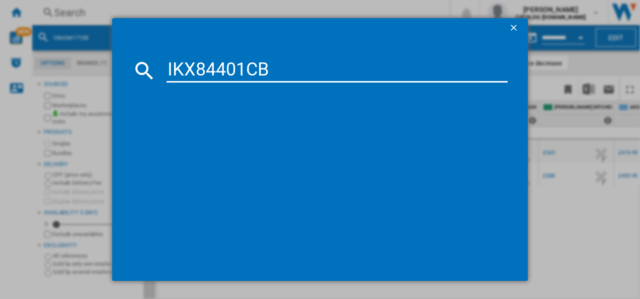
click at [206, 67] on input "IKX84401CB" at bounding box center [338, 70] width 342 height 24
type input "IKX84401CB"
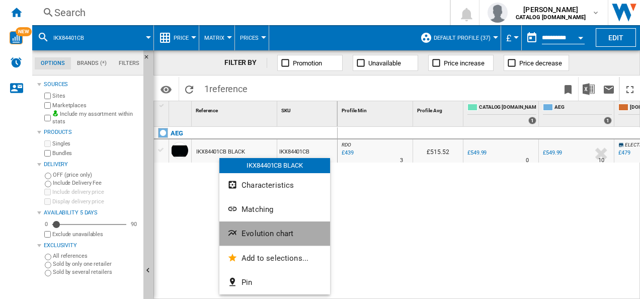
click at [233, 226] on button "Evolution chart" at bounding box center [274, 234] width 111 height 24
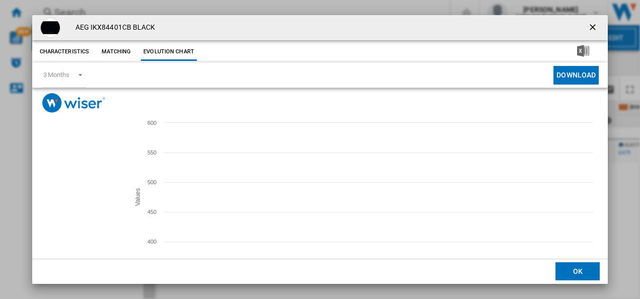
click at [60, 199] on tspan "[DOMAIN_NAME]" at bounding box center [72, 199] width 41 height 6
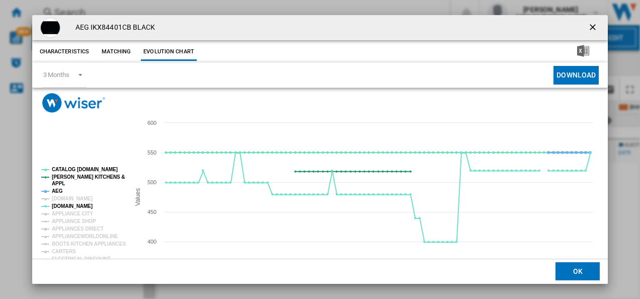
click at [57, 190] on tspan "AEG" at bounding box center [57, 191] width 11 height 6
click at [62, 174] on tspan "[PERSON_NAME] KITCHENS &" at bounding box center [88, 177] width 73 height 6
click at [64, 169] on tspan "CATALOG [DOMAIN_NAME]" at bounding box center [85, 170] width 66 height 6
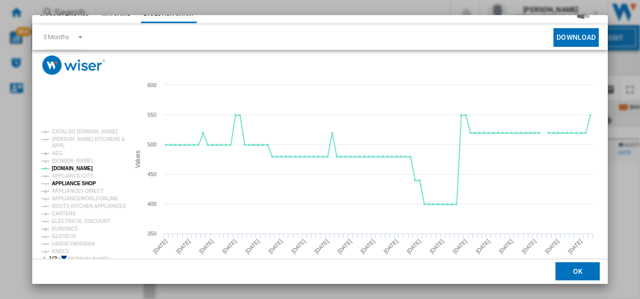
scroll to position [39, 0]
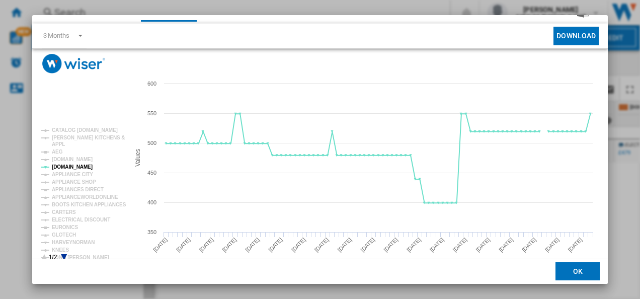
click at [63, 256] on icon "Product popup" at bounding box center [64, 257] width 6 height 6
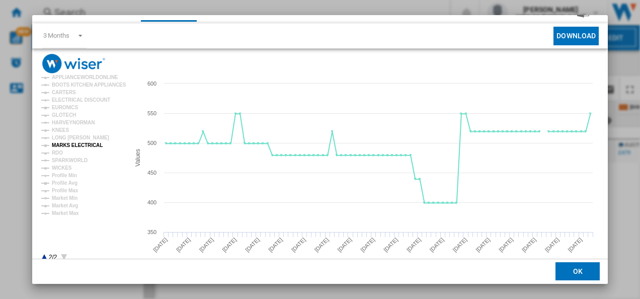
click at [68, 145] on tspan "MARKS ELECTRICAL" at bounding box center [77, 145] width 51 height 6
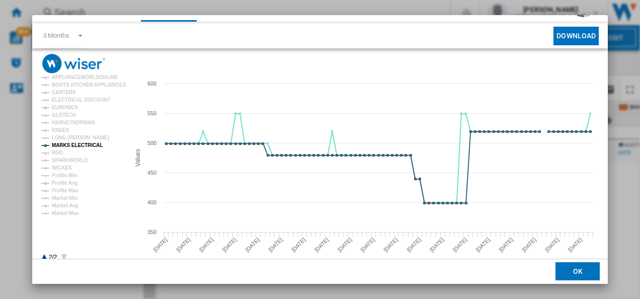
click at [43, 257] on icon "Product popup" at bounding box center [44, 257] width 6 height 6
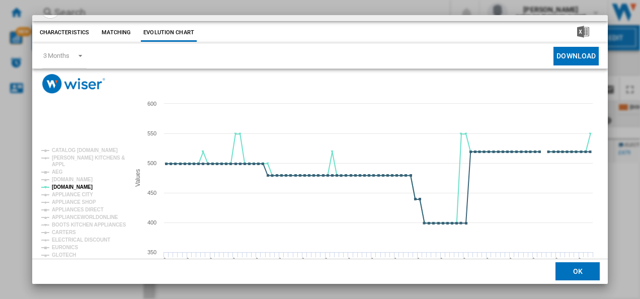
scroll to position [0, 0]
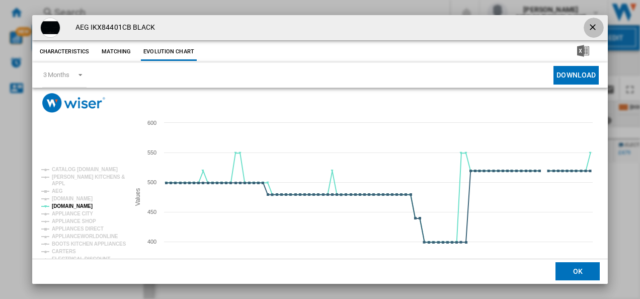
click at [588, 26] on ng-md-icon "getI18NText('BUTTONS.CLOSE_DIALOG')" at bounding box center [594, 28] width 12 height 12
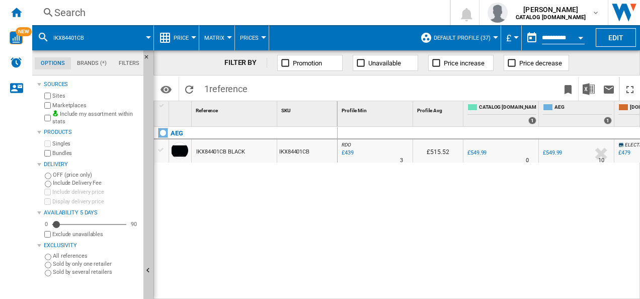
click at [267, 11] on div "Search" at bounding box center [239, 13] width 370 height 14
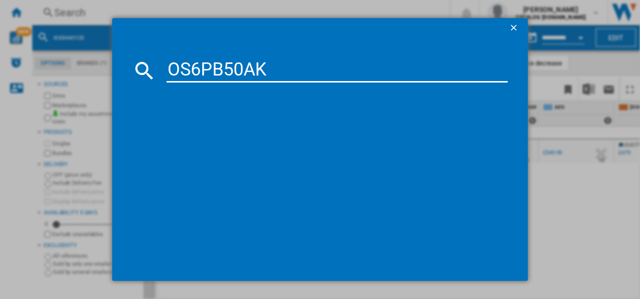
click at [223, 65] on input "OS6PB50AK" at bounding box center [338, 70] width 342 height 24
type input "OS6PB50AK"
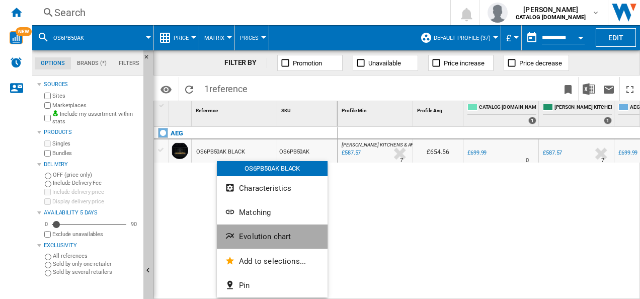
click at [236, 237] on ng-md-icon "Evolution chart" at bounding box center [231, 237] width 12 height 12
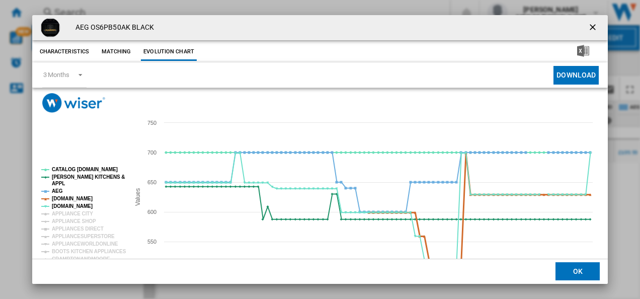
click at [64, 198] on tspan "[DOMAIN_NAME]" at bounding box center [72, 199] width 41 height 6
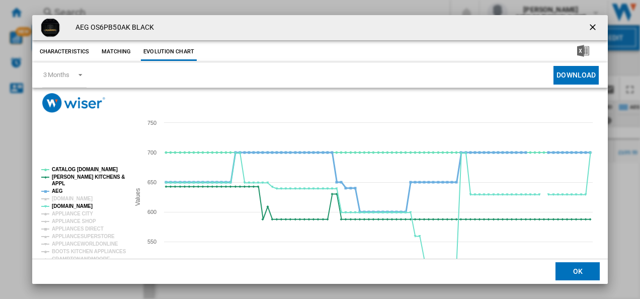
click at [58, 190] on tspan "AEG" at bounding box center [57, 191] width 11 height 6
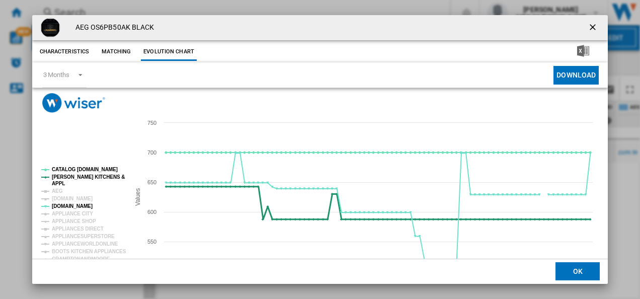
click at [62, 179] on tspan "[PERSON_NAME] KITCHENS &" at bounding box center [88, 177] width 73 height 6
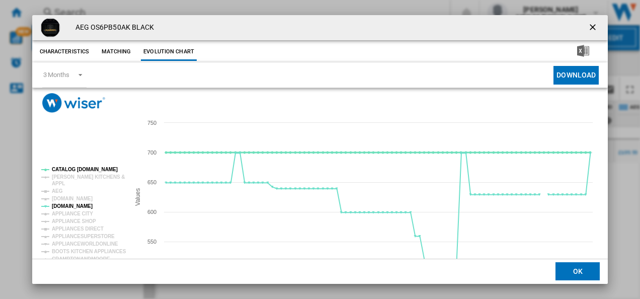
click at [69, 168] on tspan "CATALOG [DOMAIN_NAME]" at bounding box center [85, 170] width 66 height 6
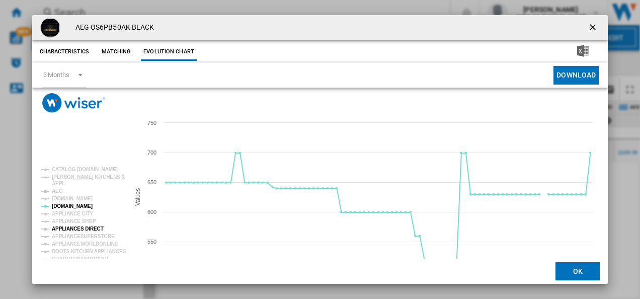
scroll to position [55, 0]
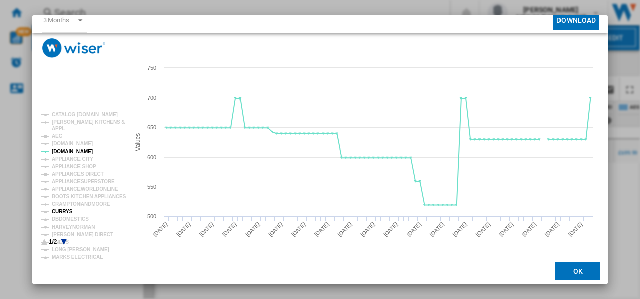
click at [65, 212] on tspan "CURRYS" at bounding box center [62, 212] width 21 height 6
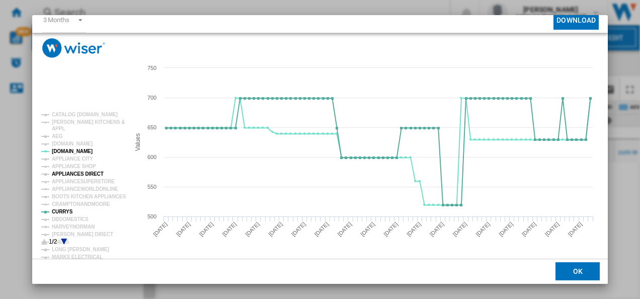
click at [81, 173] on tspan "APPLIANCES DIRECT" at bounding box center [78, 174] width 52 height 6
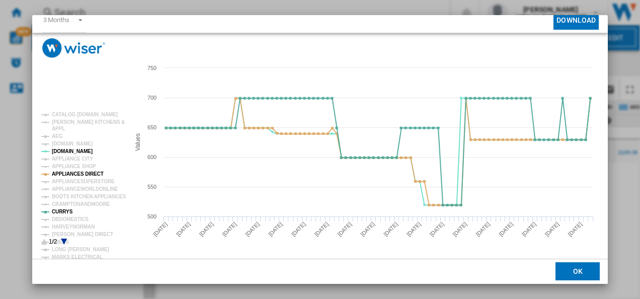
click at [63, 240] on icon "Product popup" at bounding box center [64, 242] width 6 height 6
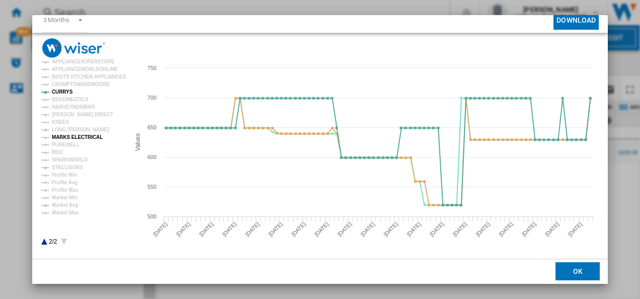
click at [71, 136] on tspan "MARKS ELECTRICAL" at bounding box center [77, 137] width 51 height 6
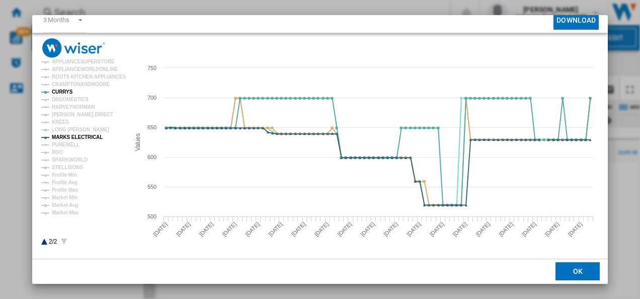
scroll to position [0, 0]
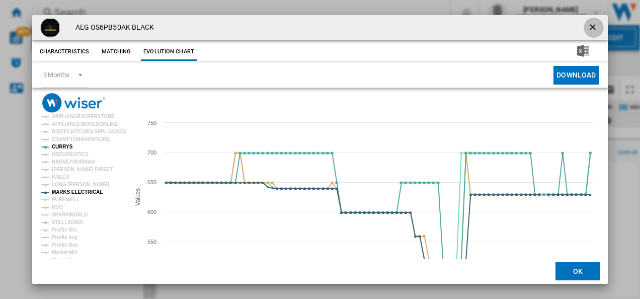
click at [592, 25] on ng-md-icon "getI18NText('BUTTONS.CLOSE_DIALOG')" at bounding box center [594, 28] width 12 height 12
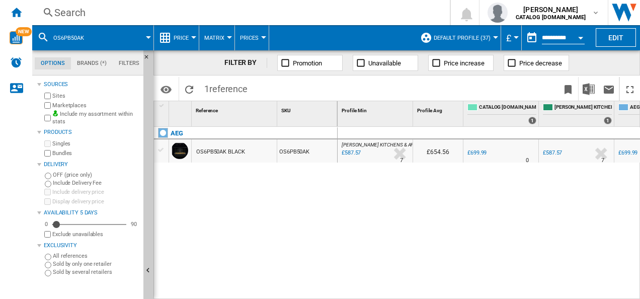
click at [340, 8] on div "Search" at bounding box center [239, 13] width 370 height 14
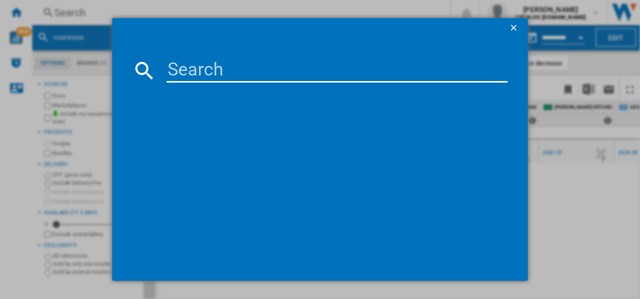
click at [275, 66] on input at bounding box center [338, 70] width 342 height 24
type input "DCS531160M"
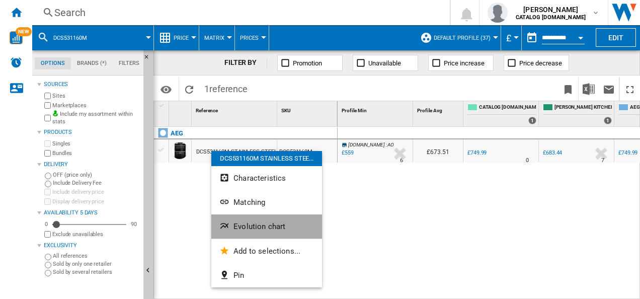
click at [223, 225] on ng-md-icon "Evolution chart" at bounding box center [225, 227] width 12 height 12
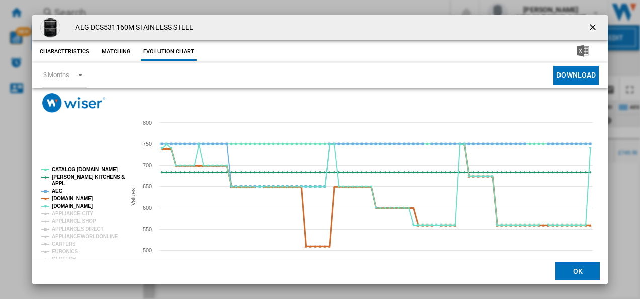
click at [73, 196] on tspan "[DOMAIN_NAME]" at bounding box center [72, 199] width 41 height 6
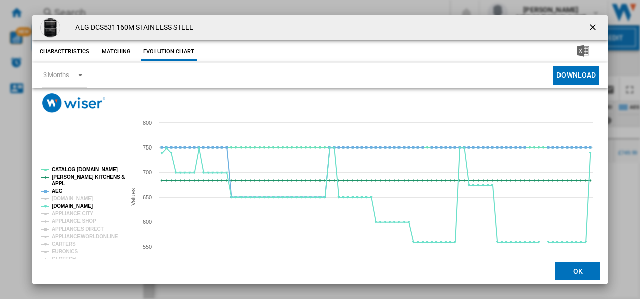
click at [61, 191] on rect "Product popup" at bounding box center [79, 233] width 84 height 141
click at [57, 190] on tspan "AEG" at bounding box center [57, 191] width 11 height 6
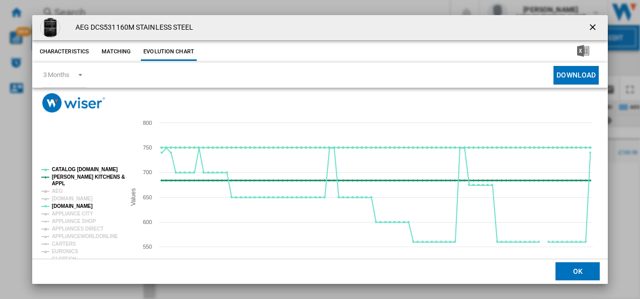
click at [63, 178] on tspan "[PERSON_NAME] KITCHENS &" at bounding box center [88, 177] width 73 height 6
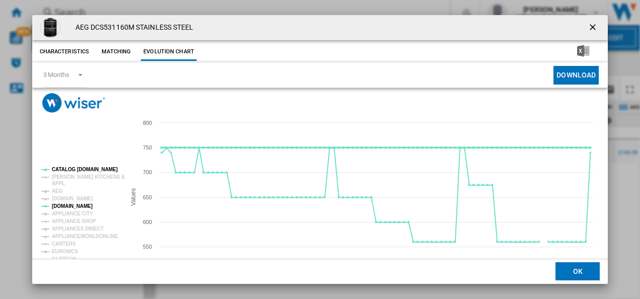
click at [72, 169] on tspan "CATALOG [DOMAIN_NAME]" at bounding box center [85, 170] width 66 height 6
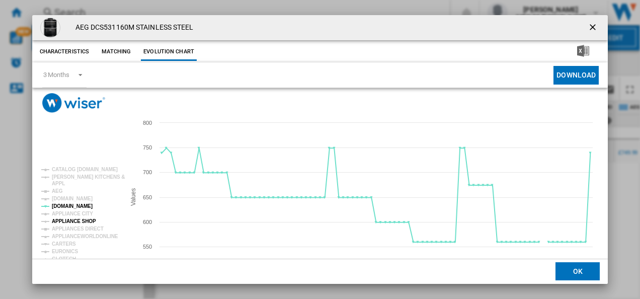
scroll to position [55, 0]
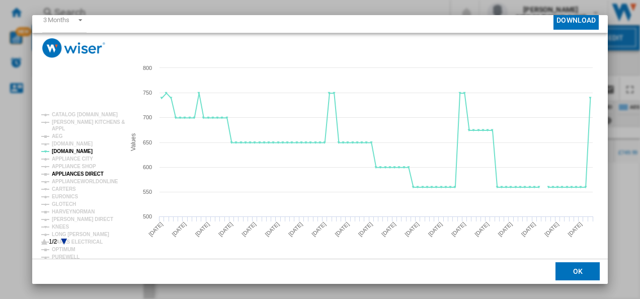
click at [72, 171] on tspan "APPLIANCES DIRECT" at bounding box center [78, 174] width 52 height 6
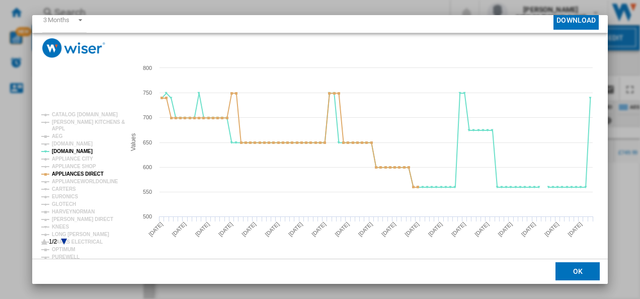
click at [63, 240] on icon "Product popup" at bounding box center [64, 242] width 6 height 6
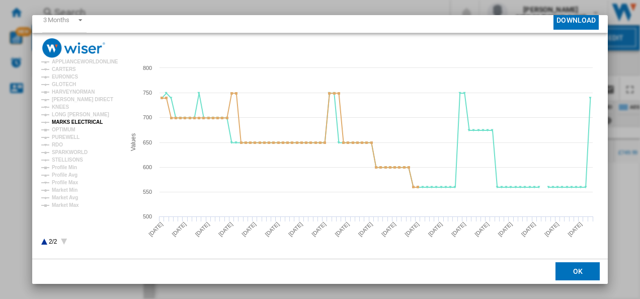
click at [81, 125] on tspan "MARKS ELECTRICAL" at bounding box center [77, 122] width 51 height 6
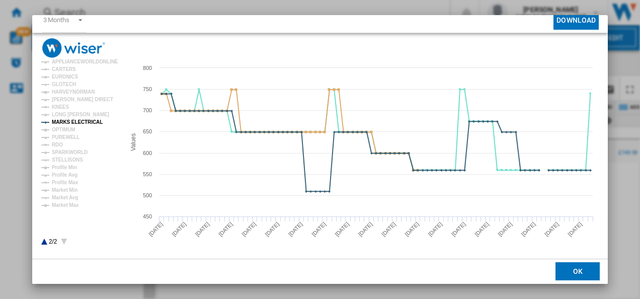
click at [43, 243] on icon "Product popup" at bounding box center [44, 242] width 6 height 6
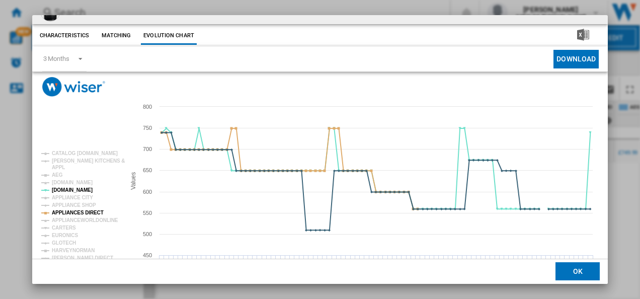
scroll to position [0, 0]
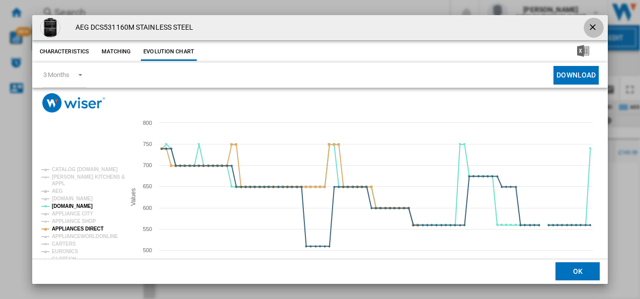
click at [590, 26] on ng-md-icon "getI18NText('BUTTONS.CLOSE_DIALOG')" at bounding box center [594, 28] width 12 height 12
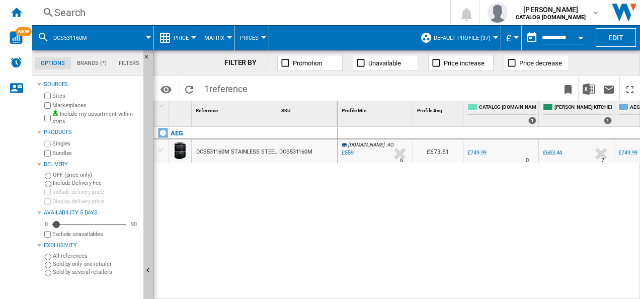
click at [201, 9] on div "Search" at bounding box center [239, 13] width 370 height 14
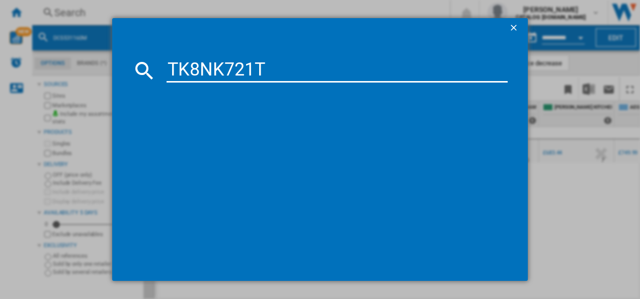
click at [178, 71] on input "TK8NK721T" at bounding box center [338, 70] width 342 height 24
type input "TK8NK721T"
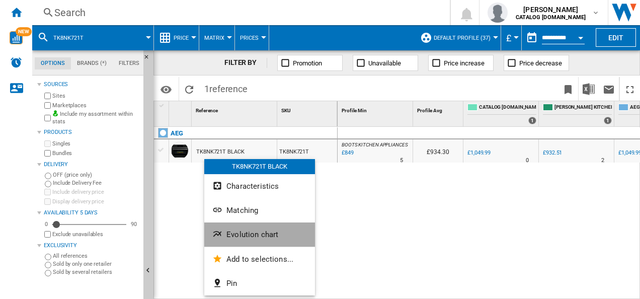
click at [219, 228] on button "Evolution chart" at bounding box center [259, 235] width 111 height 24
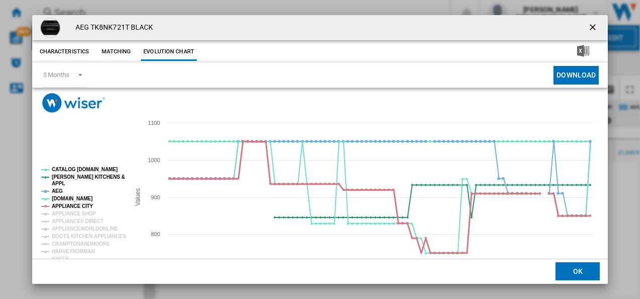
click at [66, 206] on tspan "APPLIANCE CITY" at bounding box center [72, 206] width 41 height 6
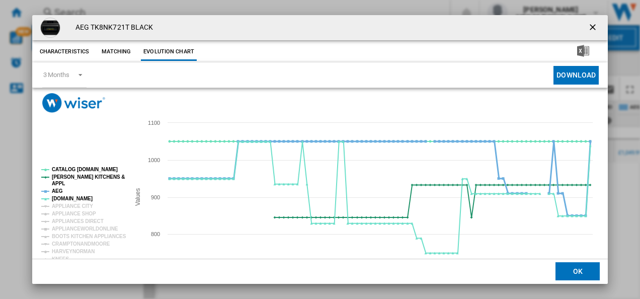
click at [57, 190] on tspan "AEG" at bounding box center [57, 191] width 11 height 6
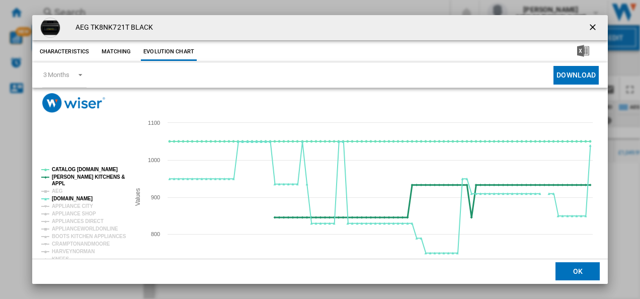
click at [61, 177] on tspan "[PERSON_NAME] KITCHENS &" at bounding box center [88, 177] width 73 height 6
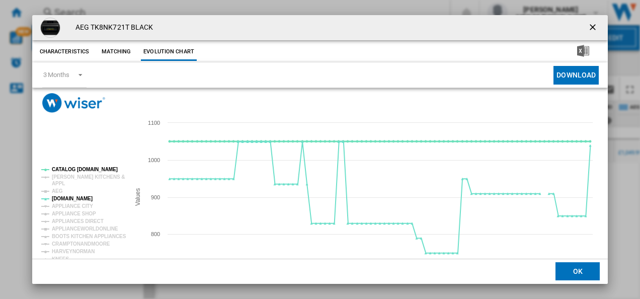
click at [69, 168] on tspan "CATALOG [DOMAIN_NAME]" at bounding box center [85, 170] width 66 height 6
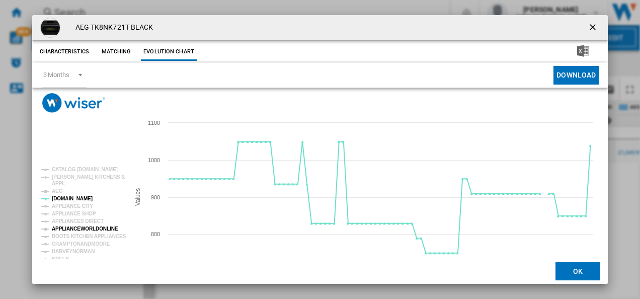
scroll to position [55, 0]
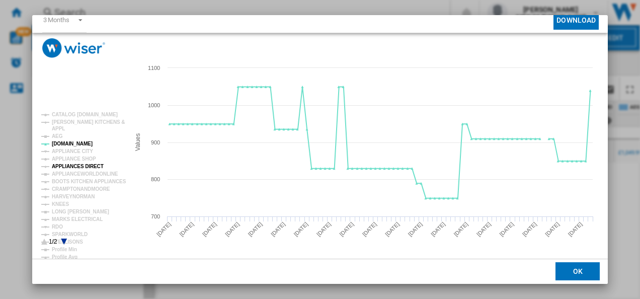
click at [66, 165] on tspan "APPLIANCES DIRECT" at bounding box center [78, 167] width 52 height 6
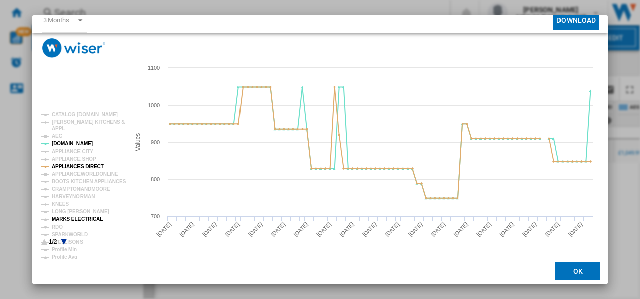
click at [65, 216] on tspan "MARKS ELECTRICAL" at bounding box center [77, 219] width 51 height 6
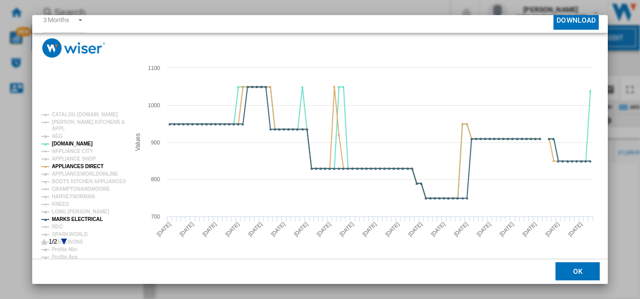
scroll to position [0, 0]
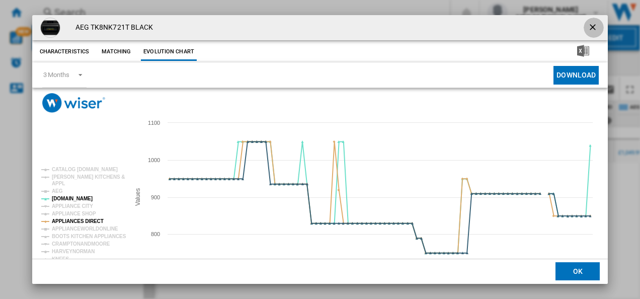
click at [588, 25] on ng-md-icon "getI18NText('BUTTONS.CLOSE_DIALOG')" at bounding box center [594, 28] width 12 height 12
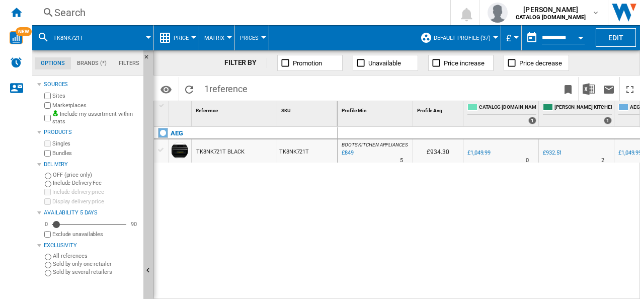
click at [277, 14] on div "Search" at bounding box center [239, 13] width 370 height 14
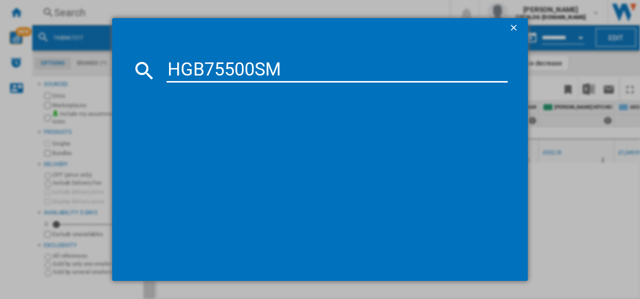
click at [205, 75] on input "HGB75500SM" at bounding box center [338, 70] width 342 height 24
type input "HGB75500SM"
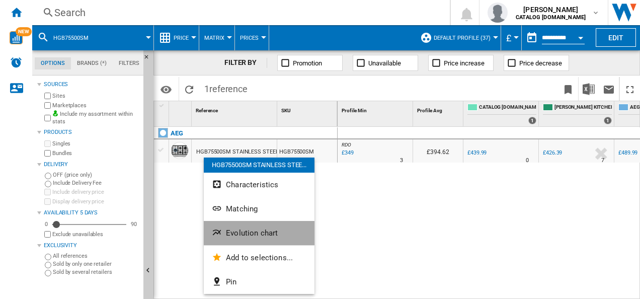
click at [224, 237] on button "Evolution chart" at bounding box center [259, 233] width 111 height 24
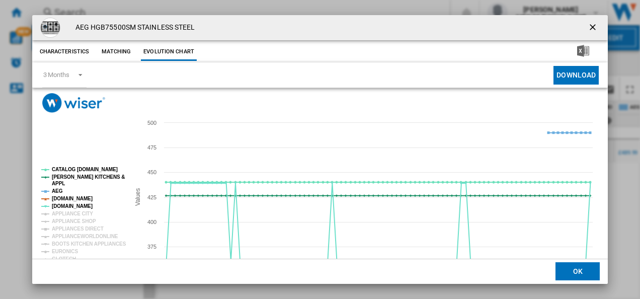
click at [60, 197] on tspan "[DOMAIN_NAME]" at bounding box center [72, 199] width 41 height 6
click at [56, 189] on tspan "AEG" at bounding box center [57, 191] width 11 height 6
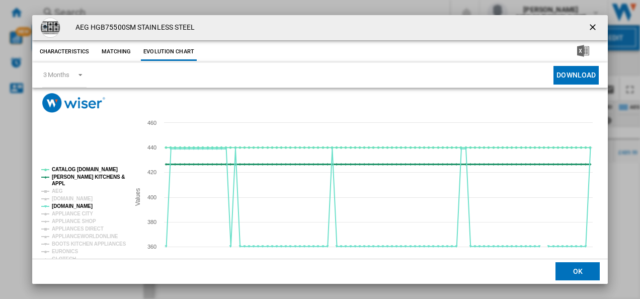
click at [57, 181] on tspan "APPL" at bounding box center [58, 184] width 13 height 6
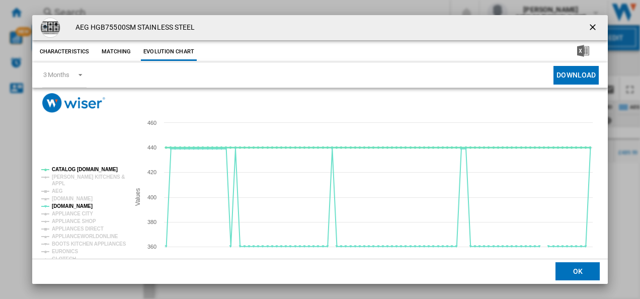
click at [65, 170] on tspan "CATALOG [DOMAIN_NAME]" at bounding box center [85, 170] width 66 height 6
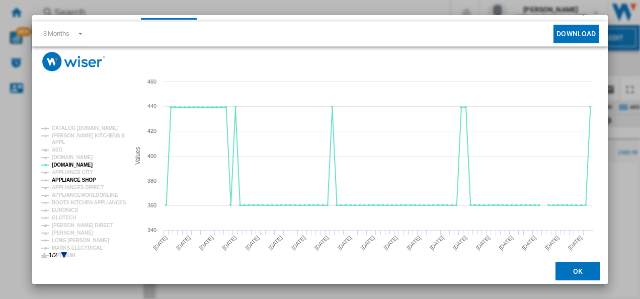
scroll to position [55, 0]
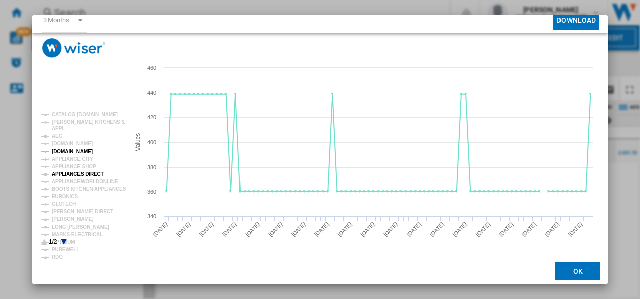
click at [73, 171] on tspan "APPLIANCES DIRECT" at bounding box center [78, 174] width 52 height 6
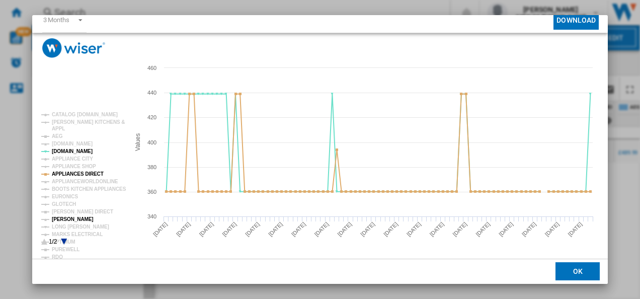
click at [69, 217] on tspan "[PERSON_NAME]" at bounding box center [73, 219] width 42 height 6
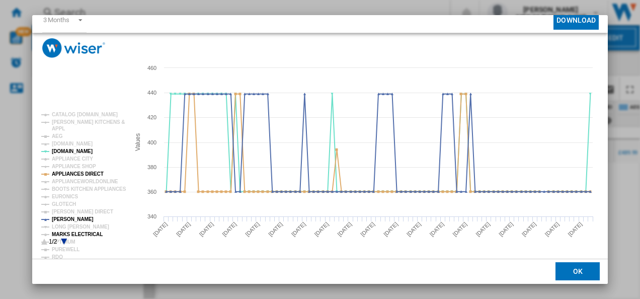
click at [75, 234] on tspan "MARKS ELECTRICAL" at bounding box center [77, 235] width 51 height 6
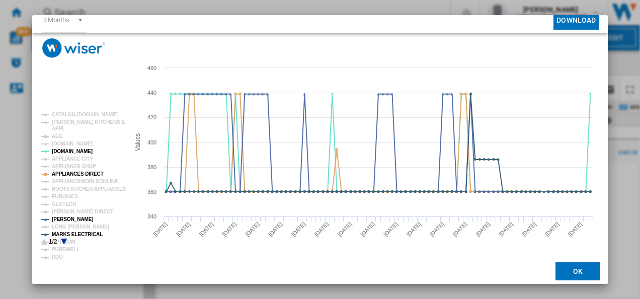
scroll to position [0, 0]
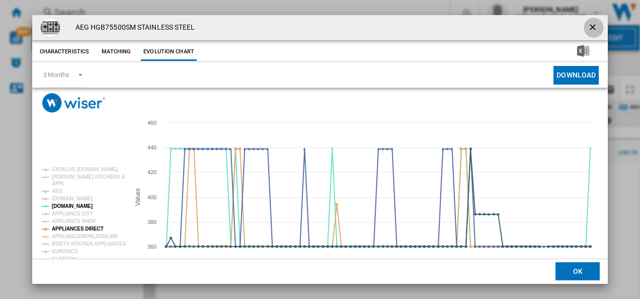
click at [590, 28] on ng-md-icon "getI18NText('BUTTONS.CLOSE_DIALOG')" at bounding box center [594, 28] width 12 height 12
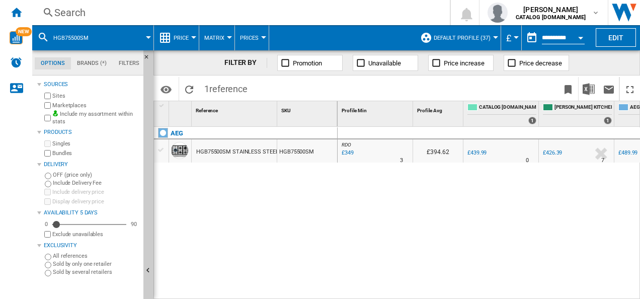
click at [373, 228] on div "RDO : RDO -20.7 % £349 % N/A 3 RDO : RDO £394.62 0.0 % £439.99" at bounding box center [489, 213] width 303 height 173
click at [183, 194] on div "AEG HGB75500SM STAINLESS STEEL HGB75500SM" at bounding box center [246, 211] width 184 height 168
click at [240, 226] on div "AEG HGB75500SM STAINLESS STEEL HGB75500SM" at bounding box center [246, 211] width 184 height 168
click at [343, 217] on div "RDO : RDO -20.7 % £349 % N/A 3 RDO : RDO £394.62 0.0 % £439.99" at bounding box center [489, 213] width 303 height 173
